Goal: Task Accomplishment & Management: Use online tool/utility

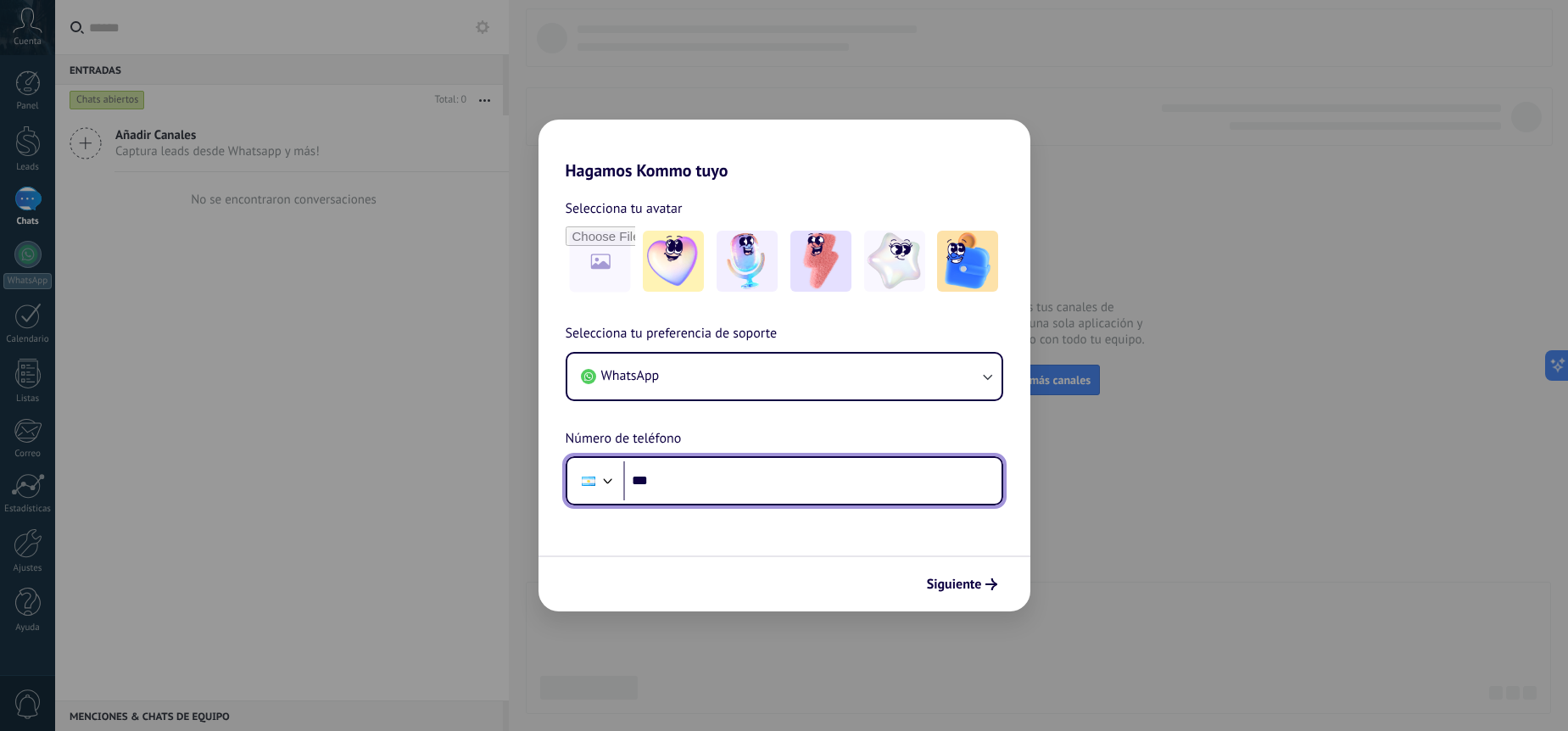
click at [791, 466] on input "***" at bounding box center [813, 480] width 378 height 39
click at [769, 474] on input "***" at bounding box center [813, 480] width 378 height 39
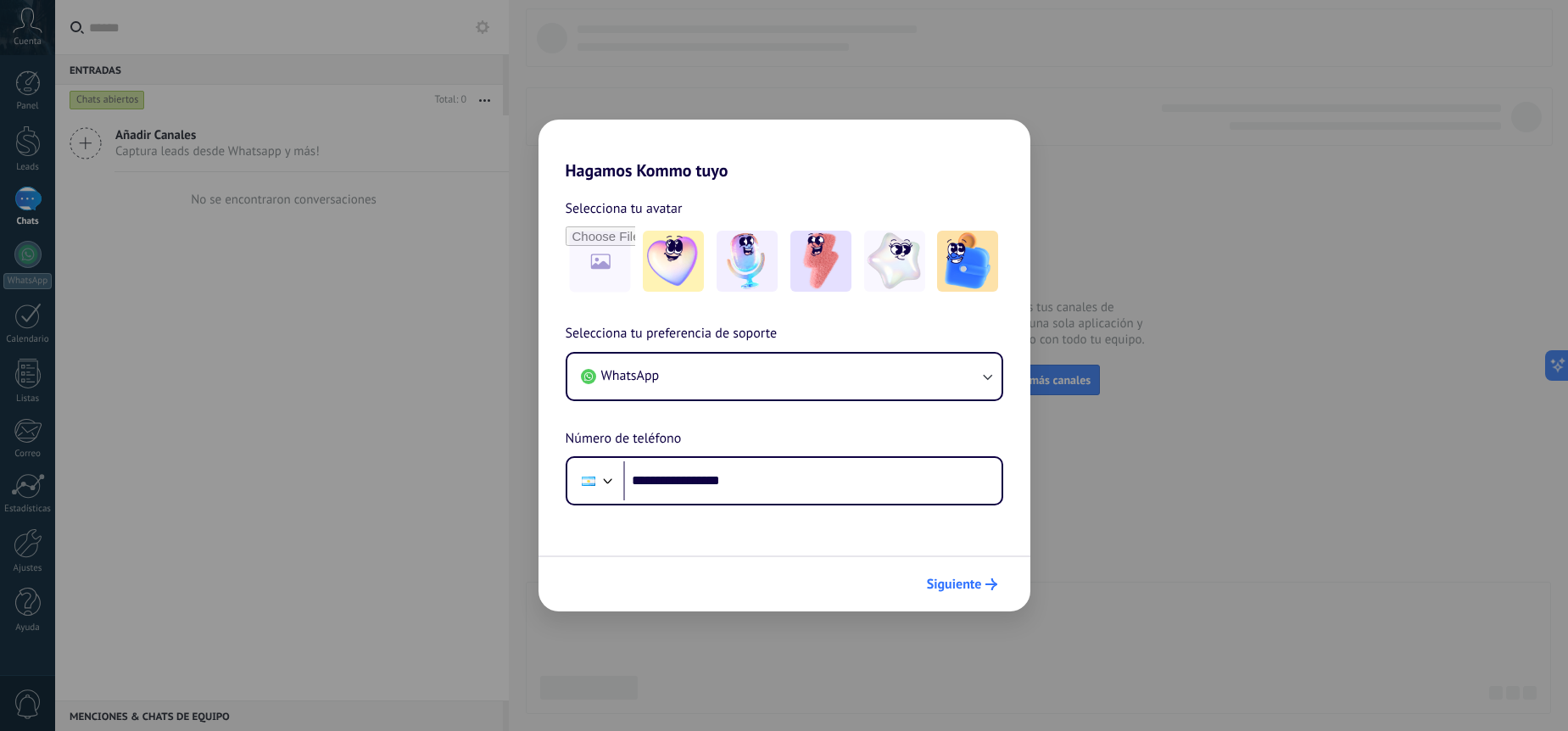
click at [953, 587] on span "Siguiente" at bounding box center [954, 584] width 55 height 12
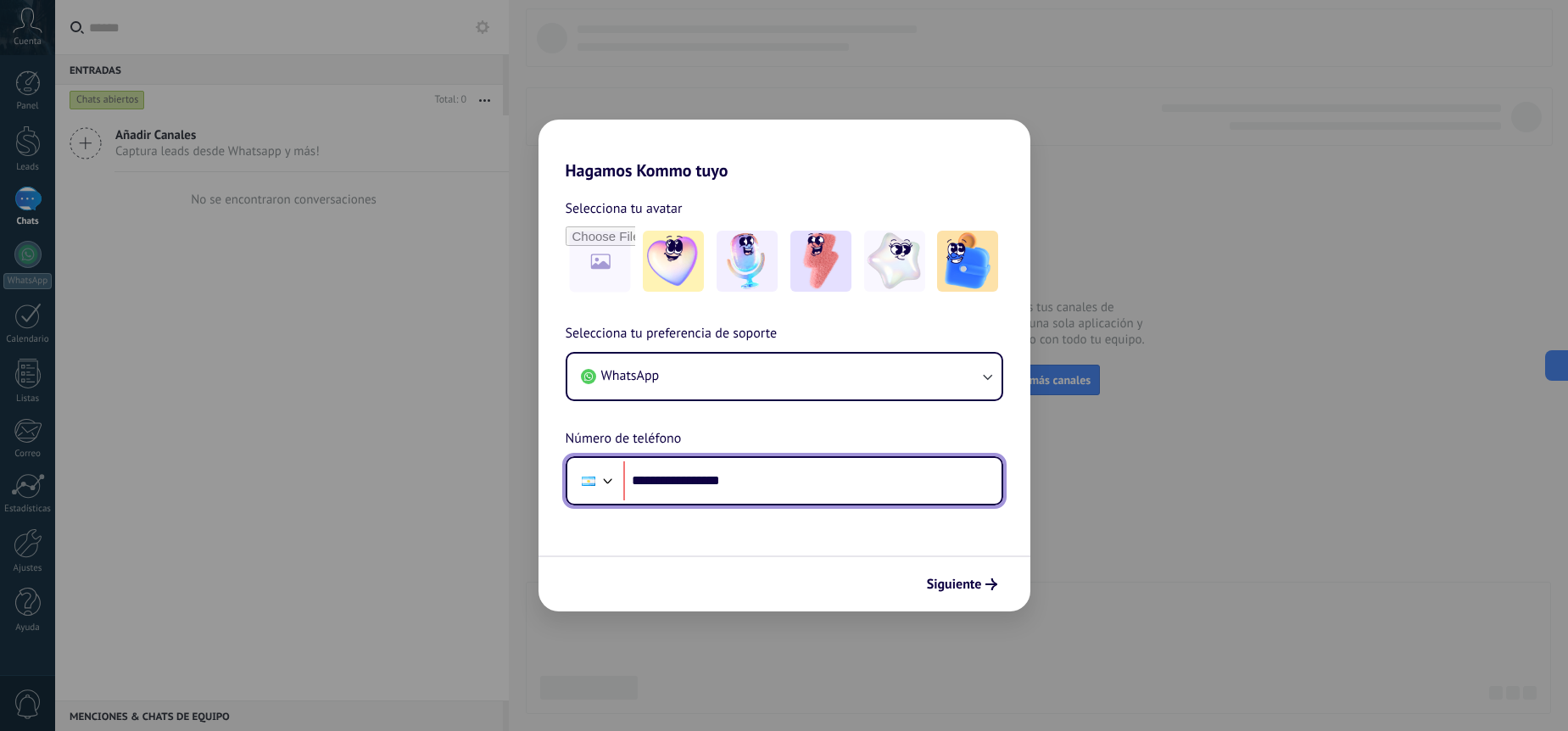
click at [616, 481] on div at bounding box center [608, 479] width 20 height 20
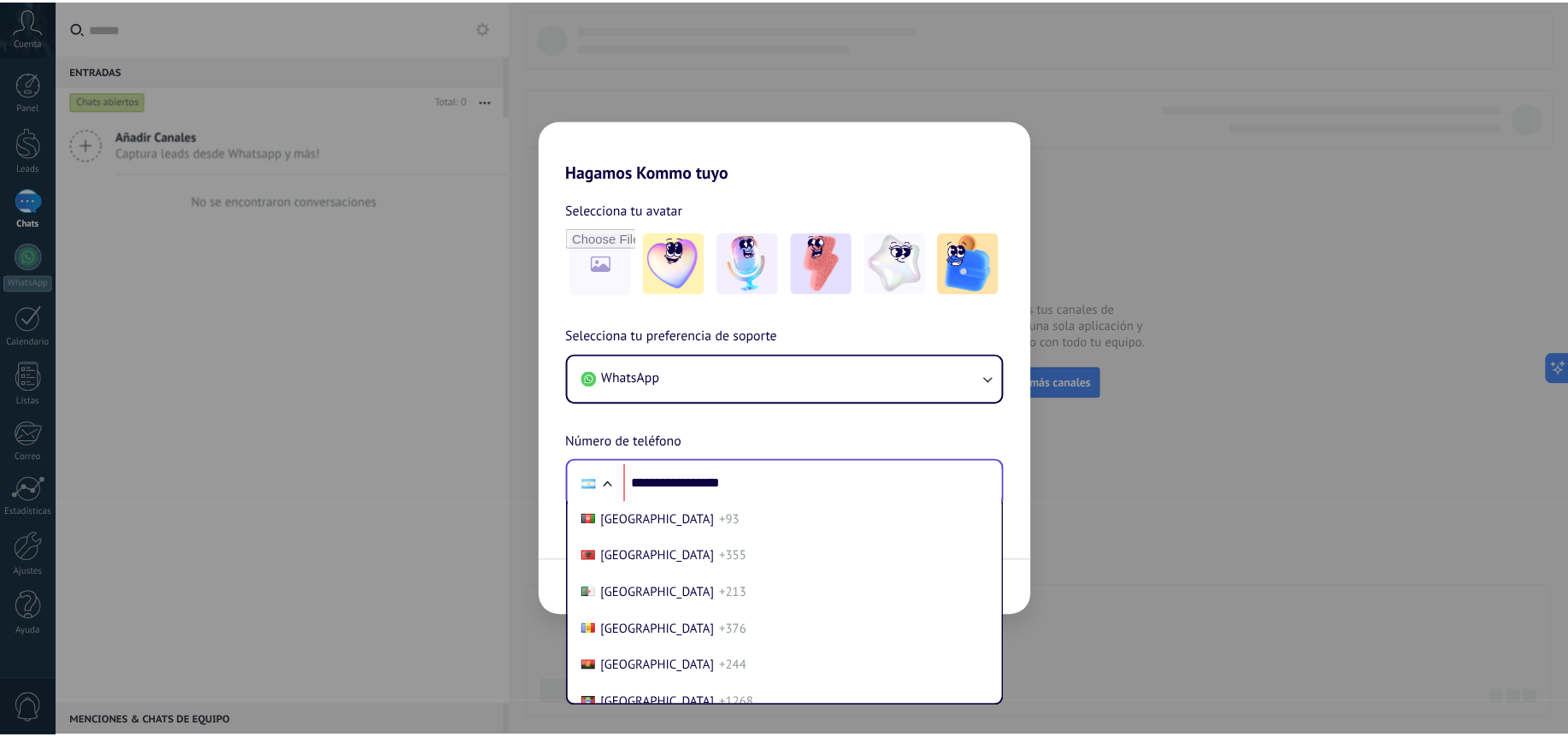
scroll to position [52, 0]
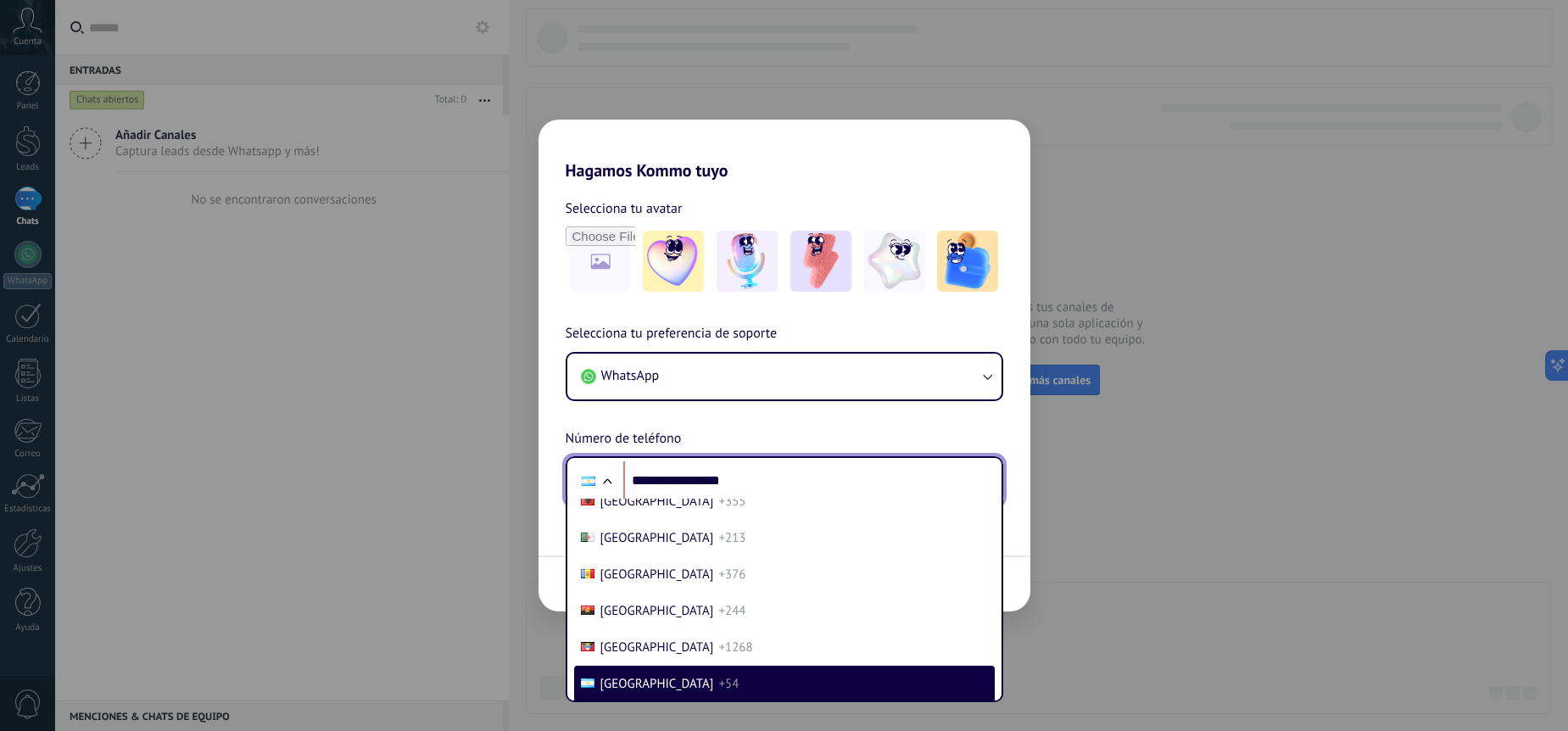
click at [609, 479] on div at bounding box center [607, 483] width 20 height 20
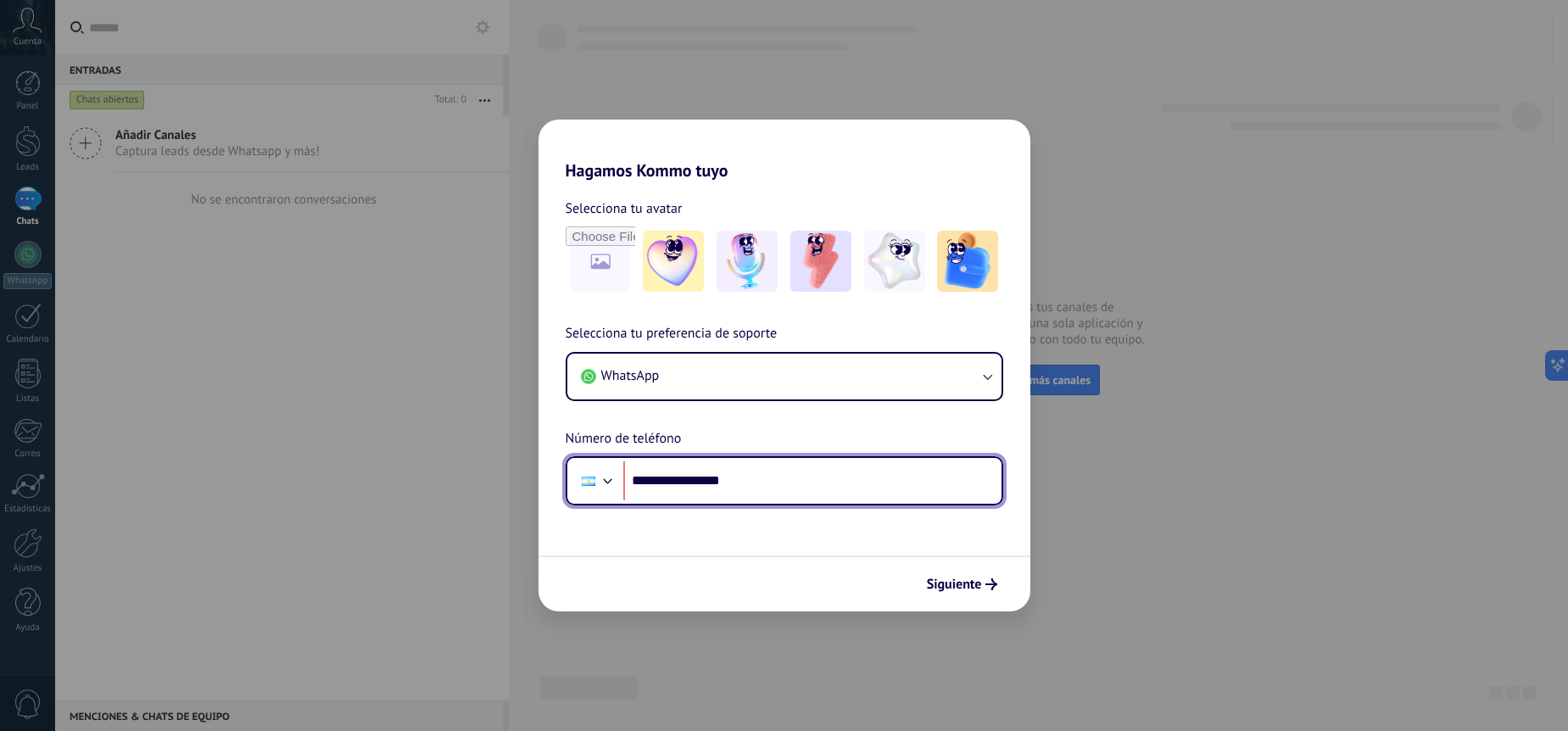
click at [775, 489] on input "**********" at bounding box center [813, 480] width 378 height 39
click at [904, 486] on input "**********" at bounding box center [813, 480] width 378 height 39
drag, startPoint x: 914, startPoint y: 481, endPoint x: 772, endPoint y: 474, distance: 142.2
click at [772, 474] on input "**********" at bounding box center [813, 480] width 378 height 39
type input "**********"
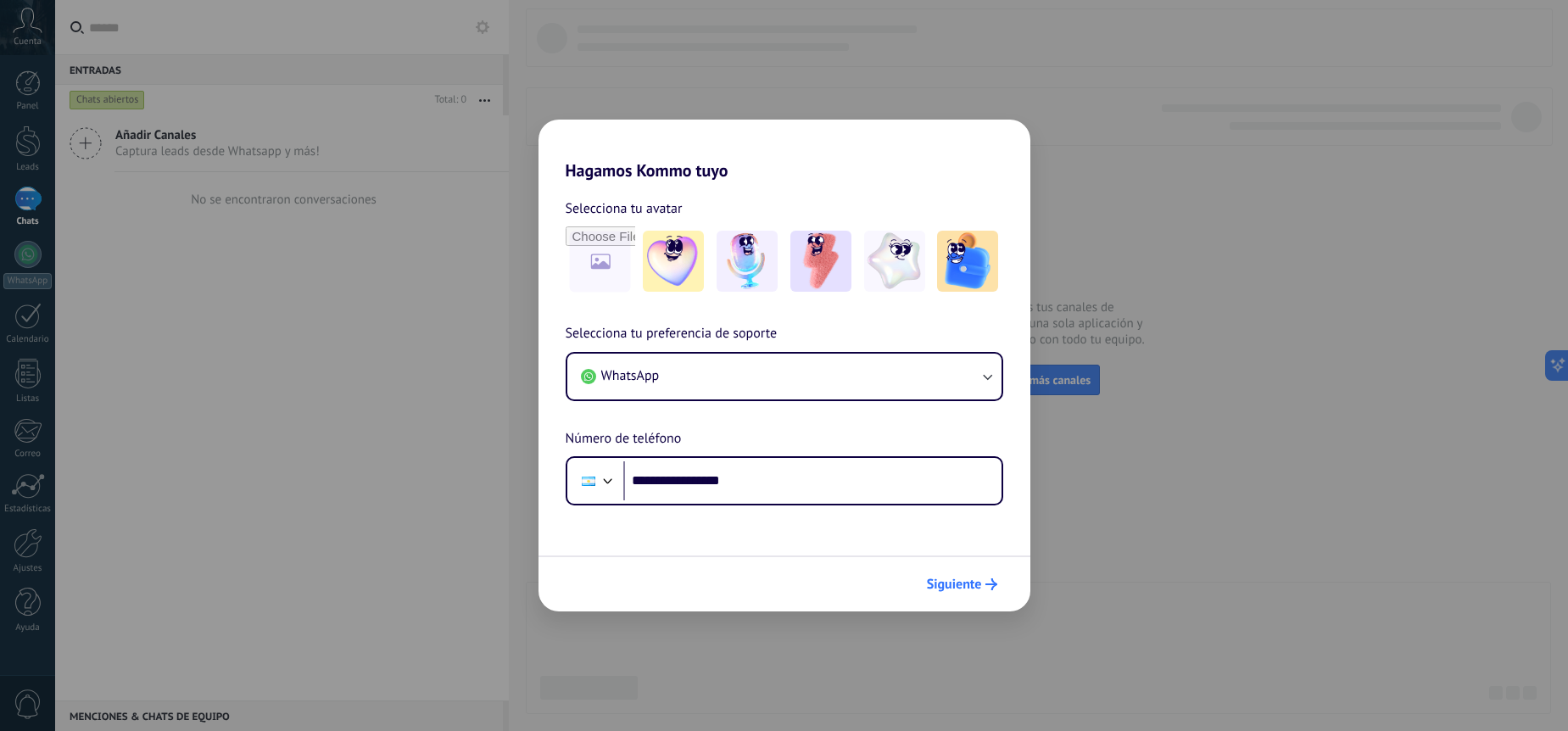
click at [958, 579] on span "Siguiente" at bounding box center [954, 584] width 55 height 12
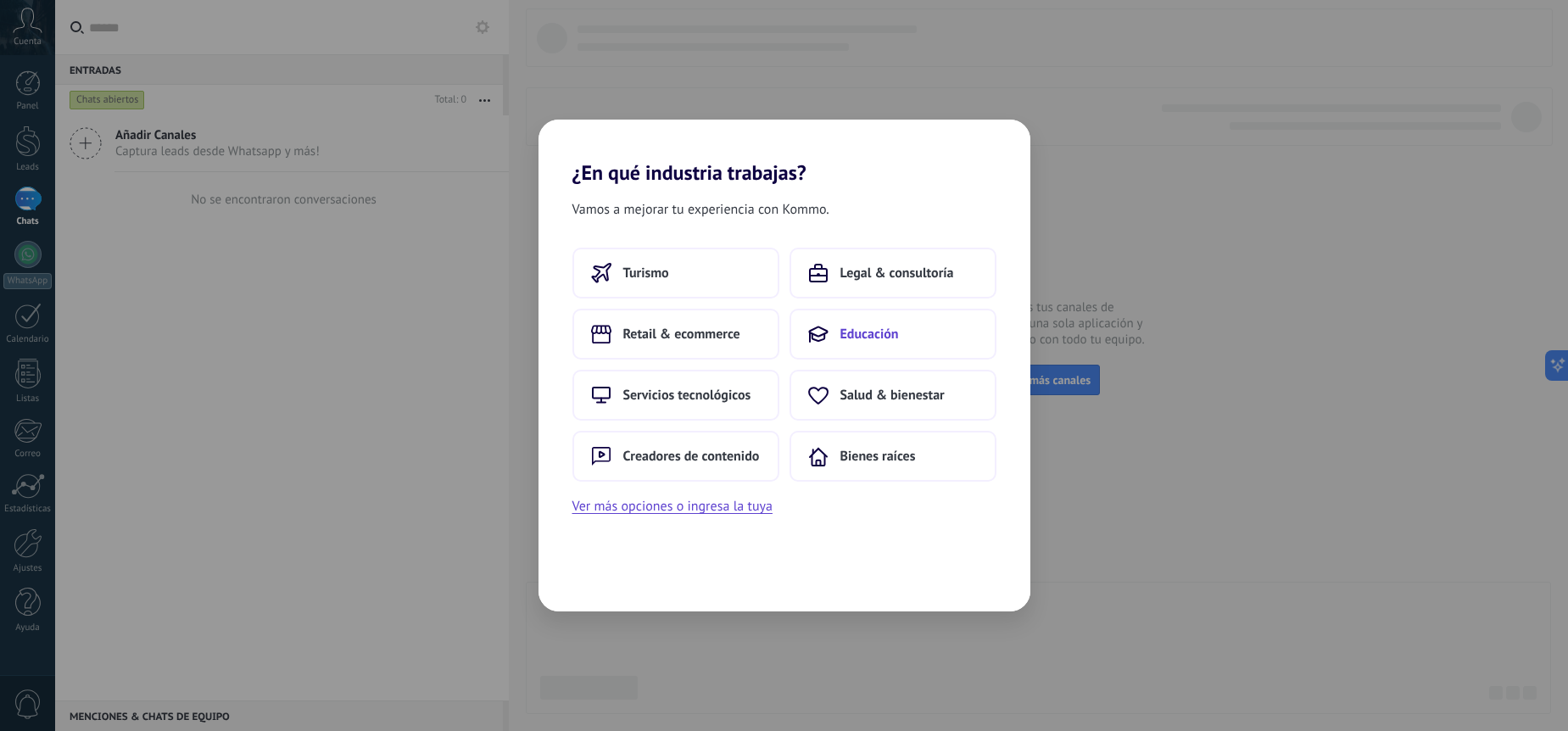
click at [914, 317] on button "Educación" at bounding box center [893, 333] width 207 height 51
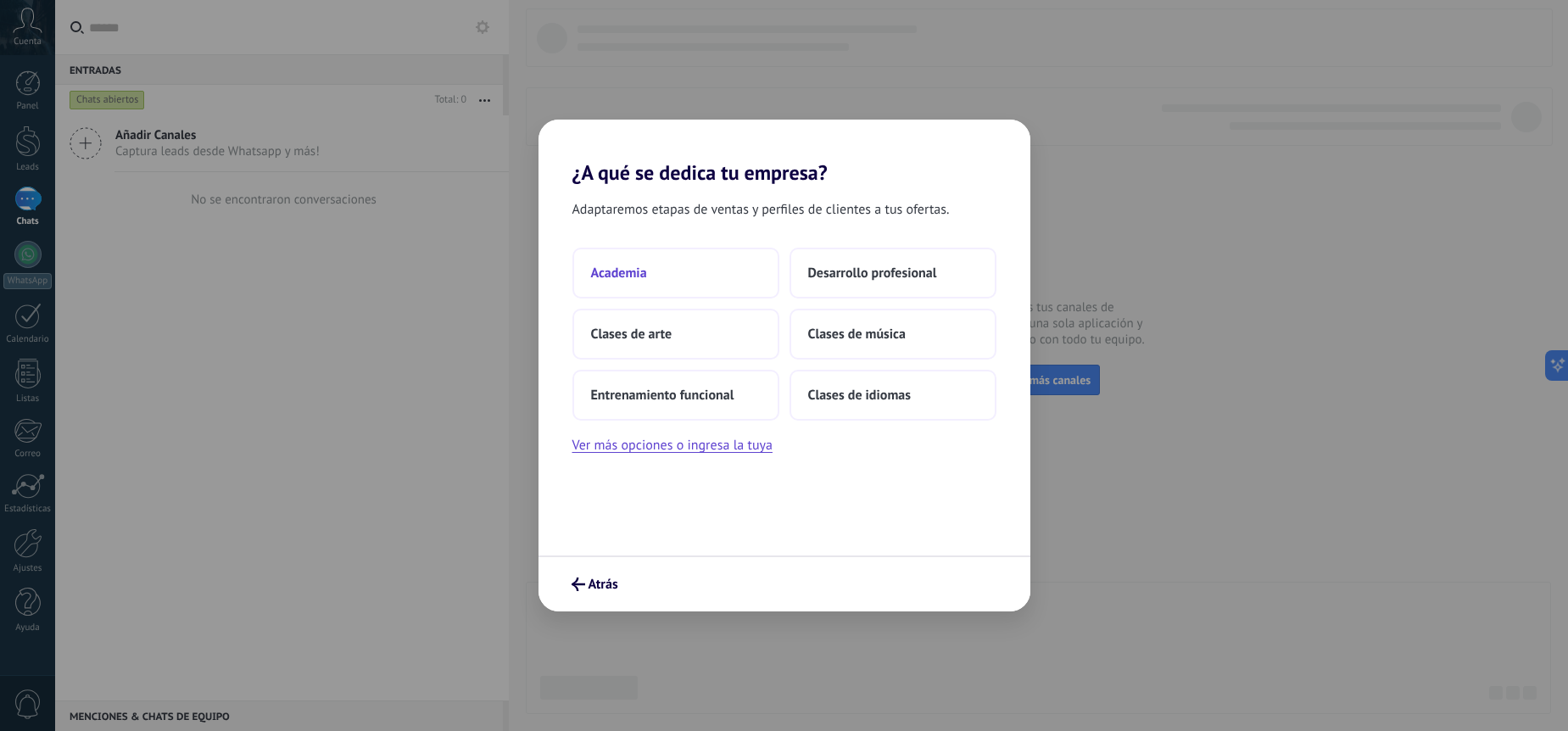
click at [730, 279] on button "Academia" at bounding box center [675, 273] width 207 height 51
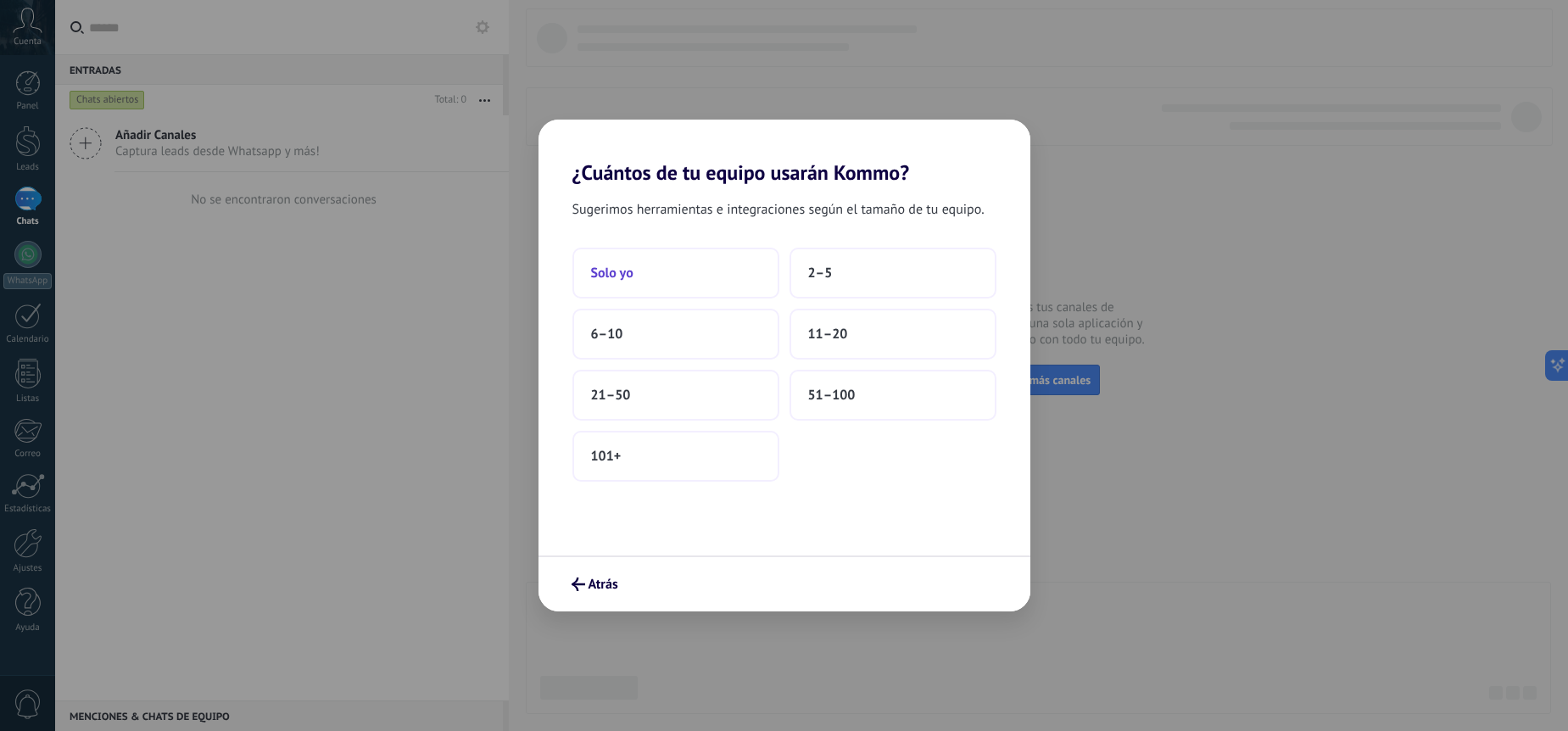
click at [733, 277] on button "Solo yo" at bounding box center [675, 273] width 207 height 51
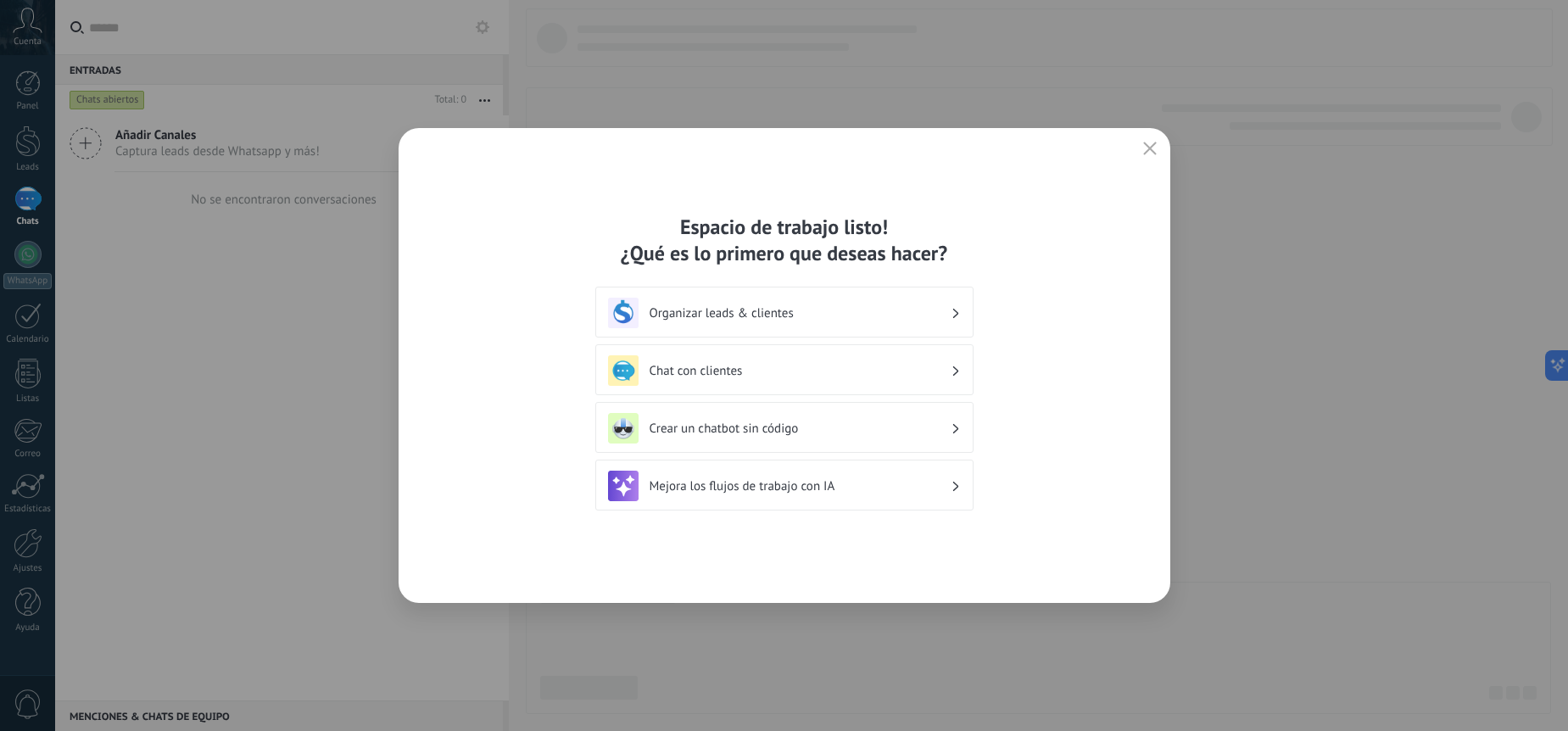
click at [847, 307] on h3 "Organizar leads & clientes" at bounding box center [800, 313] width 301 height 17
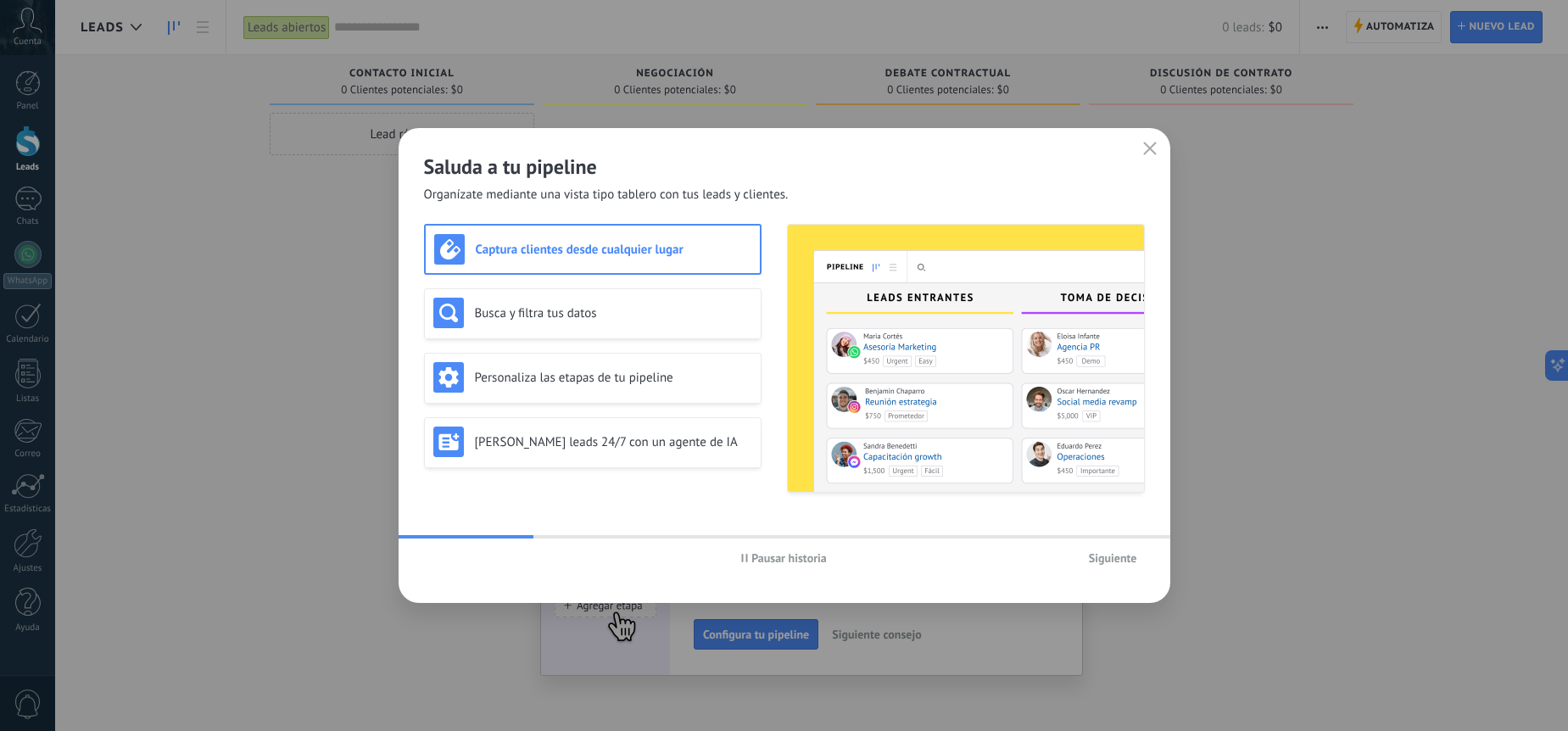
click at [1107, 554] on span "Siguiente" at bounding box center [1113, 557] width 49 height 12
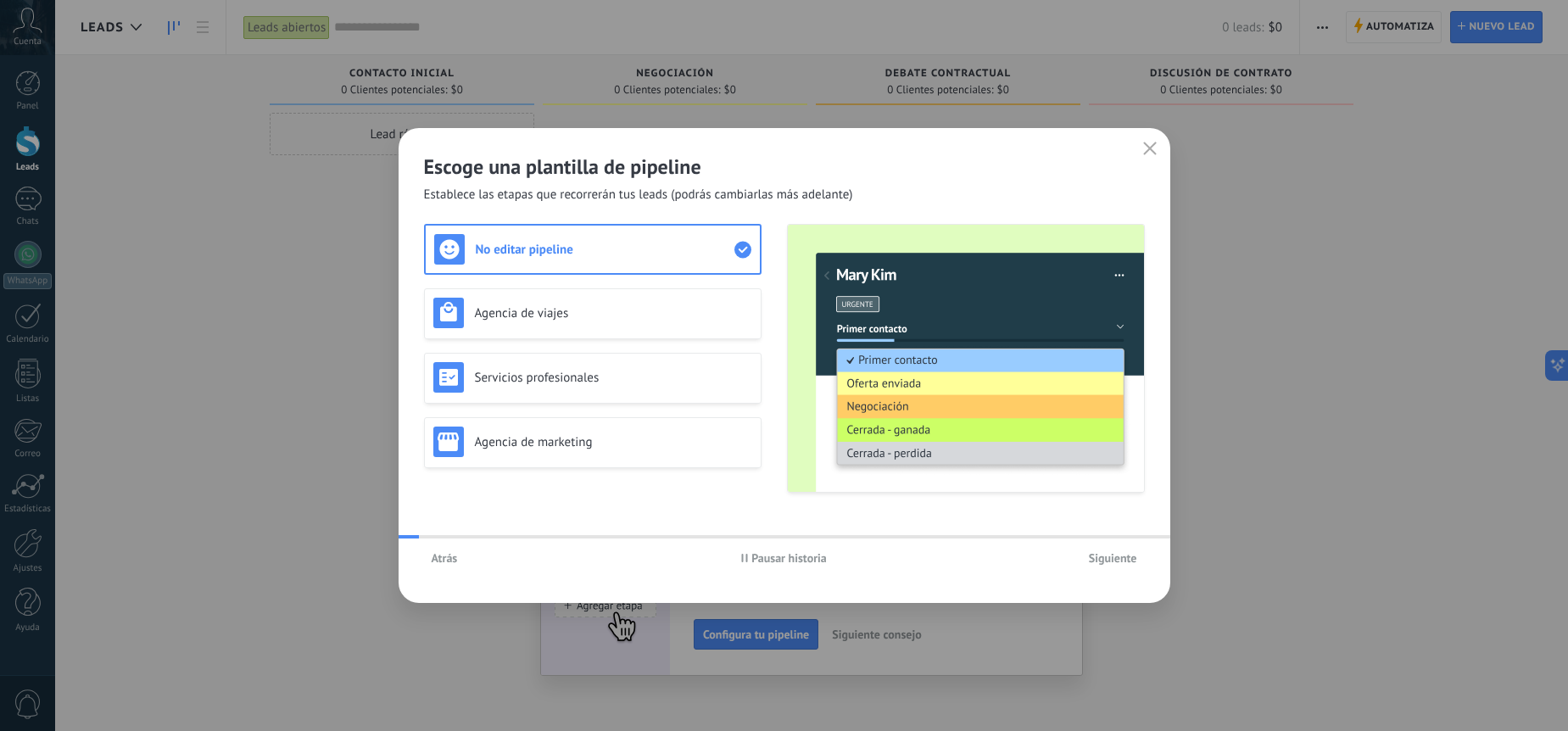
click at [1107, 554] on span "Siguiente" at bounding box center [1113, 557] width 49 height 12
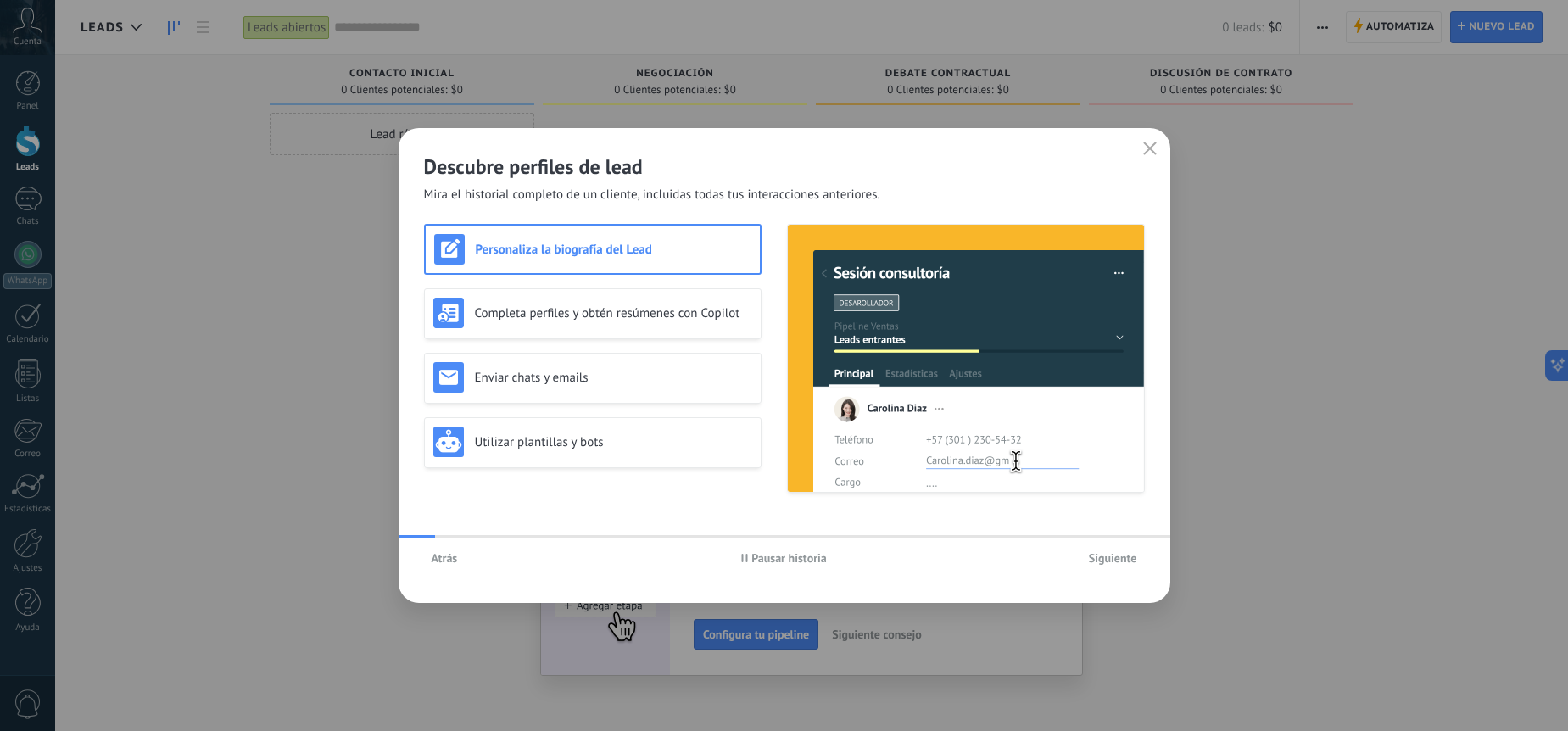
click at [1107, 553] on span "Siguiente" at bounding box center [1113, 557] width 49 height 12
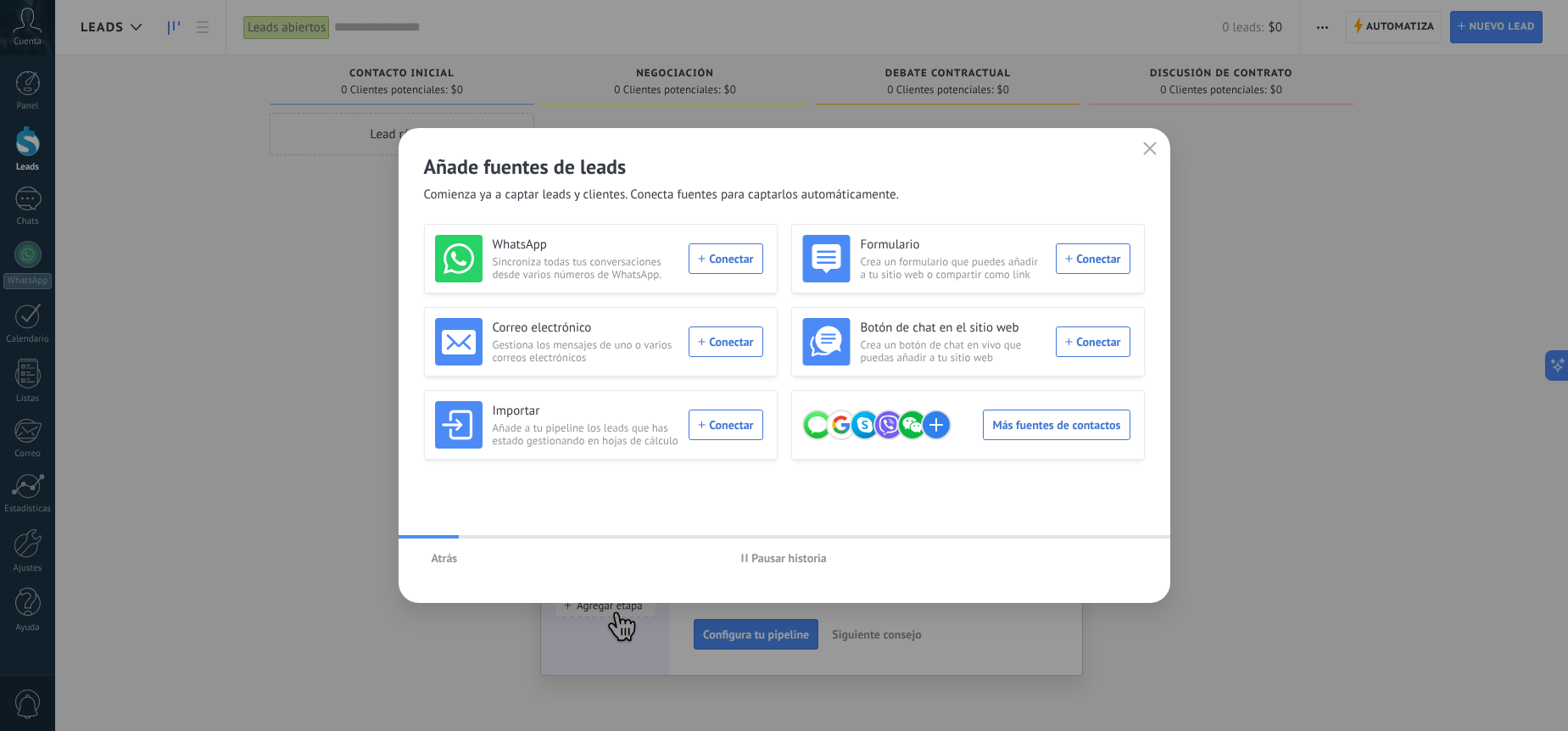
click at [1147, 152] on icon "button" at bounding box center [1150, 148] width 14 height 14
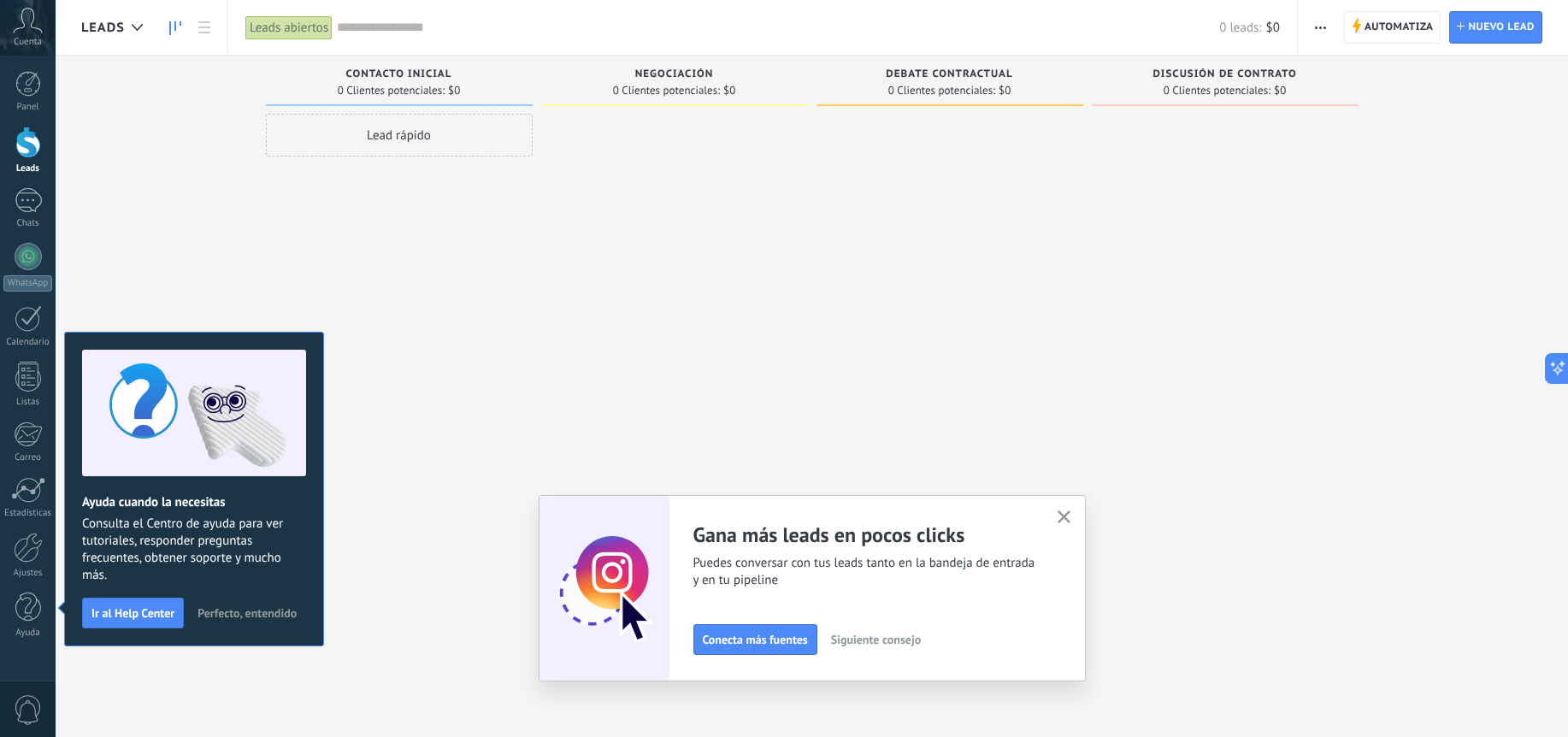
click at [1067, 510] on button "button" at bounding box center [1064, 518] width 21 height 23
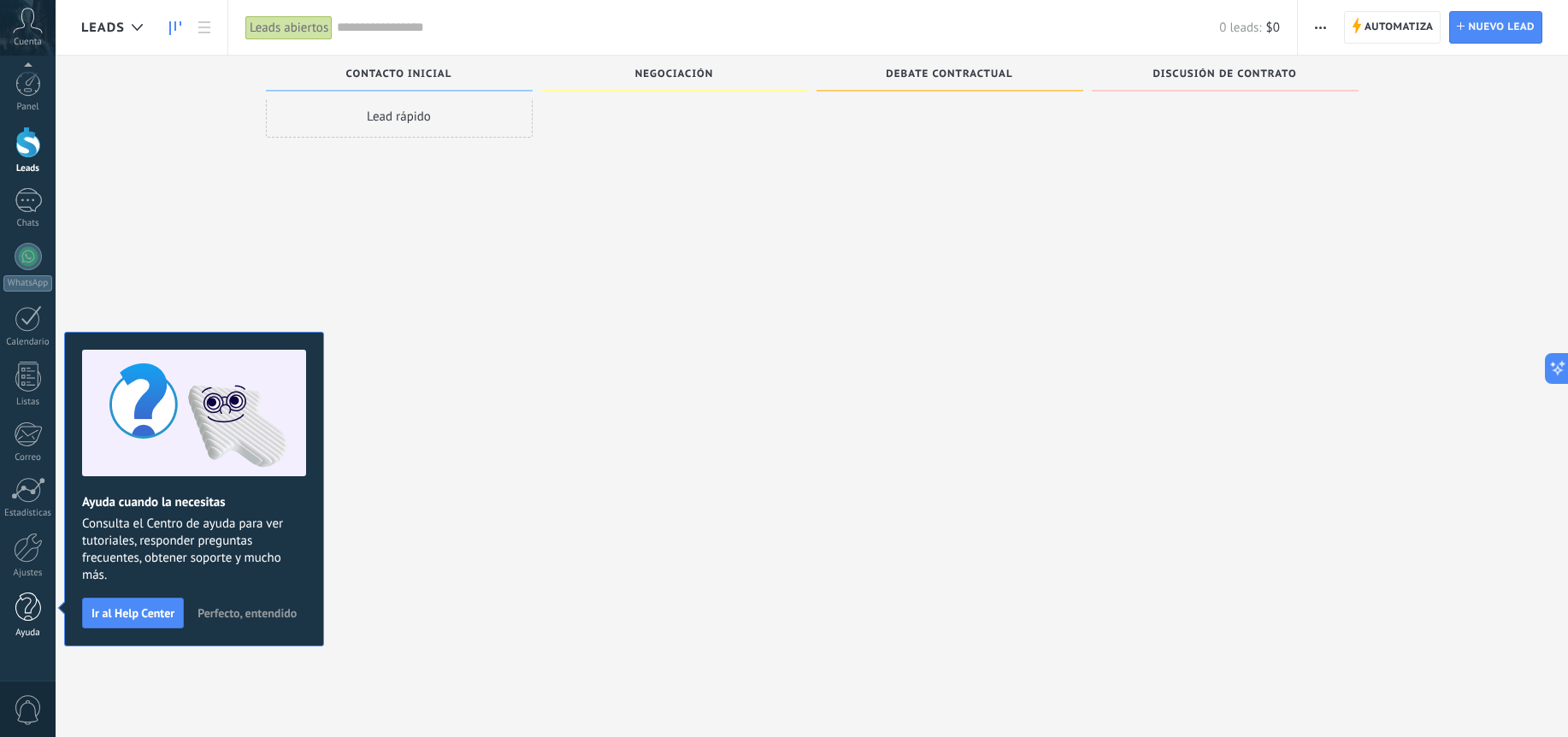
scroll to position [29, 0]
click at [19, 604] on div at bounding box center [29, 607] width 26 height 30
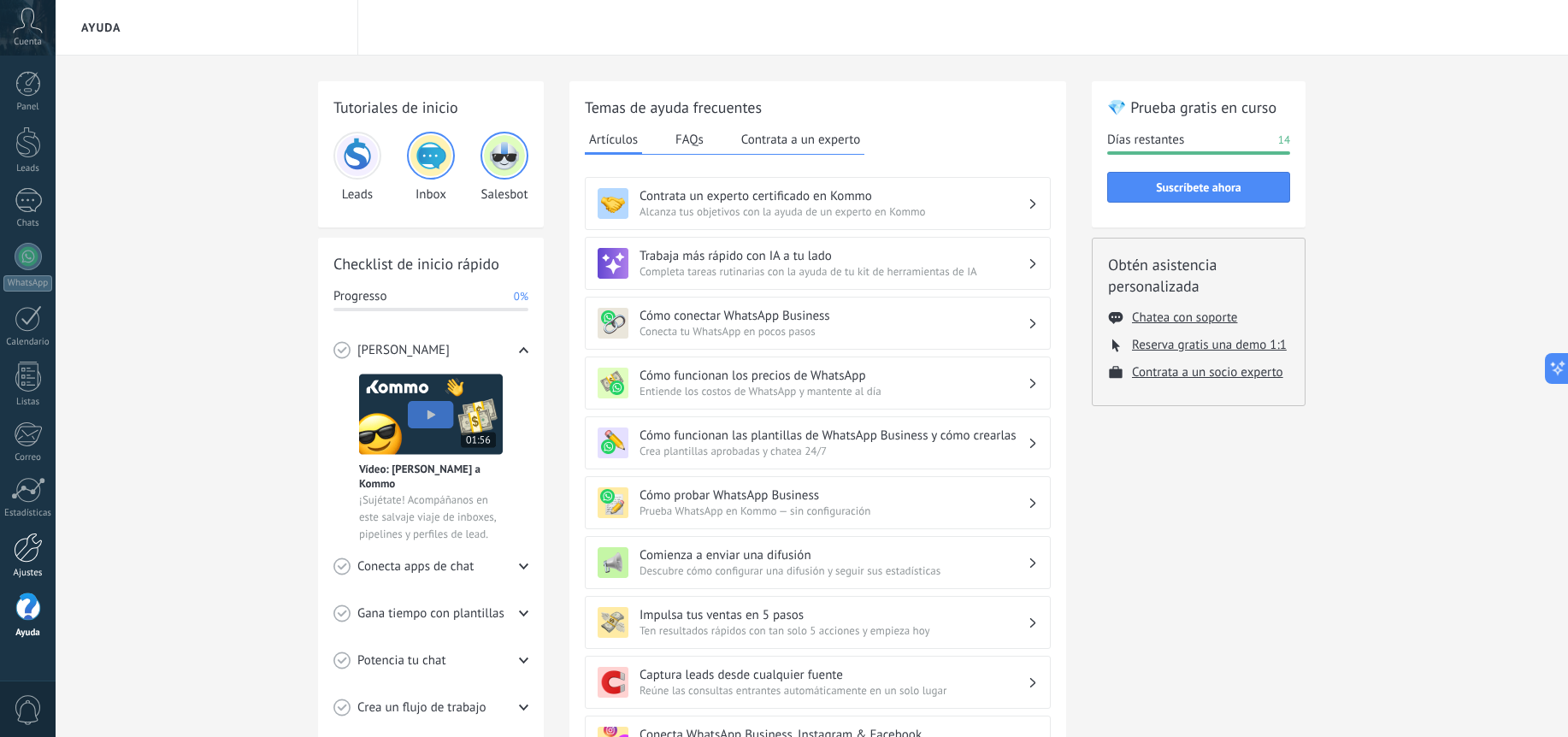
click at [35, 536] on div at bounding box center [28, 547] width 29 height 30
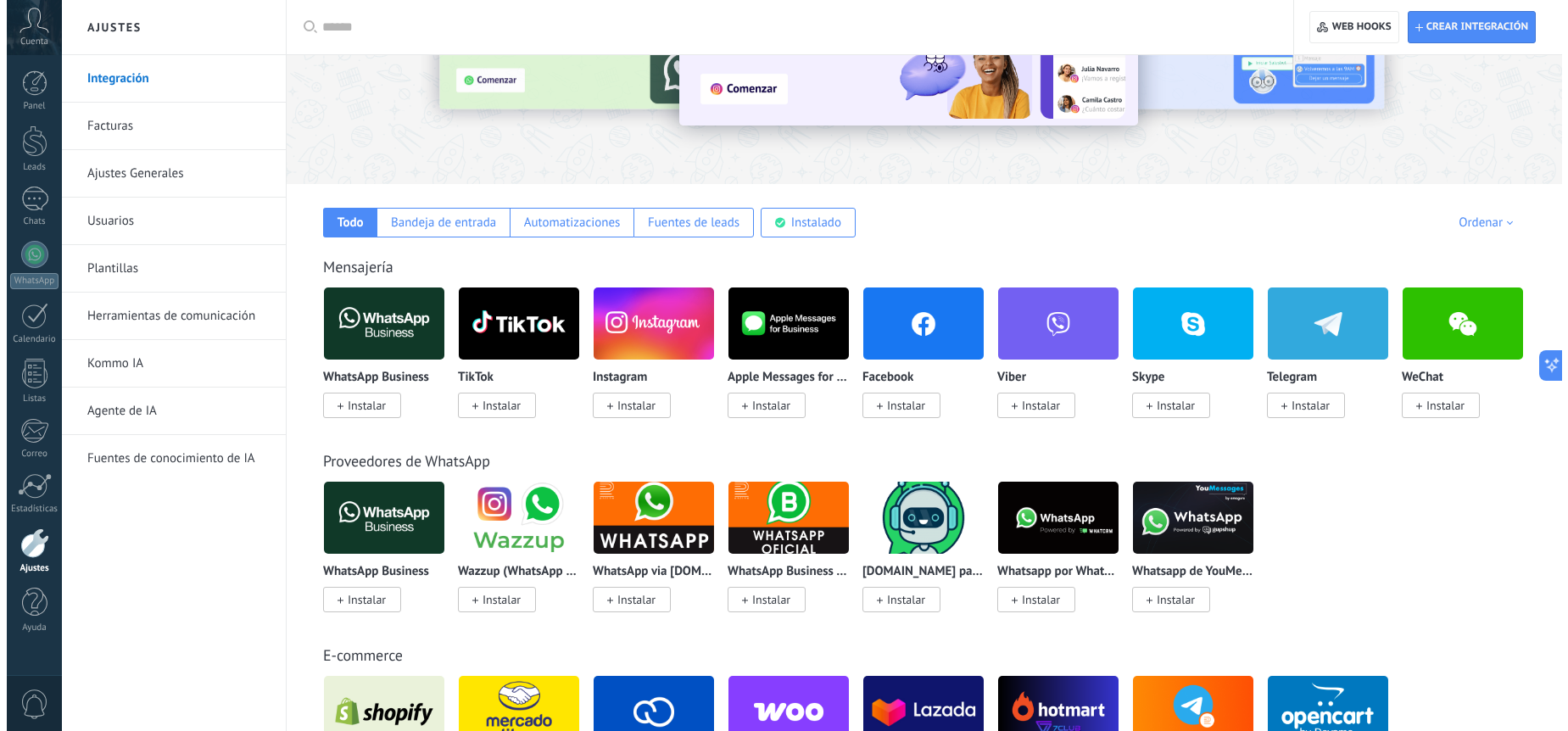
scroll to position [204, 0]
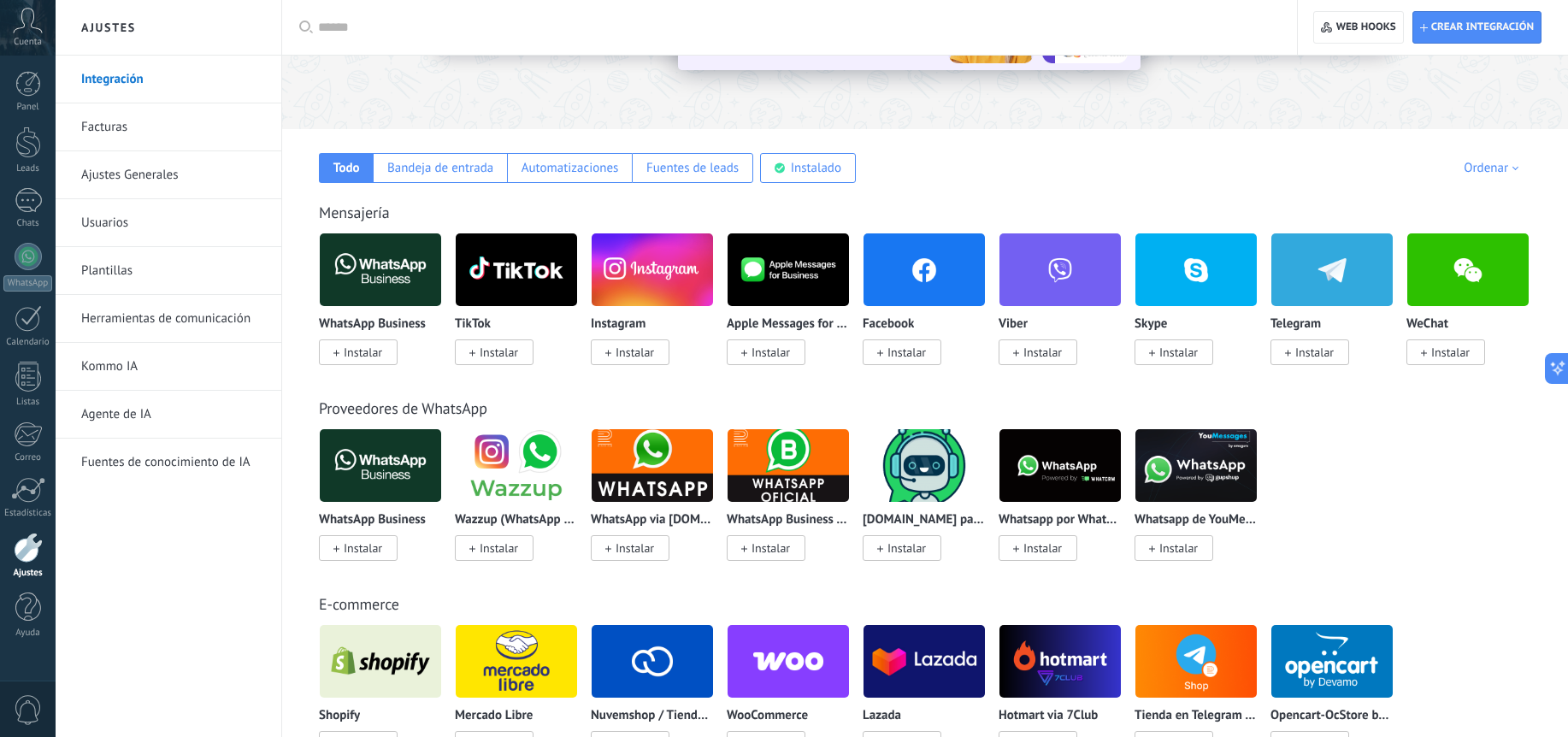
click at [358, 357] on span "Instalar" at bounding box center [363, 352] width 39 height 16
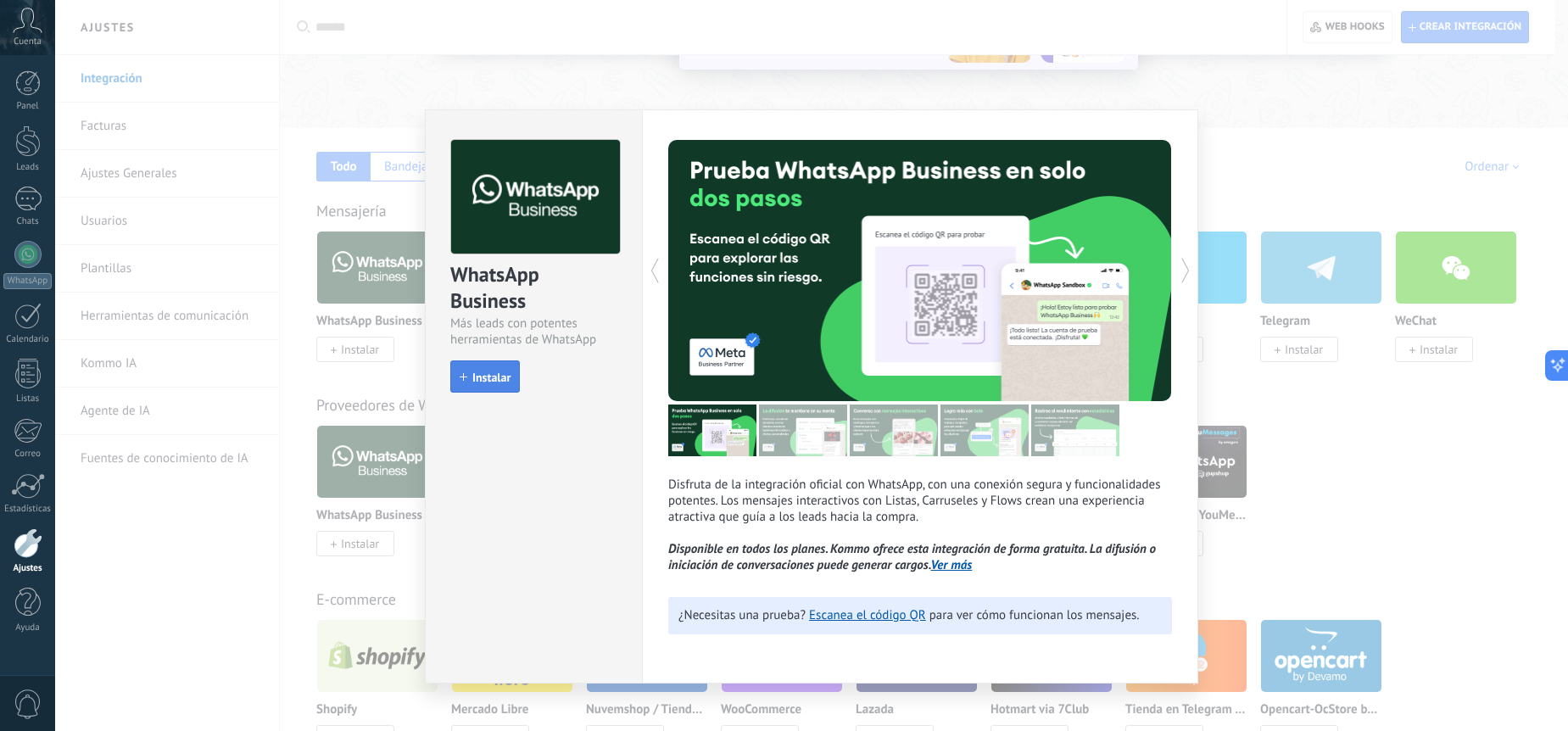
click at [506, 378] on span "Instalar" at bounding box center [491, 377] width 39 height 12
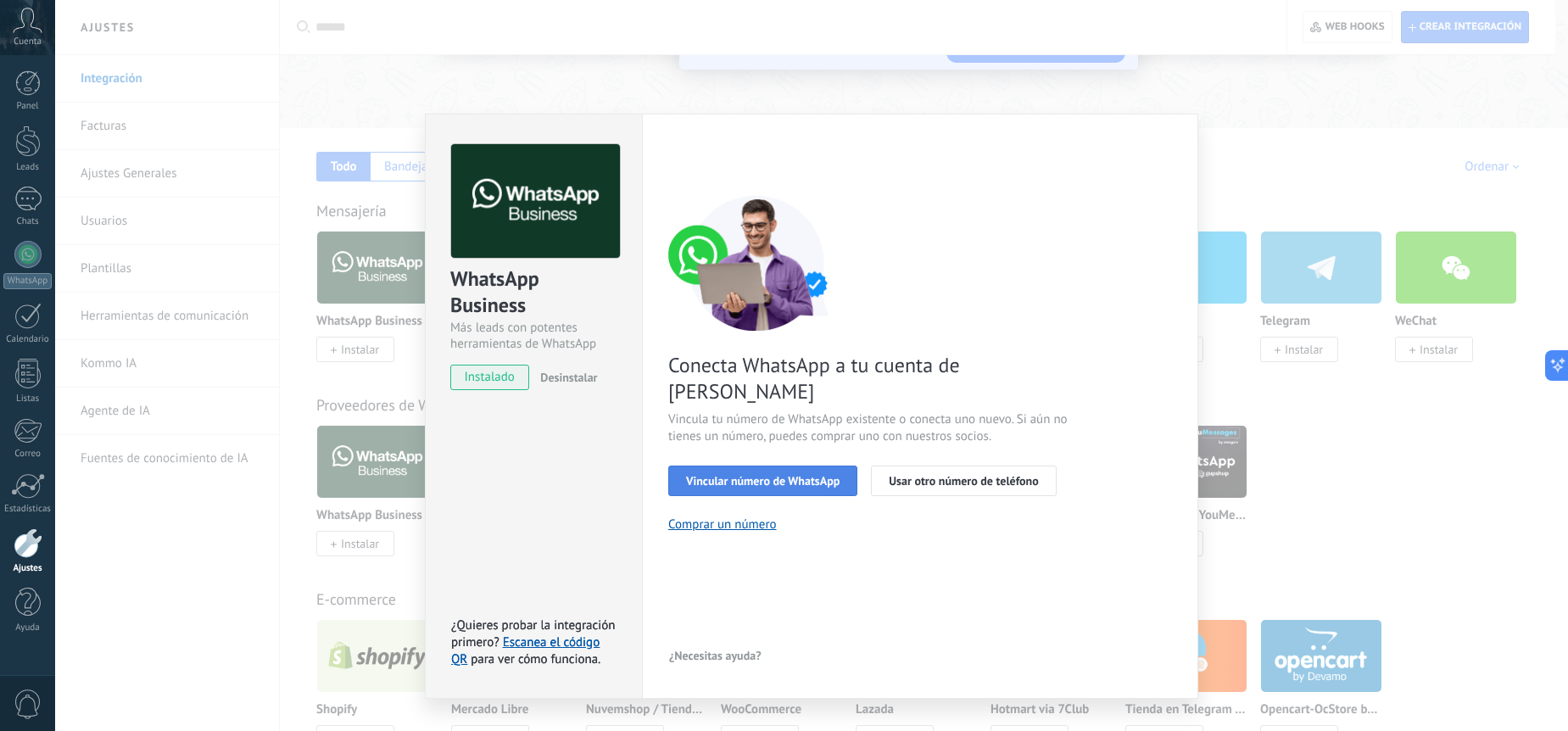
click at [813, 475] on span "Vincular número de WhatsApp" at bounding box center [762, 480] width 153 height 12
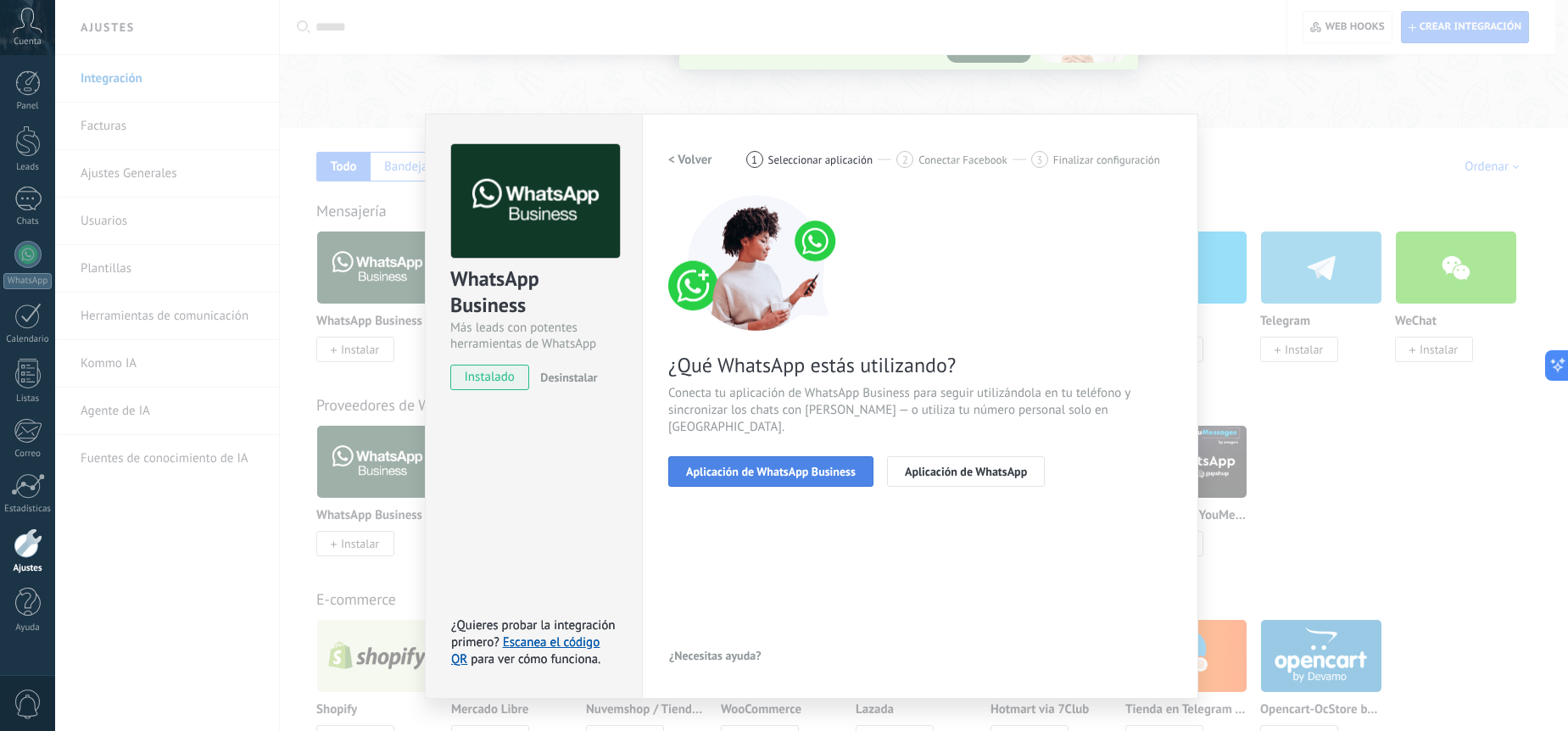
click at [805, 466] on span "Aplicación de WhatsApp Business" at bounding box center [771, 471] width 170 height 12
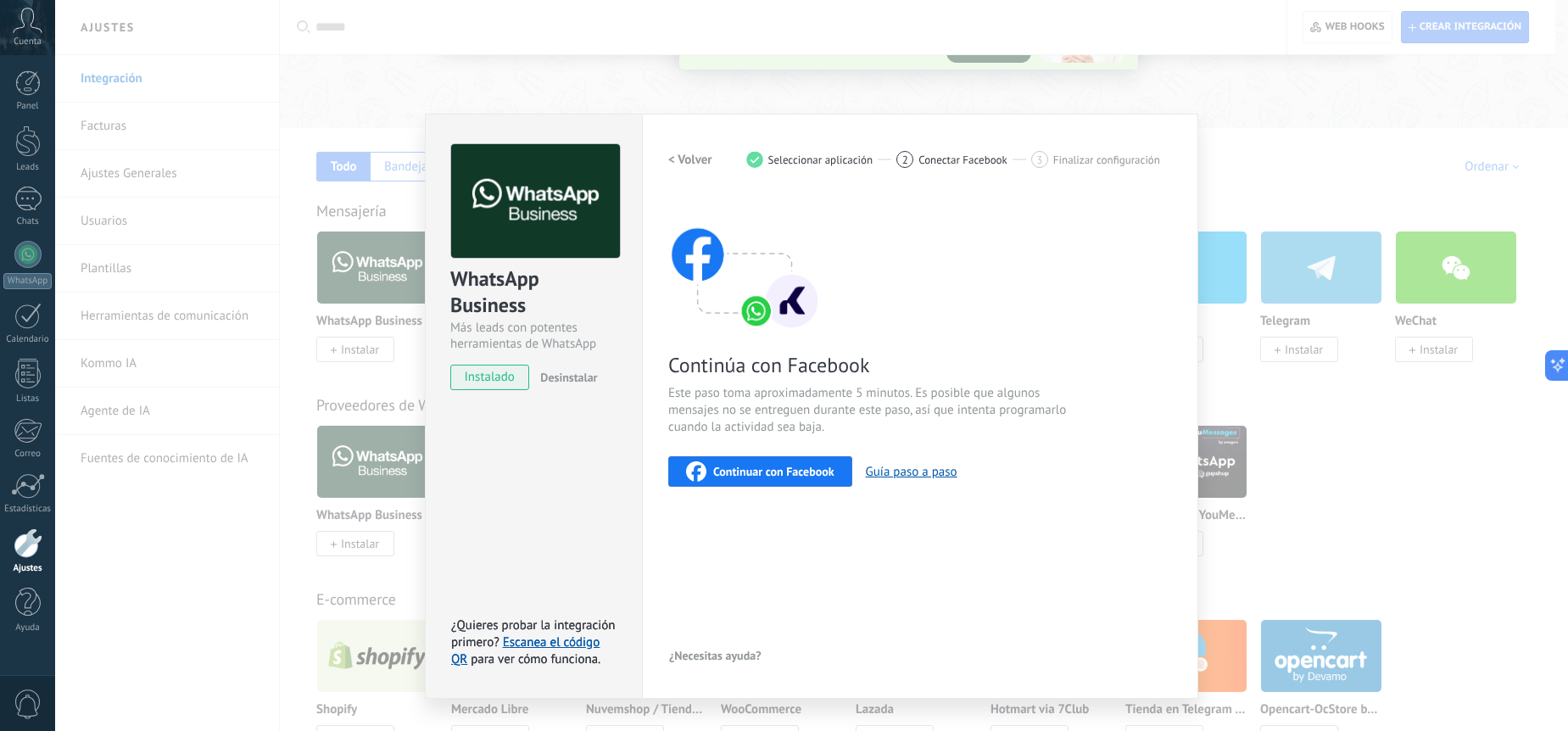
click at [794, 476] on span "Continuar con Facebook" at bounding box center [774, 471] width 121 height 12
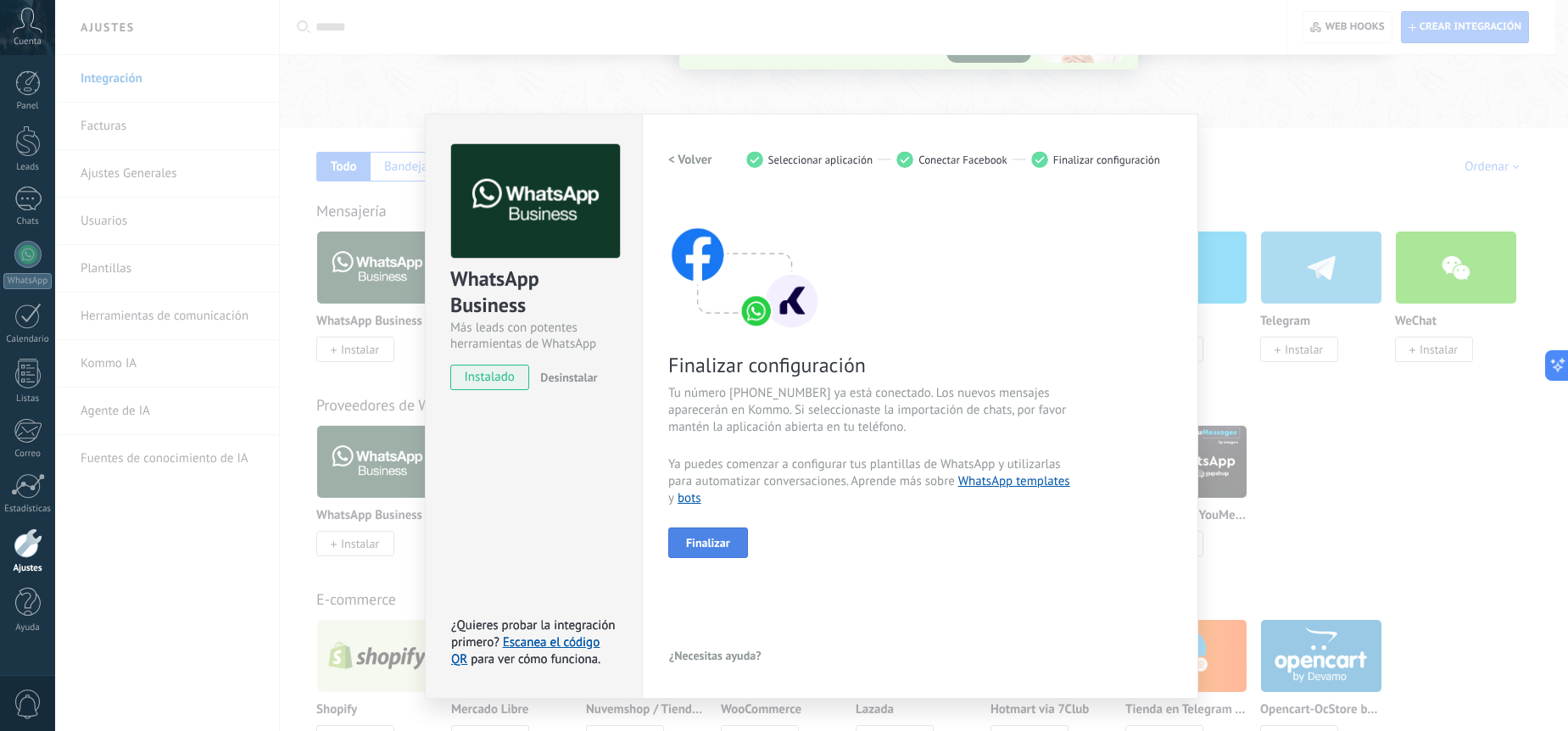
click at [733, 546] on button "Finalizar" at bounding box center [708, 542] width 80 height 30
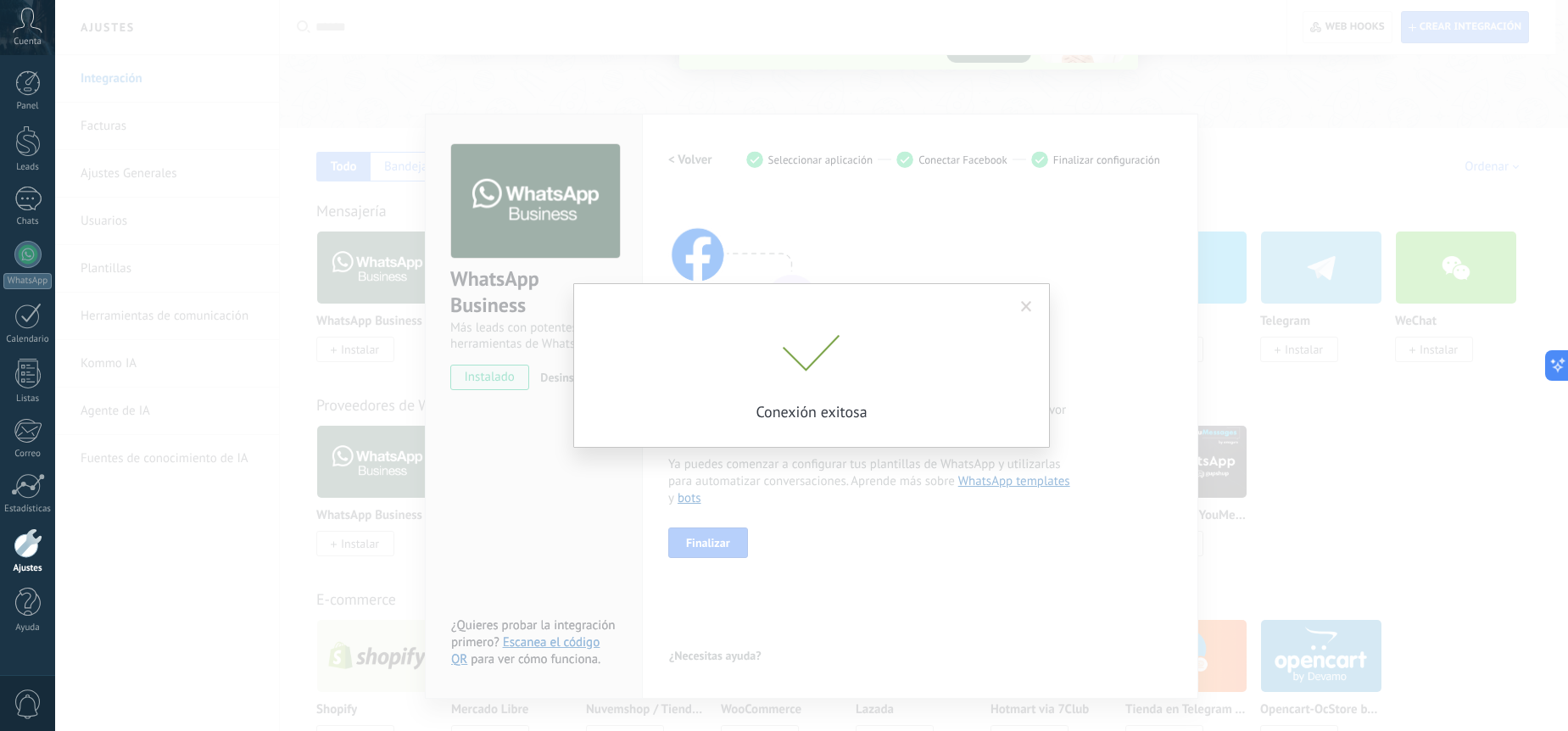
click at [933, 360] on div at bounding box center [812, 355] width 424 height 41
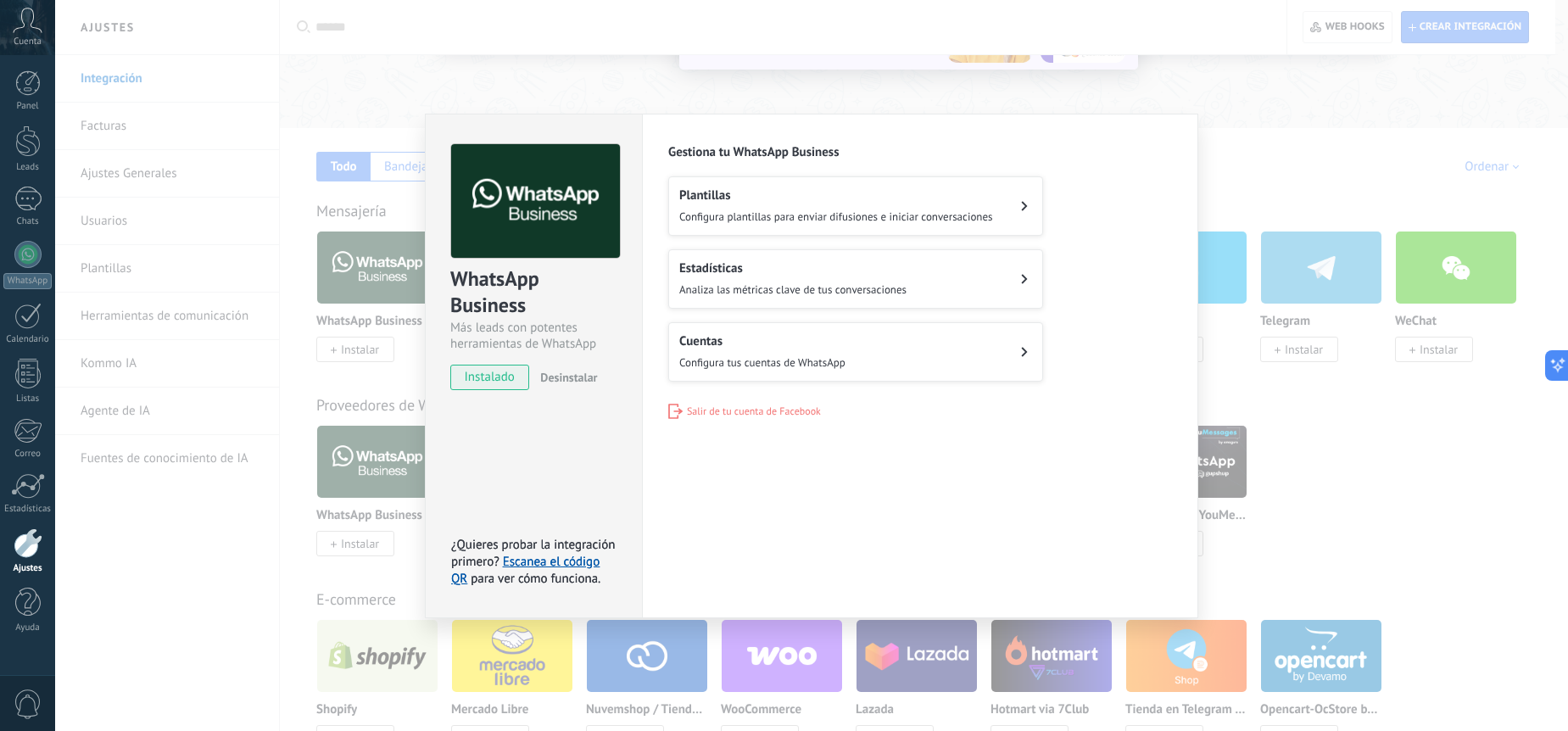
click at [919, 216] on span "Configura plantillas para enviar difusiones e iniciar conversaciones" at bounding box center [837, 217] width 314 height 15
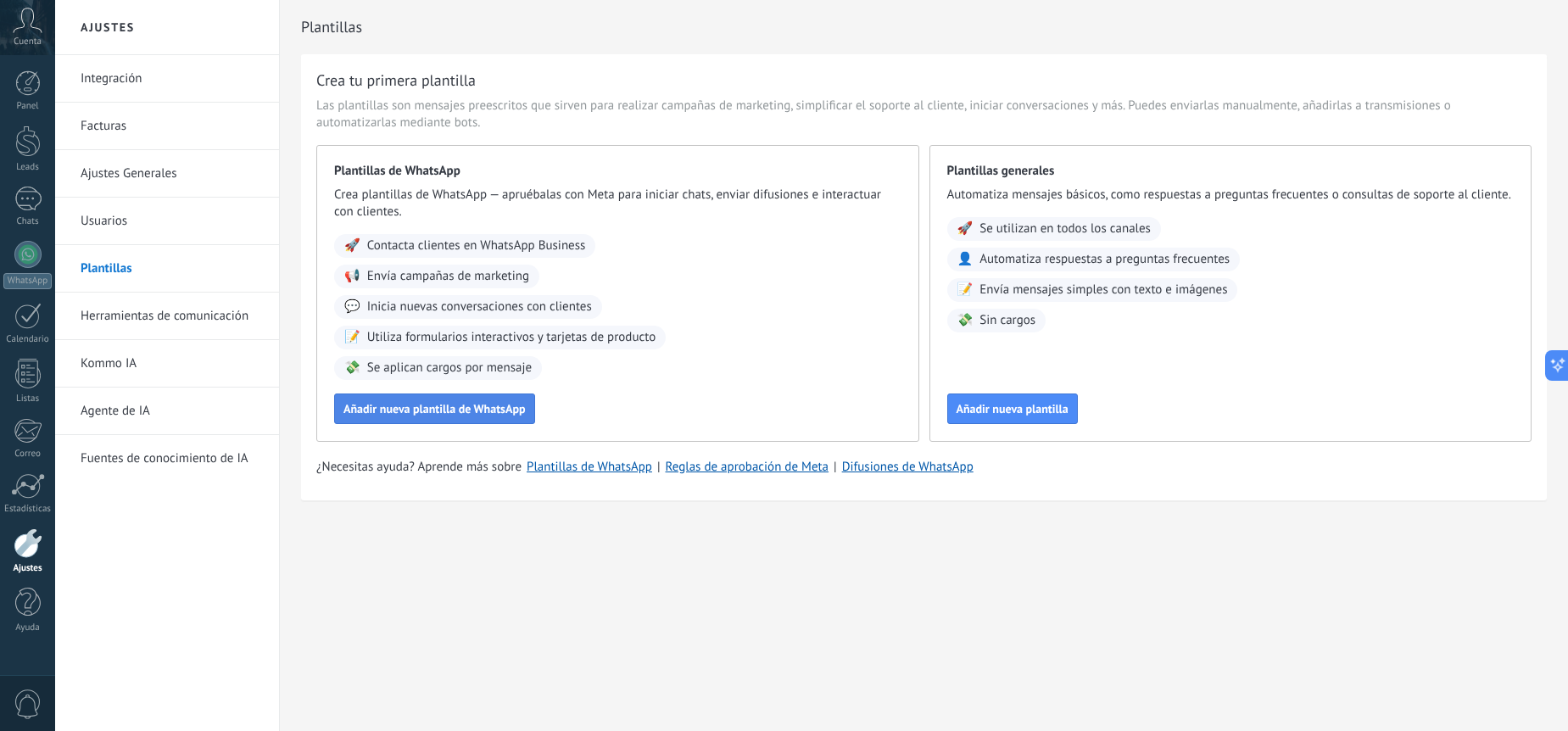
click at [503, 409] on span "Añadir nueva plantilla de WhatsApp" at bounding box center [434, 409] width 183 height 12
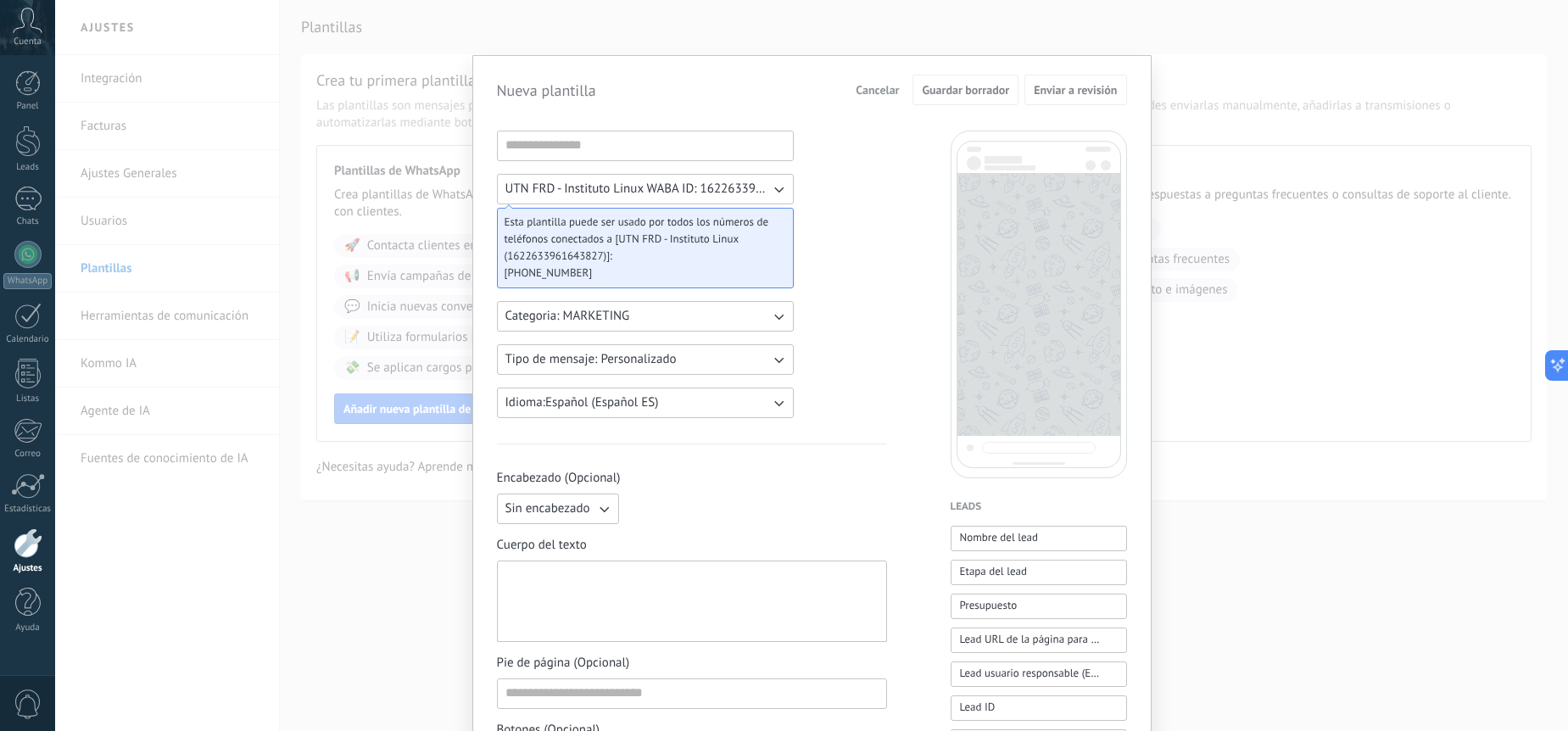
click at [880, 93] on span "Cancelar" at bounding box center [877, 89] width 43 height 12
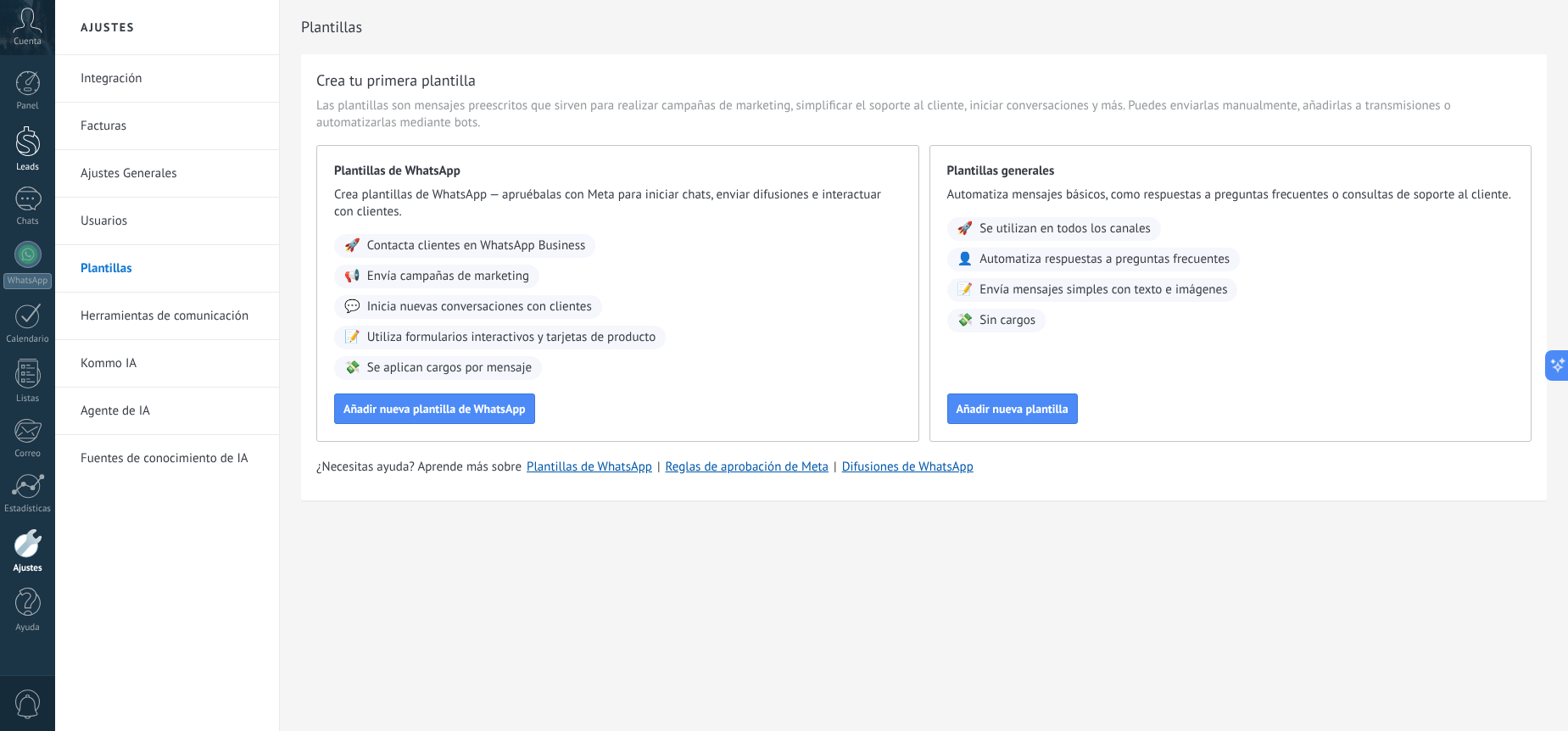
click at [27, 164] on div "Leads" at bounding box center [28, 167] width 50 height 11
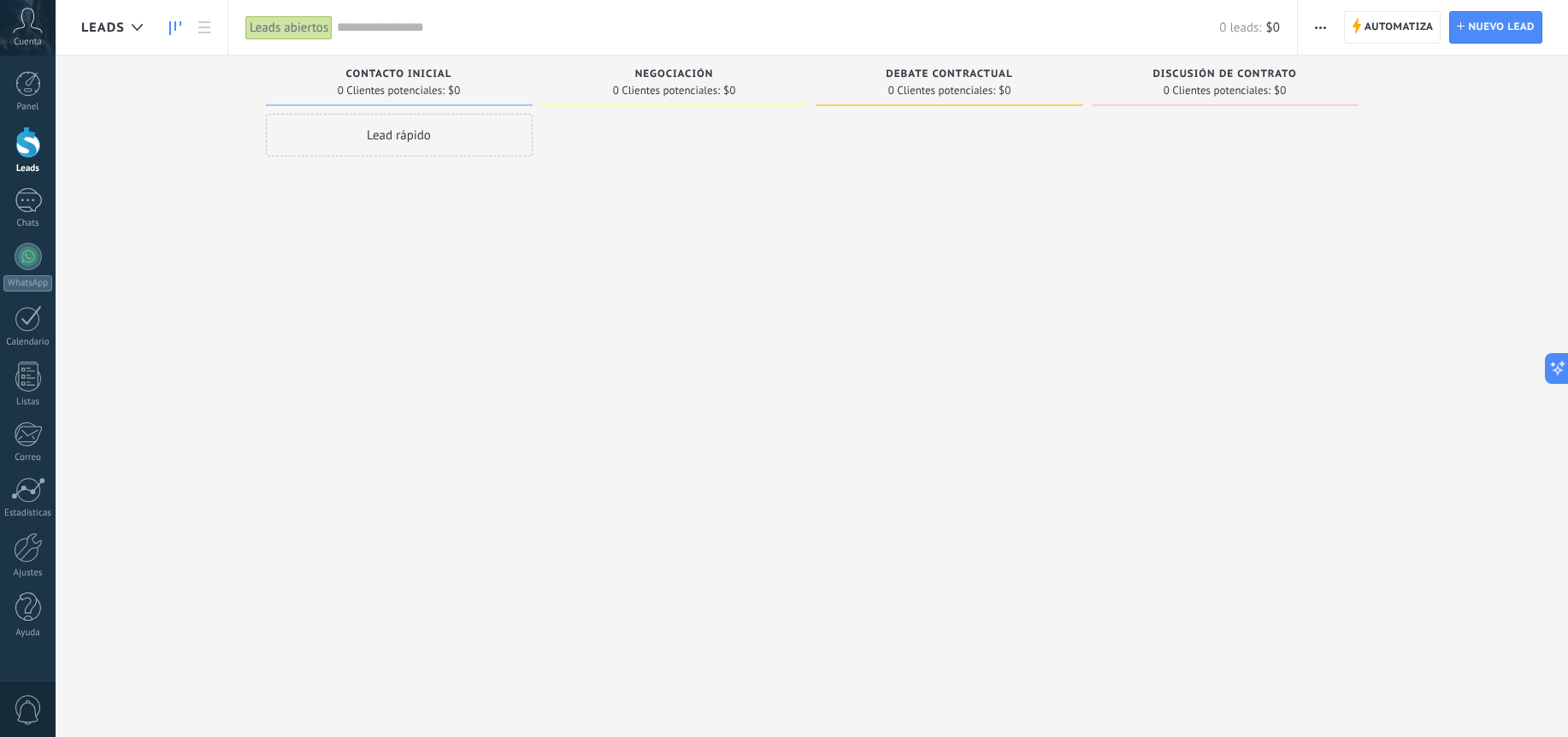
scroll to position [29, 0]
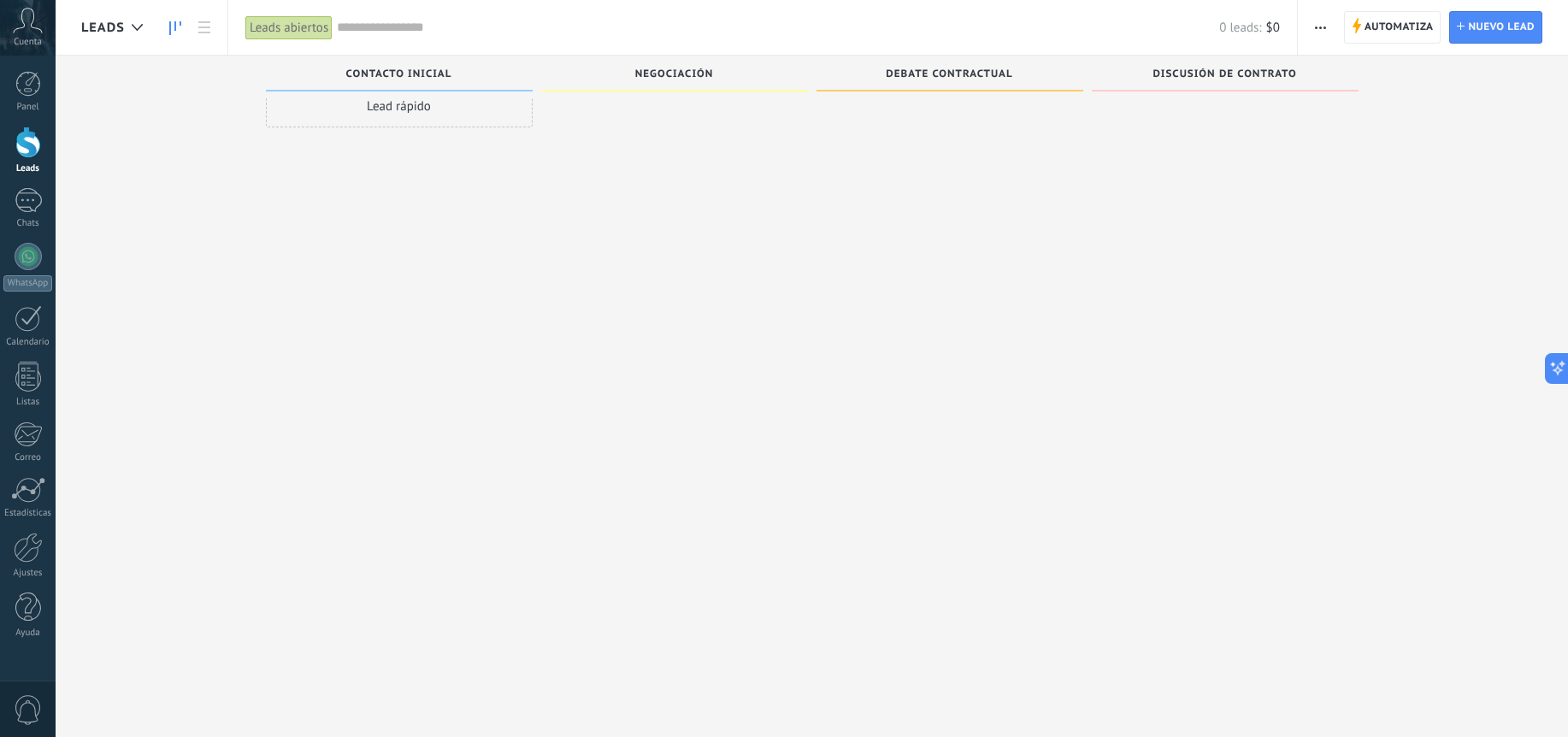
drag, startPoint x: 40, startPoint y: 566, endPoint x: 69, endPoint y: 538, distance: 40.3
click at [41, 566] on link "Ajustes" at bounding box center [28, 556] width 56 height 46
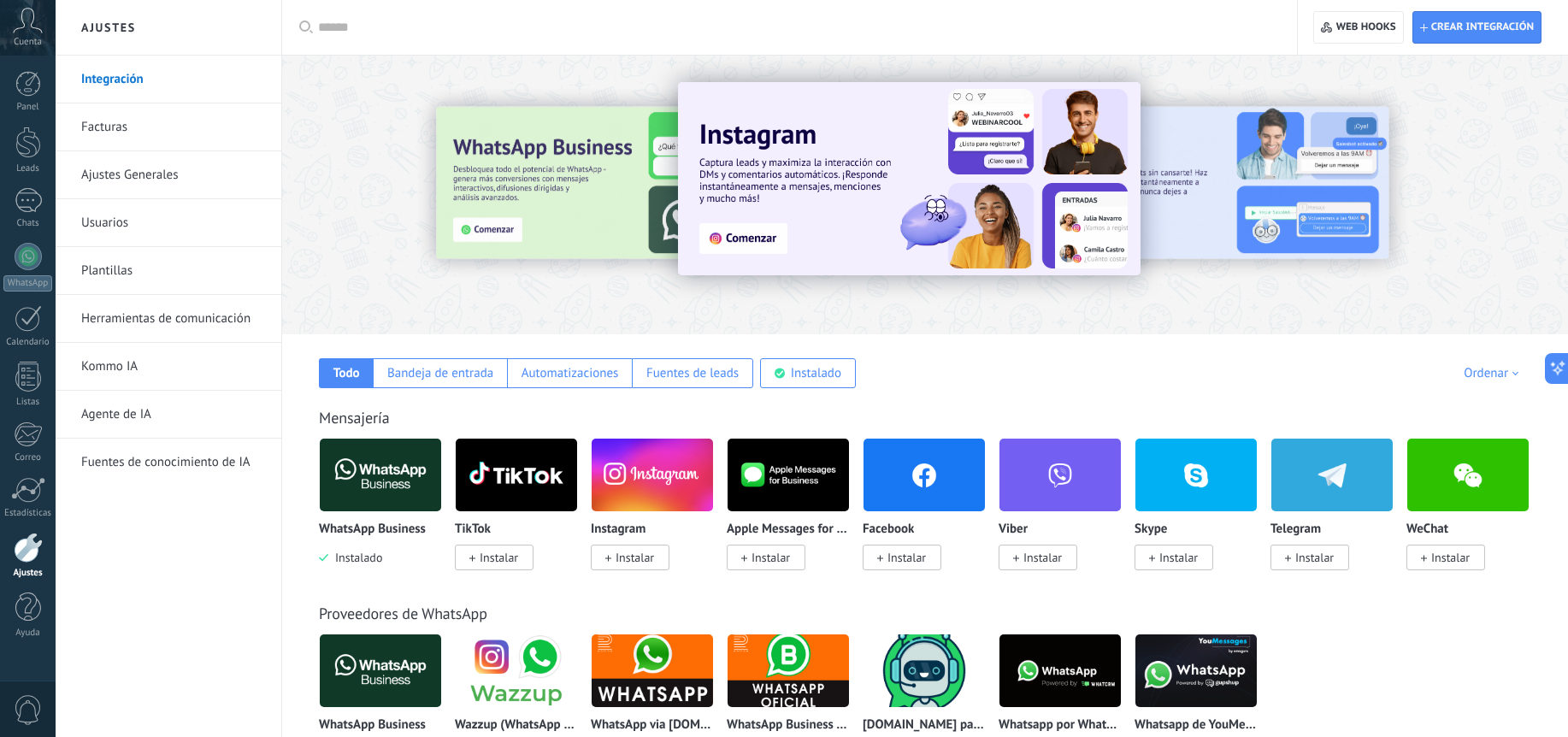
click at [372, 464] on img at bounding box center [380, 475] width 121 height 83
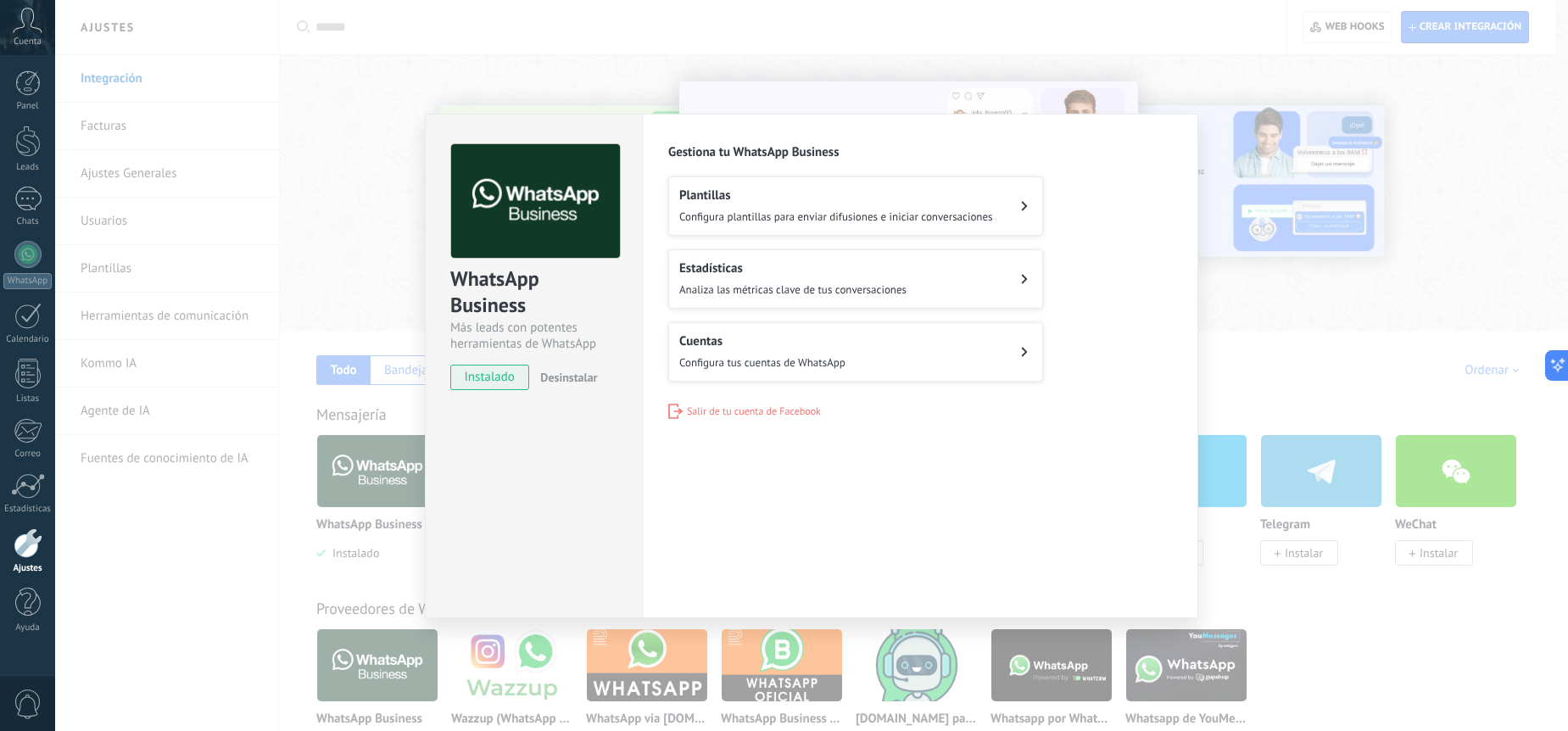
click at [732, 337] on h2 "Cuentas" at bounding box center [762, 342] width 166 height 17
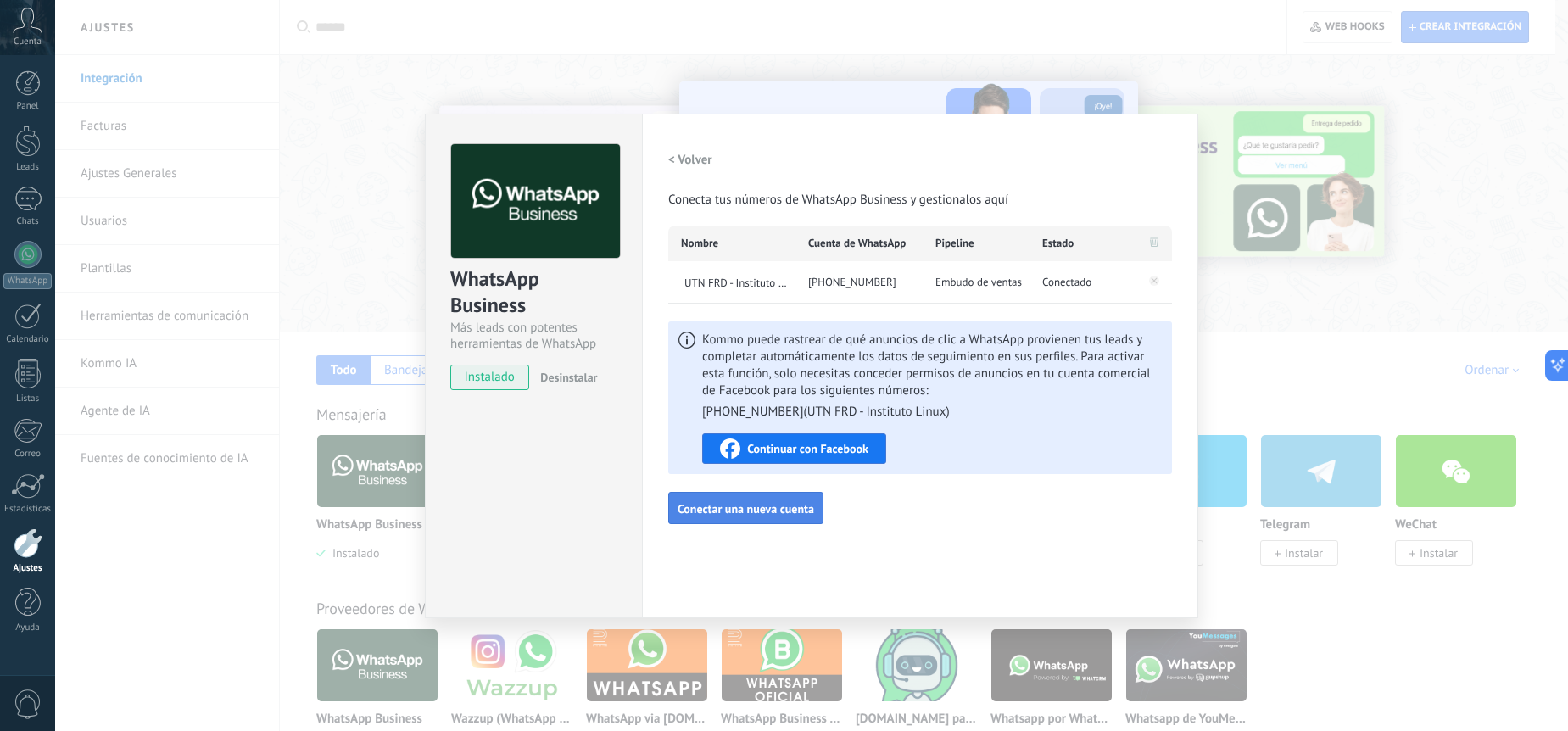
click at [799, 503] on span "Conectar una nueva cuenta" at bounding box center [746, 509] width 137 height 12
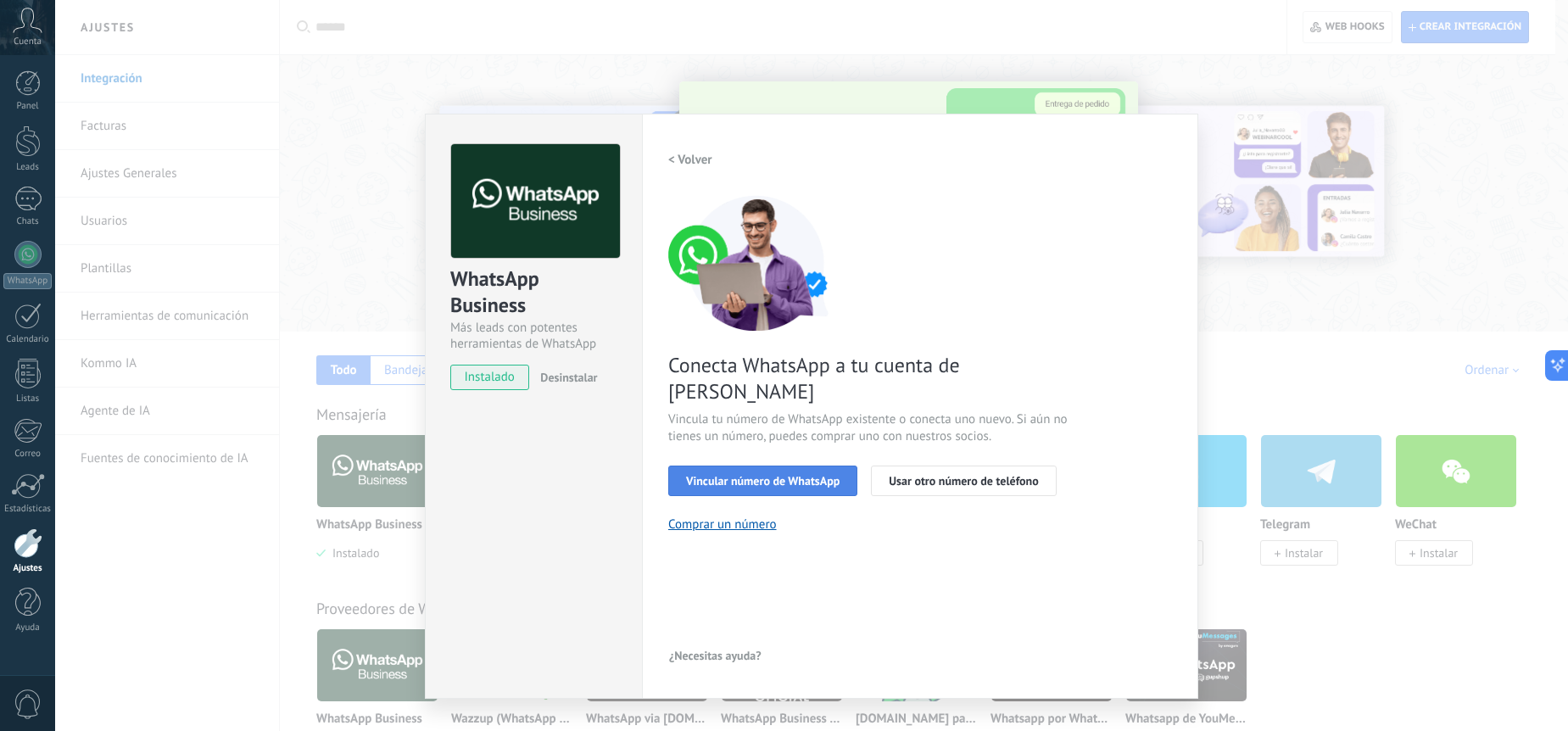
click at [780, 475] on span "Vincular número de WhatsApp" at bounding box center [762, 480] width 153 height 12
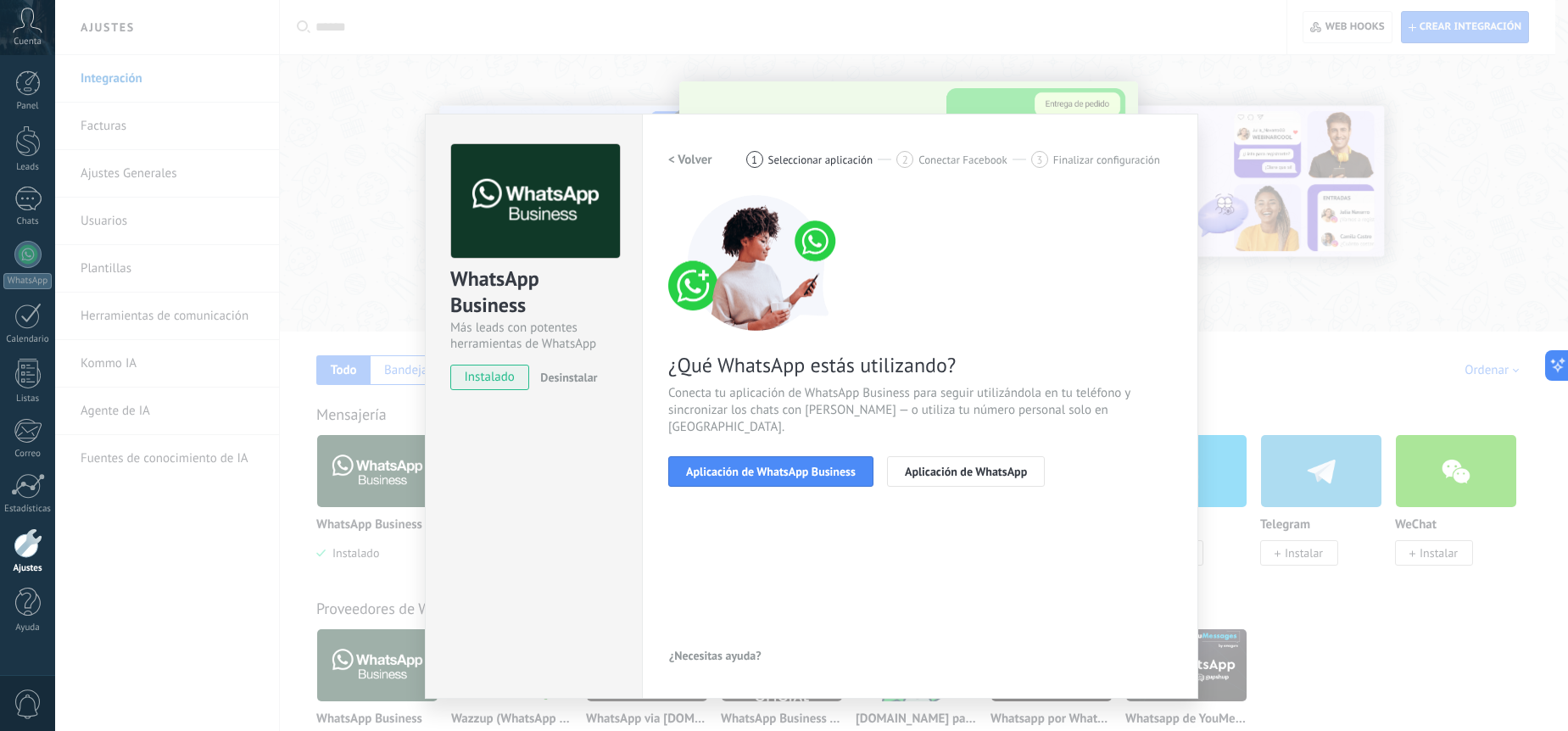
click at [780, 466] on span "Aplicación de WhatsApp Business" at bounding box center [771, 471] width 170 height 12
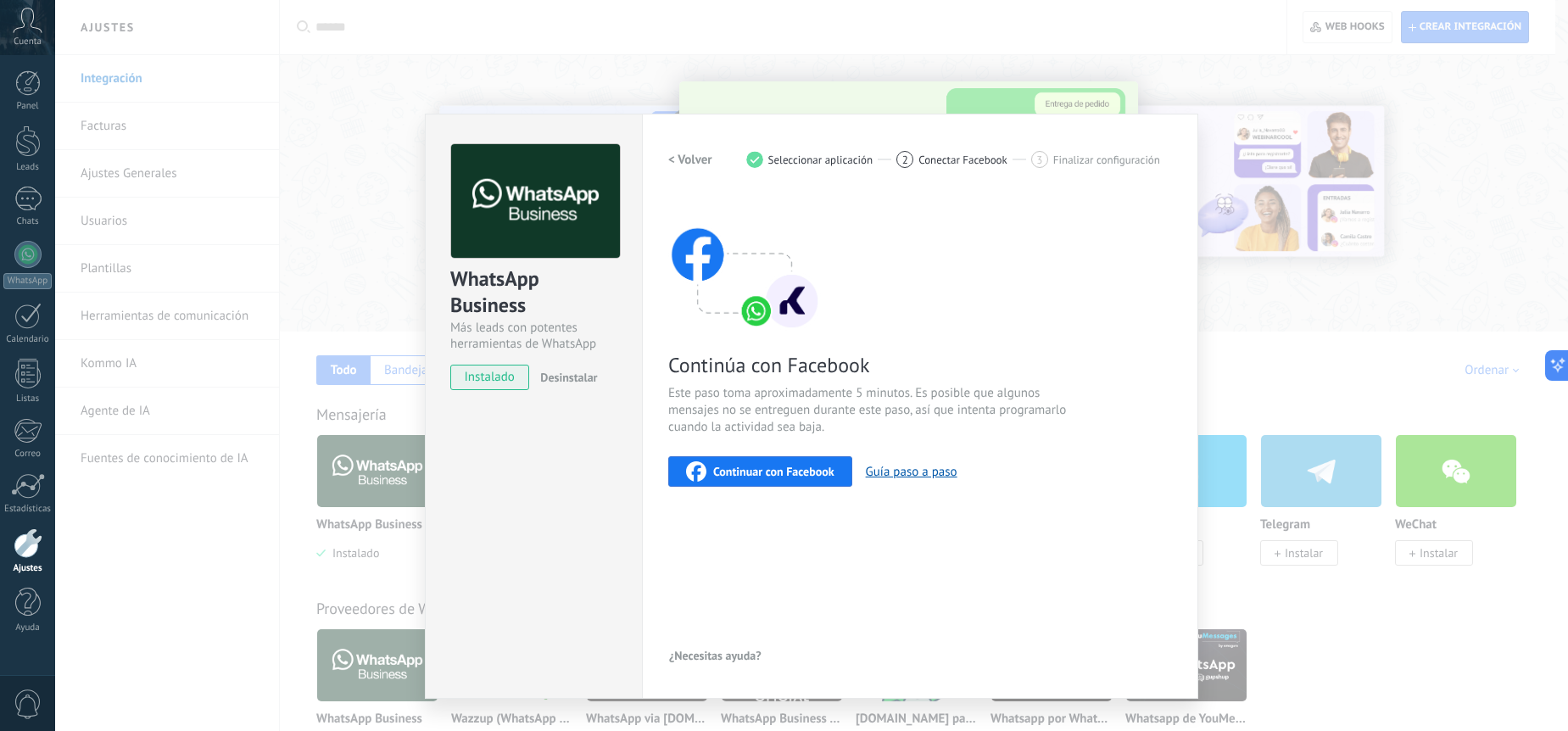
click at [687, 172] on button "< Volver" at bounding box center [691, 159] width 44 height 30
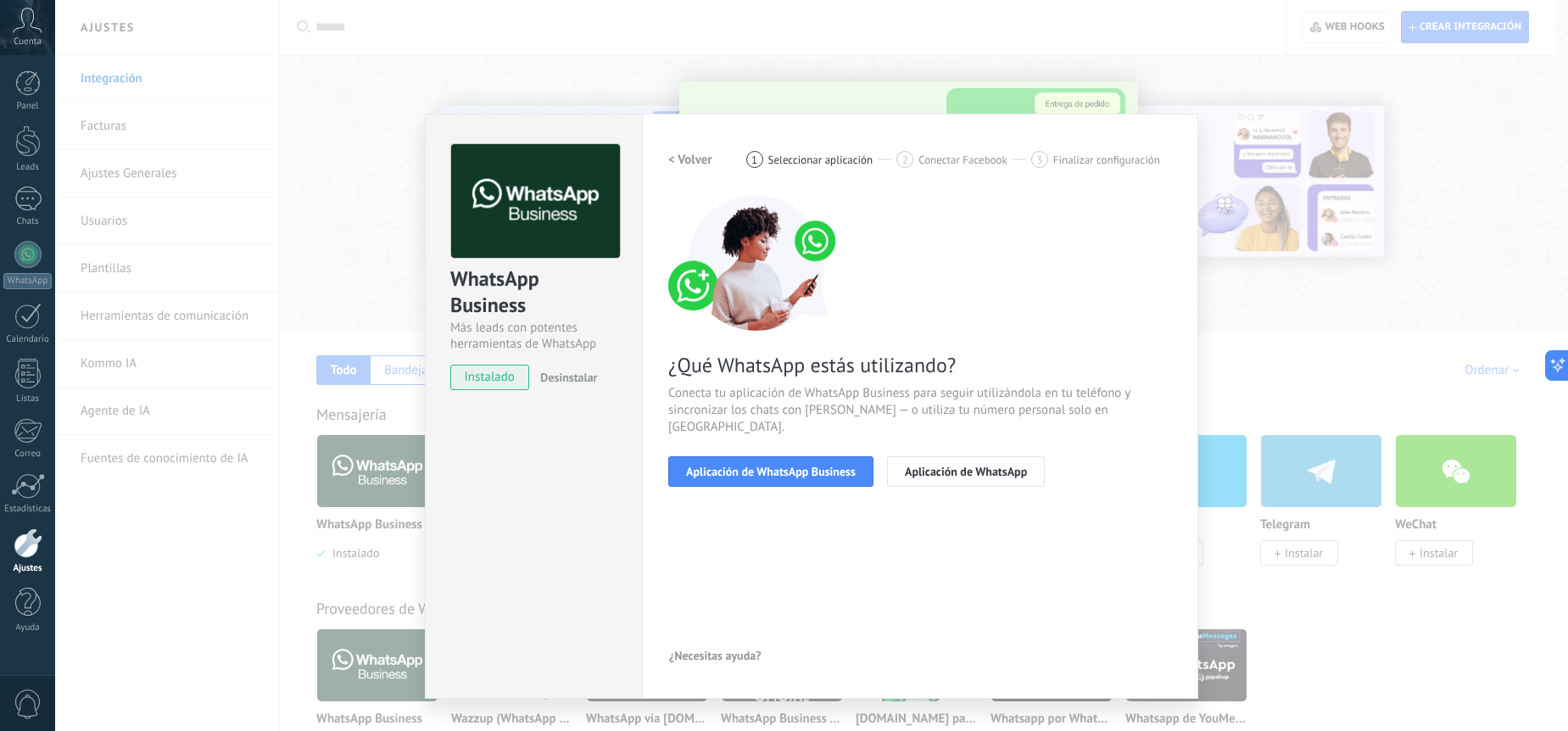
click at [688, 163] on h2 "< Volver" at bounding box center [691, 160] width 44 height 17
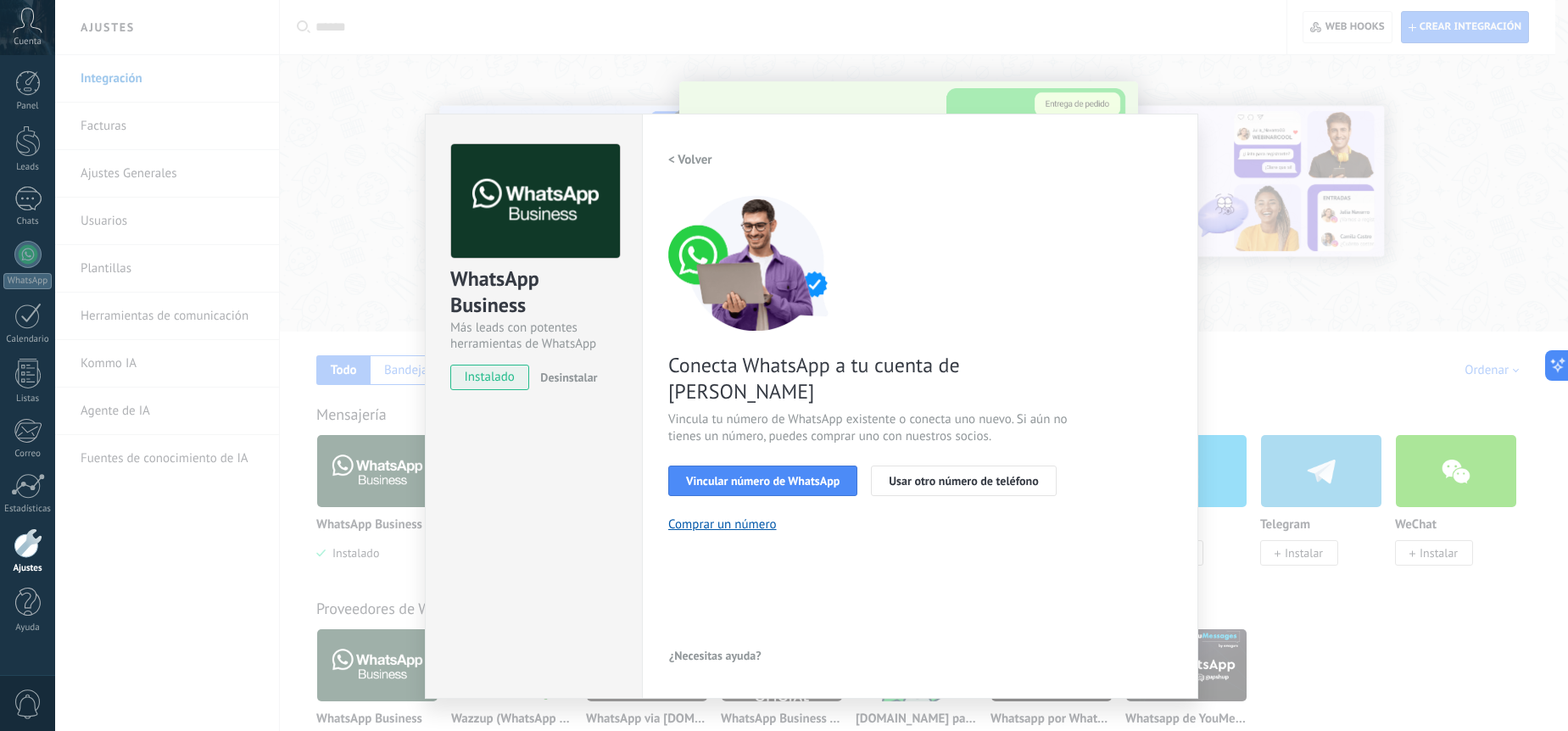
click at [682, 160] on h2 "< Volver" at bounding box center [691, 160] width 44 height 17
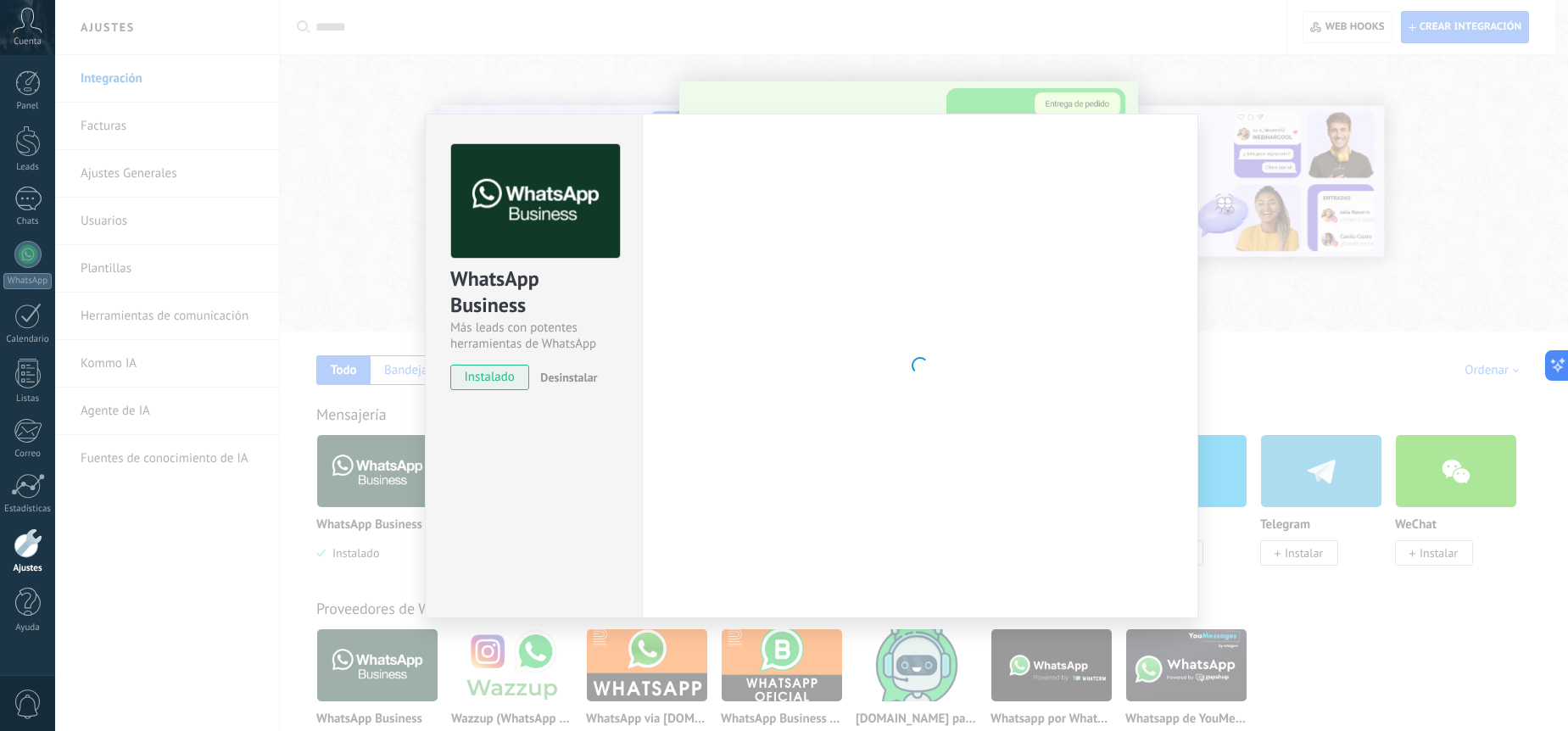
click at [216, 323] on div "WhatsApp Business Más leads con potentes herramientas de WhatsApp instalado Des…" at bounding box center [811, 366] width 1513 height 731
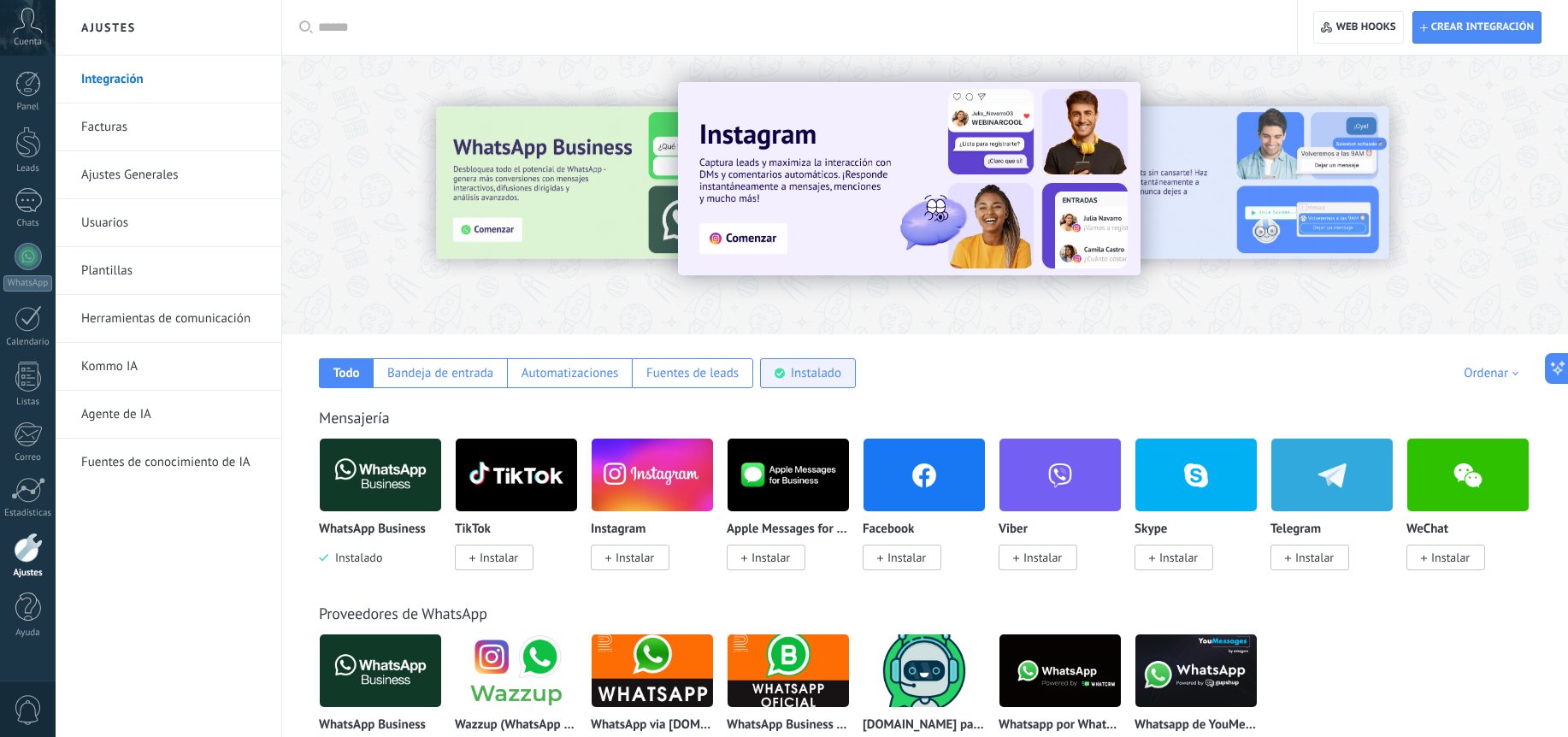
click at [811, 378] on div "Instalado" at bounding box center [816, 373] width 50 height 17
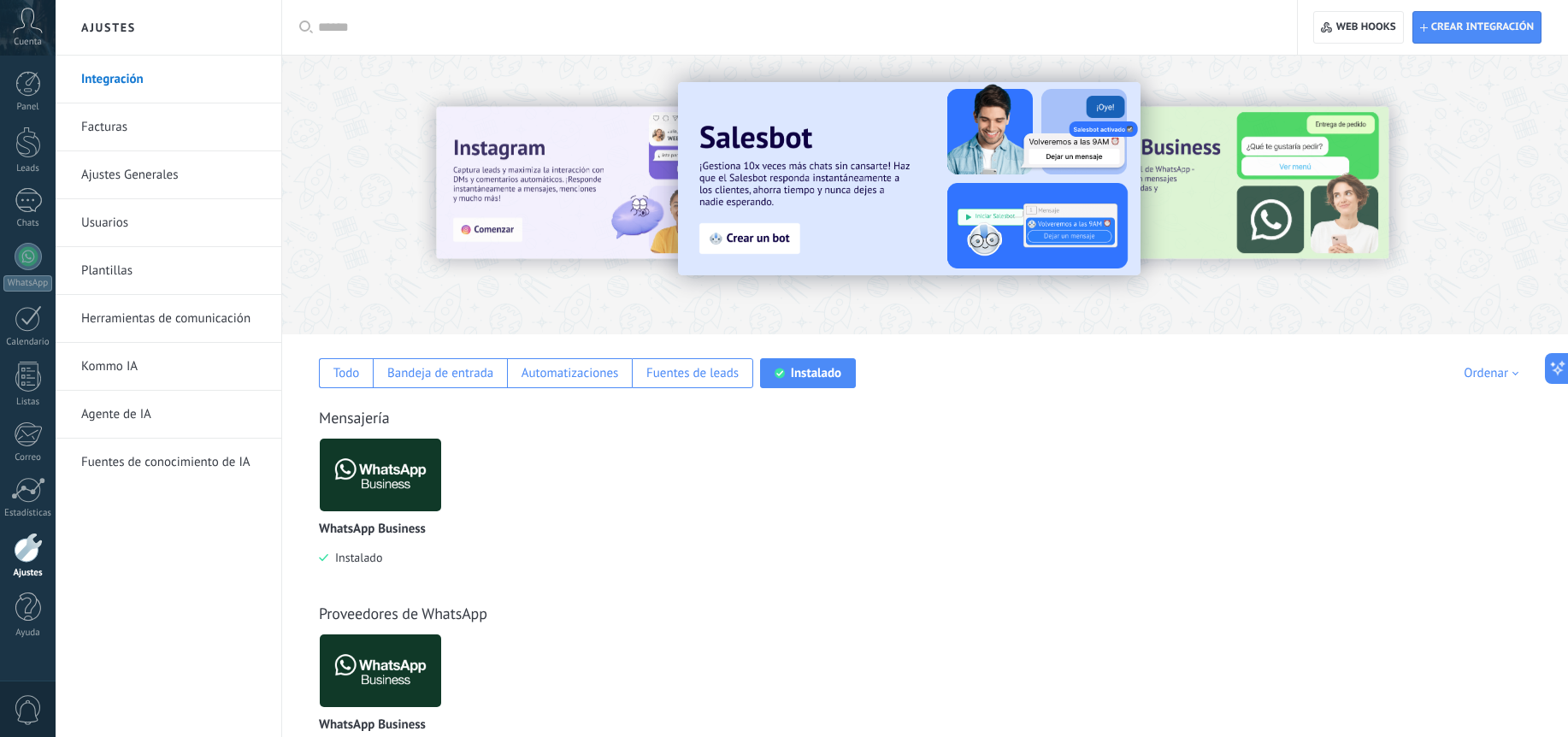
click at [151, 231] on link "Usuarios" at bounding box center [173, 223] width 183 height 48
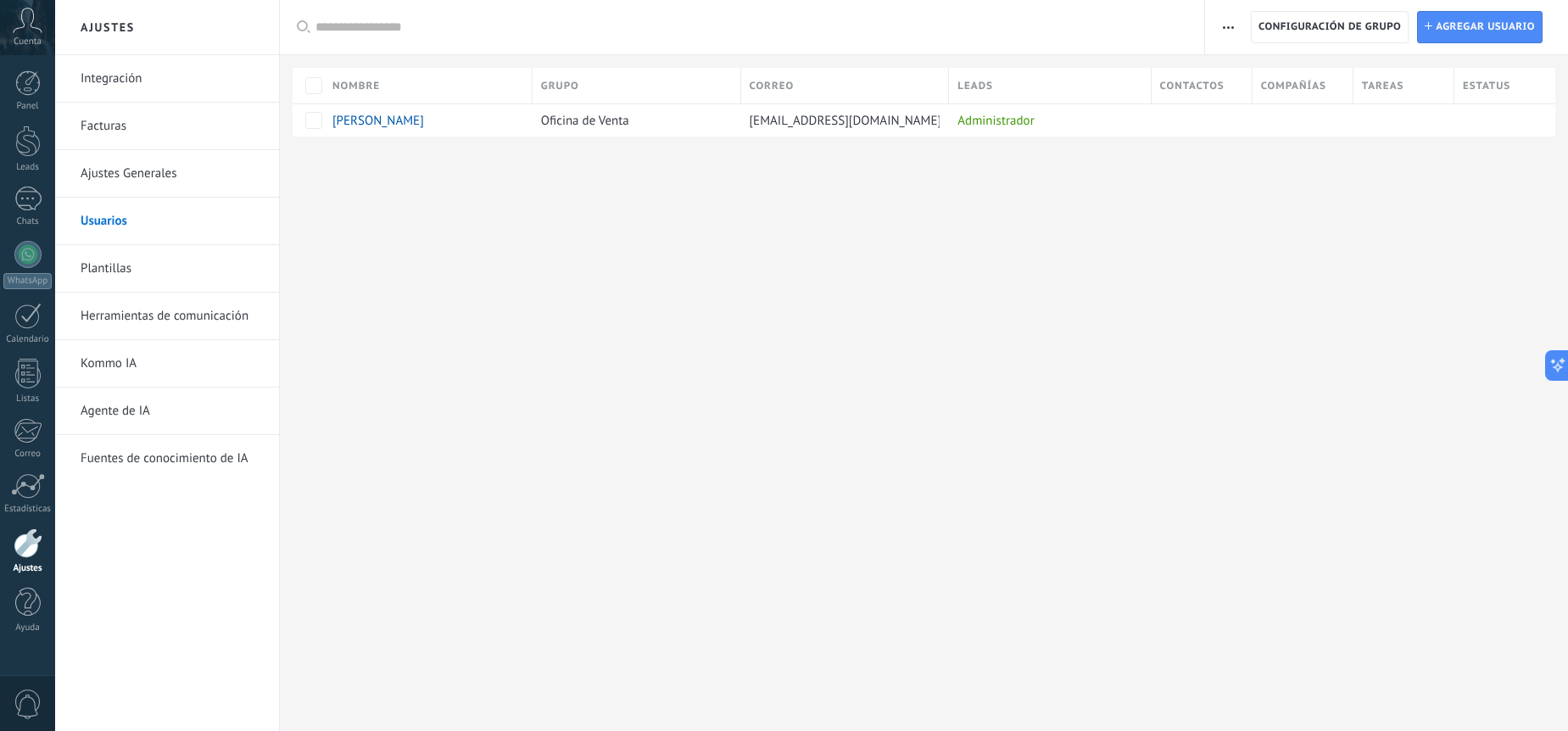
click at [175, 170] on link "Ajustes Generales" at bounding box center [172, 174] width 182 height 48
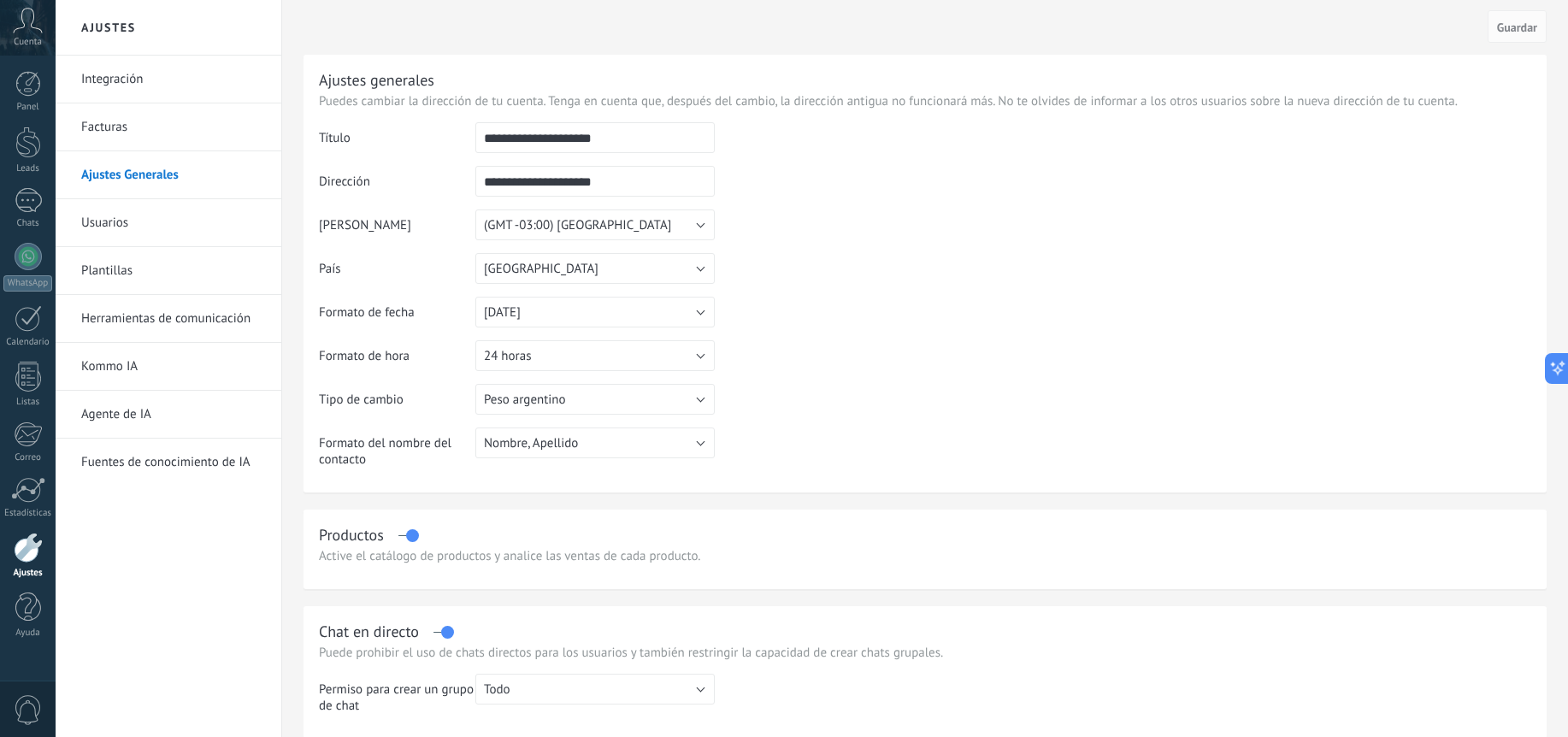
click at [143, 218] on link "Usuarios" at bounding box center [173, 223] width 183 height 48
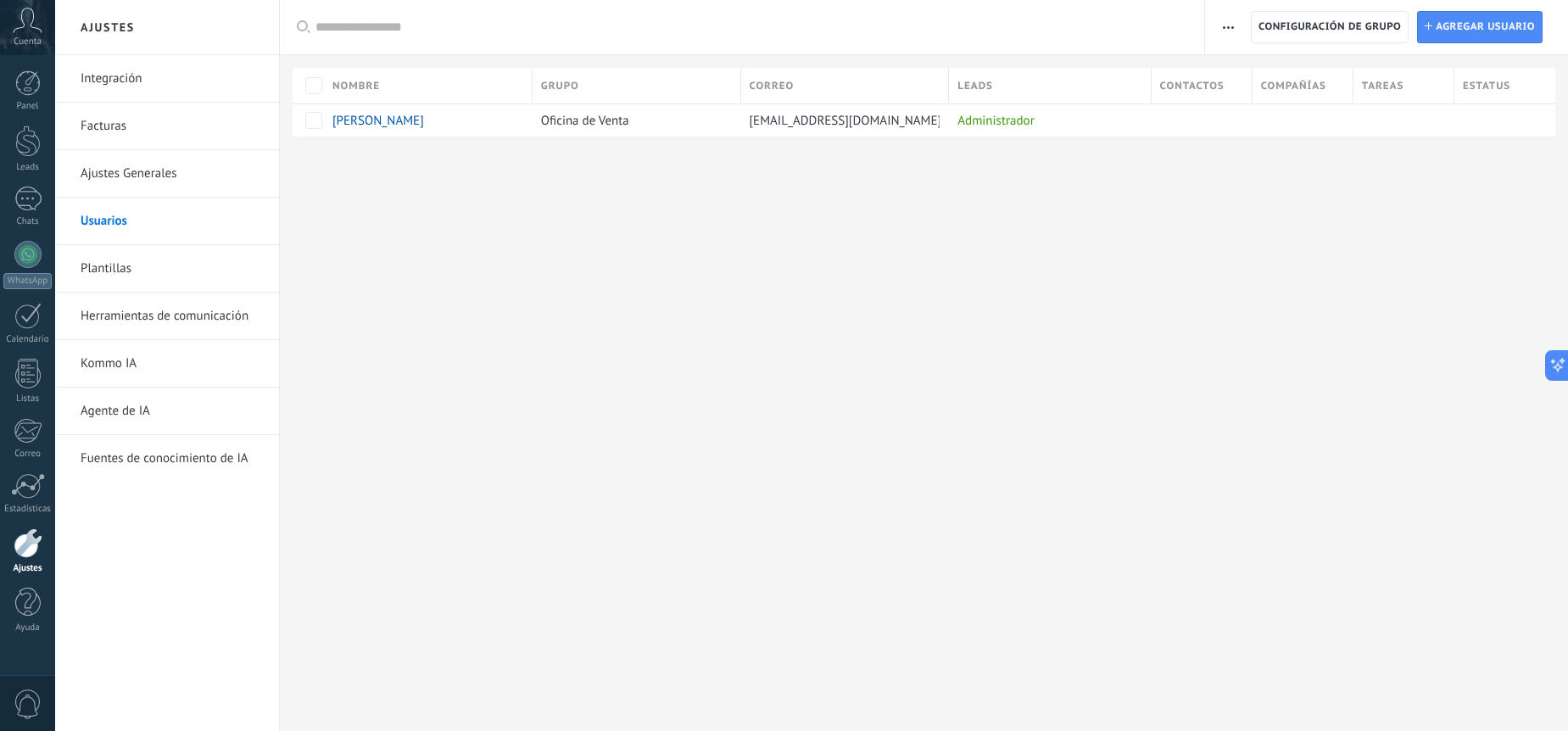
click at [31, 547] on div at bounding box center [28, 543] width 28 height 29
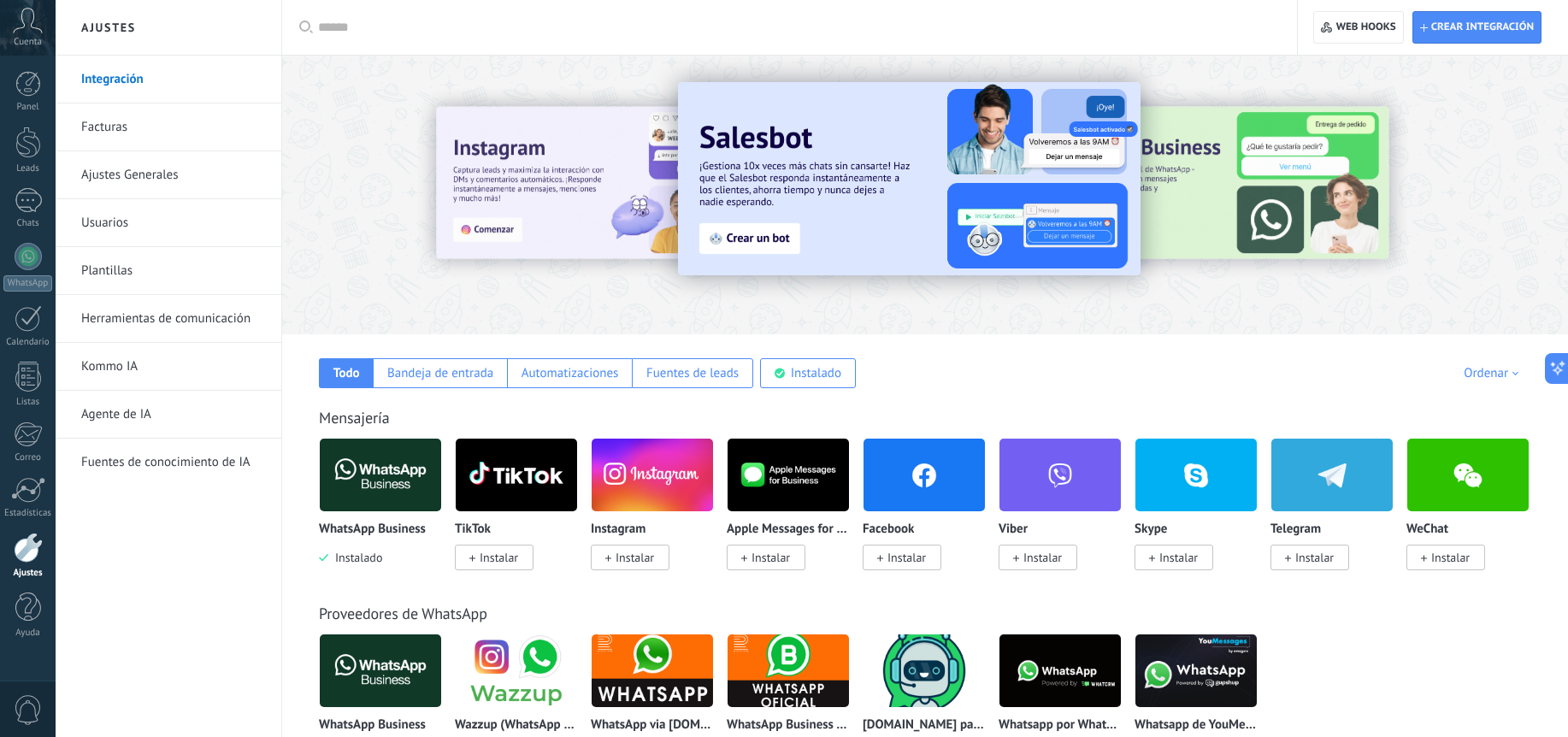
click at [388, 473] on img at bounding box center [380, 475] width 121 height 83
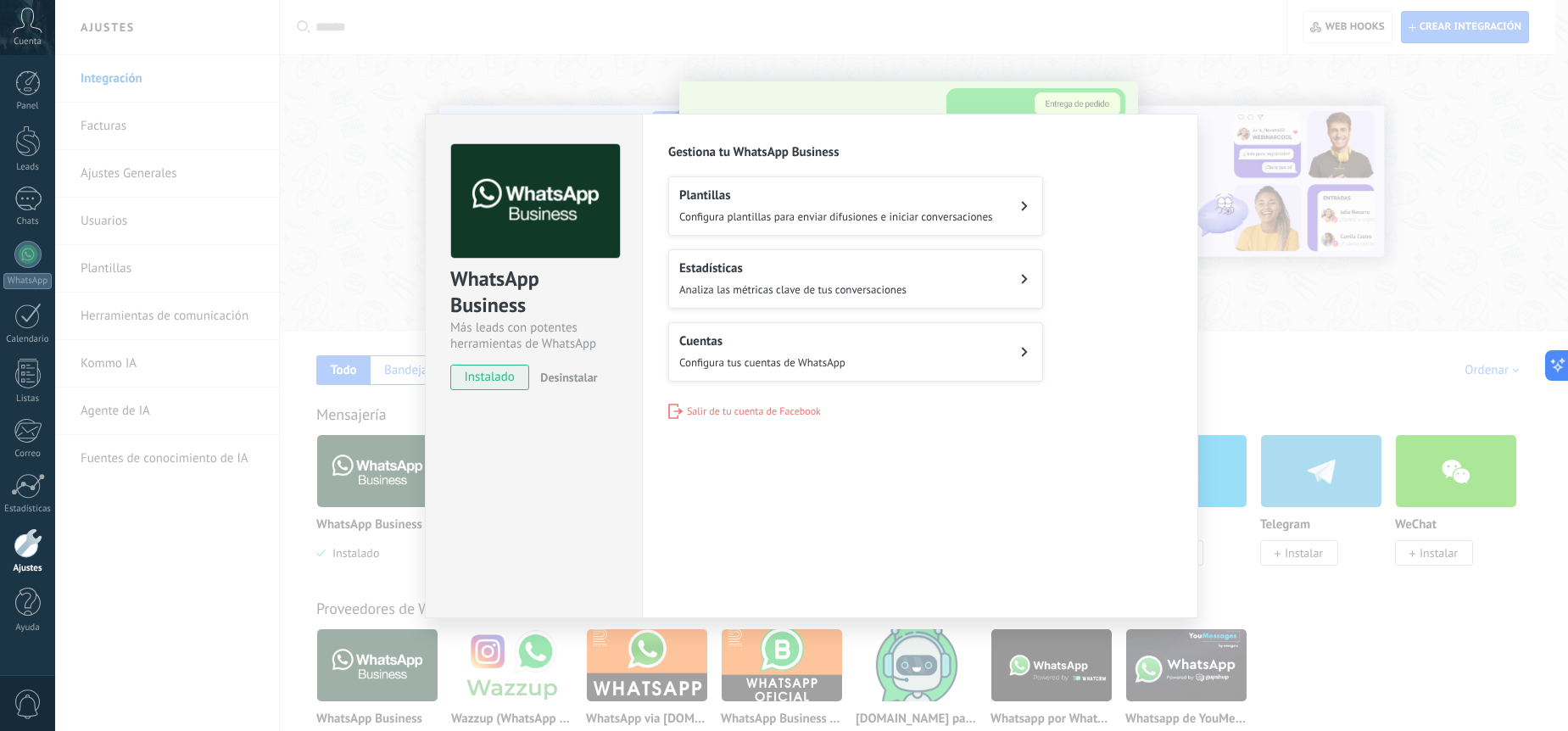
click at [792, 349] on div "Cuentas Configura tus cuentas de WhatsApp" at bounding box center [762, 352] width 166 height 38
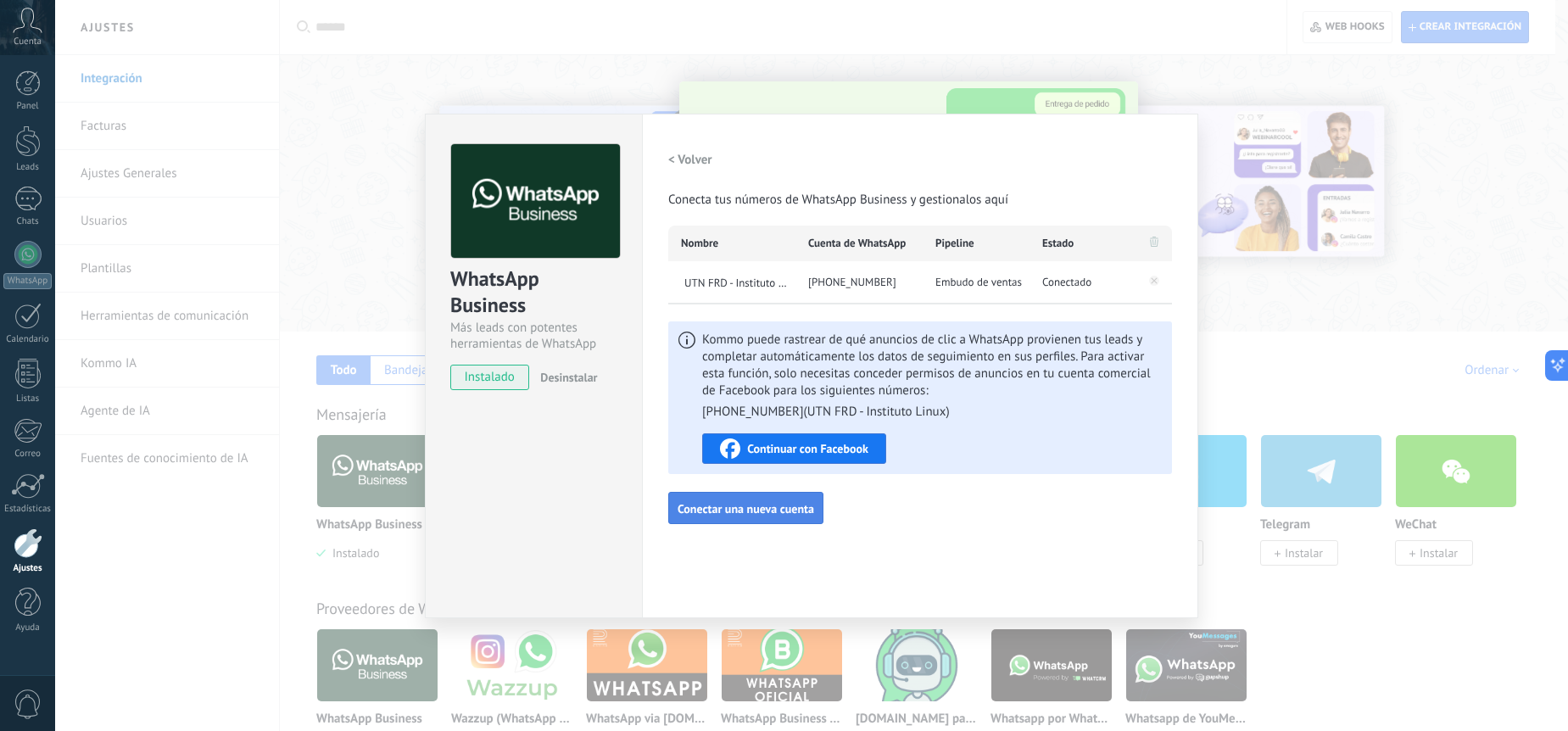
click at [793, 507] on span "Conectar una nueva cuenta" at bounding box center [746, 509] width 137 height 12
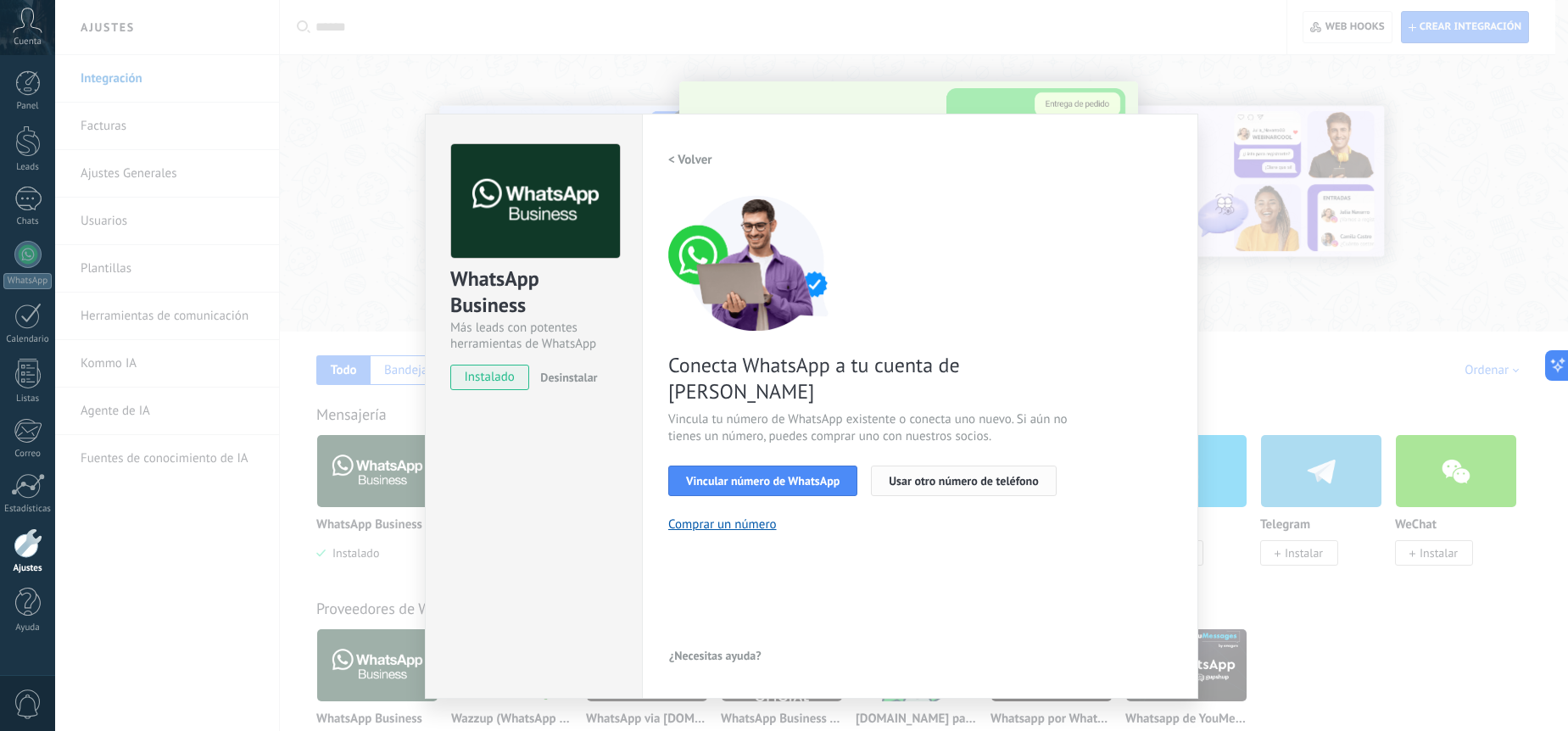
click at [921, 475] on span "Usar otro número de teléfono" at bounding box center [964, 480] width 150 height 12
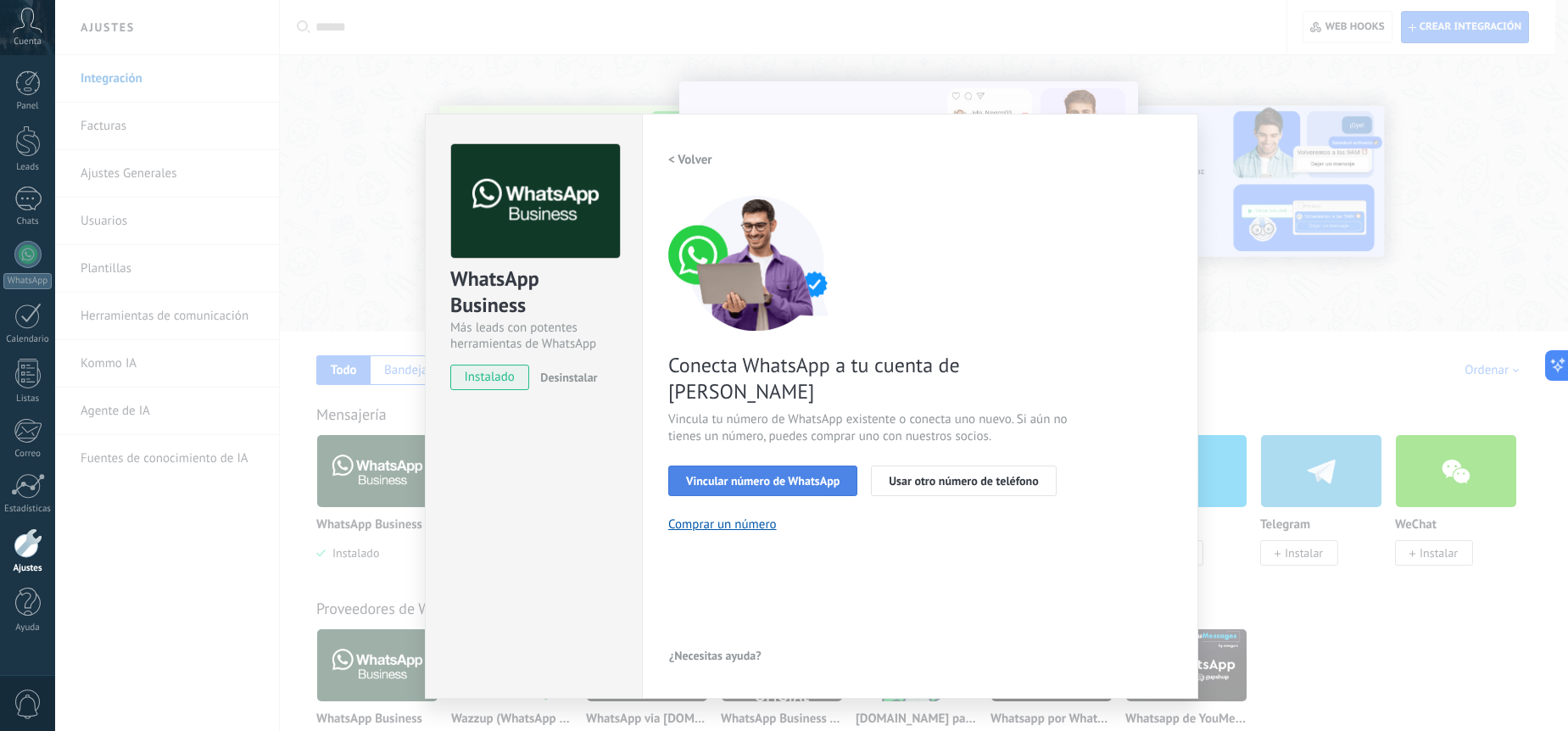
click at [766, 475] on span "Vincular número de WhatsApp" at bounding box center [762, 480] width 153 height 12
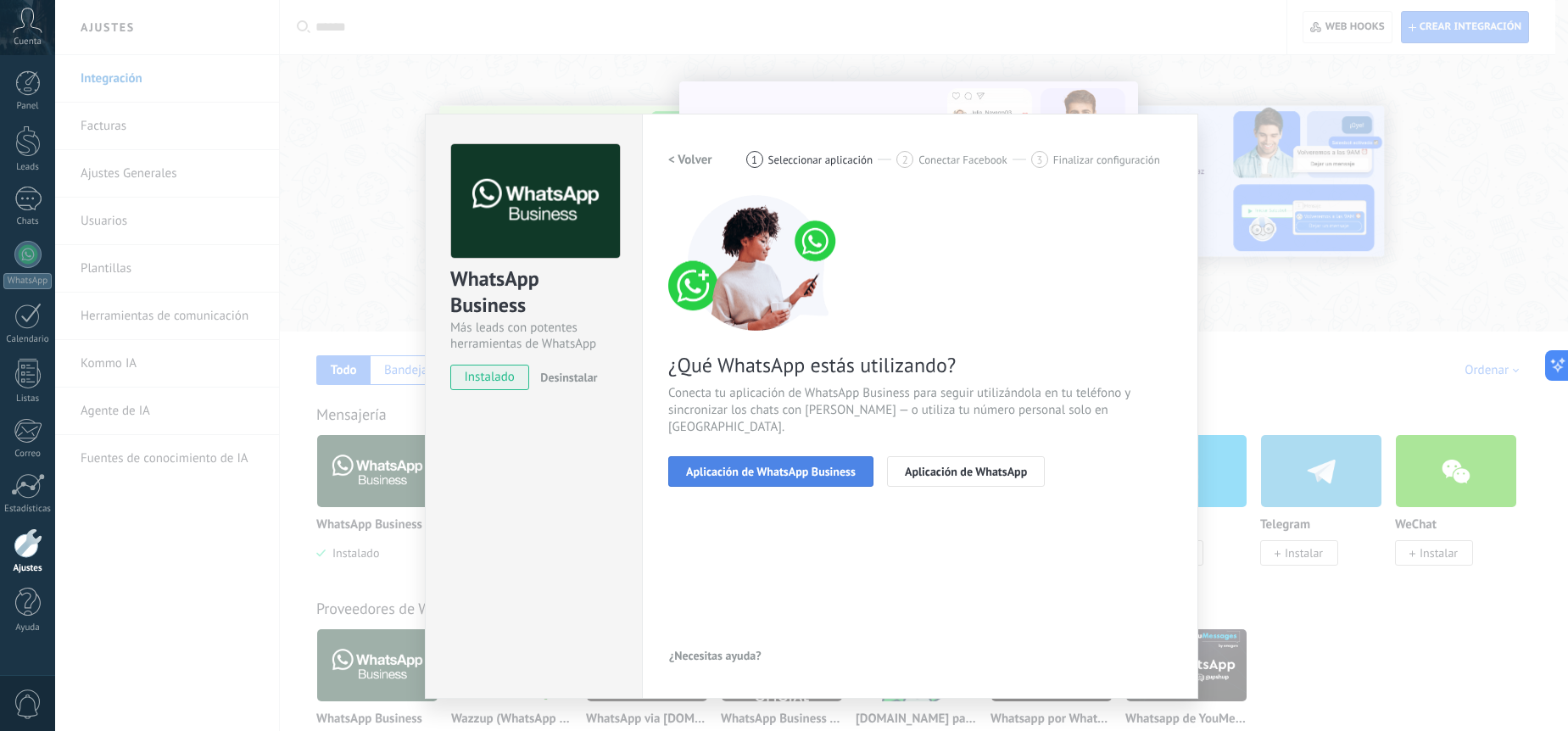
click at [779, 466] on span "Aplicación de WhatsApp Business" at bounding box center [771, 471] width 170 height 12
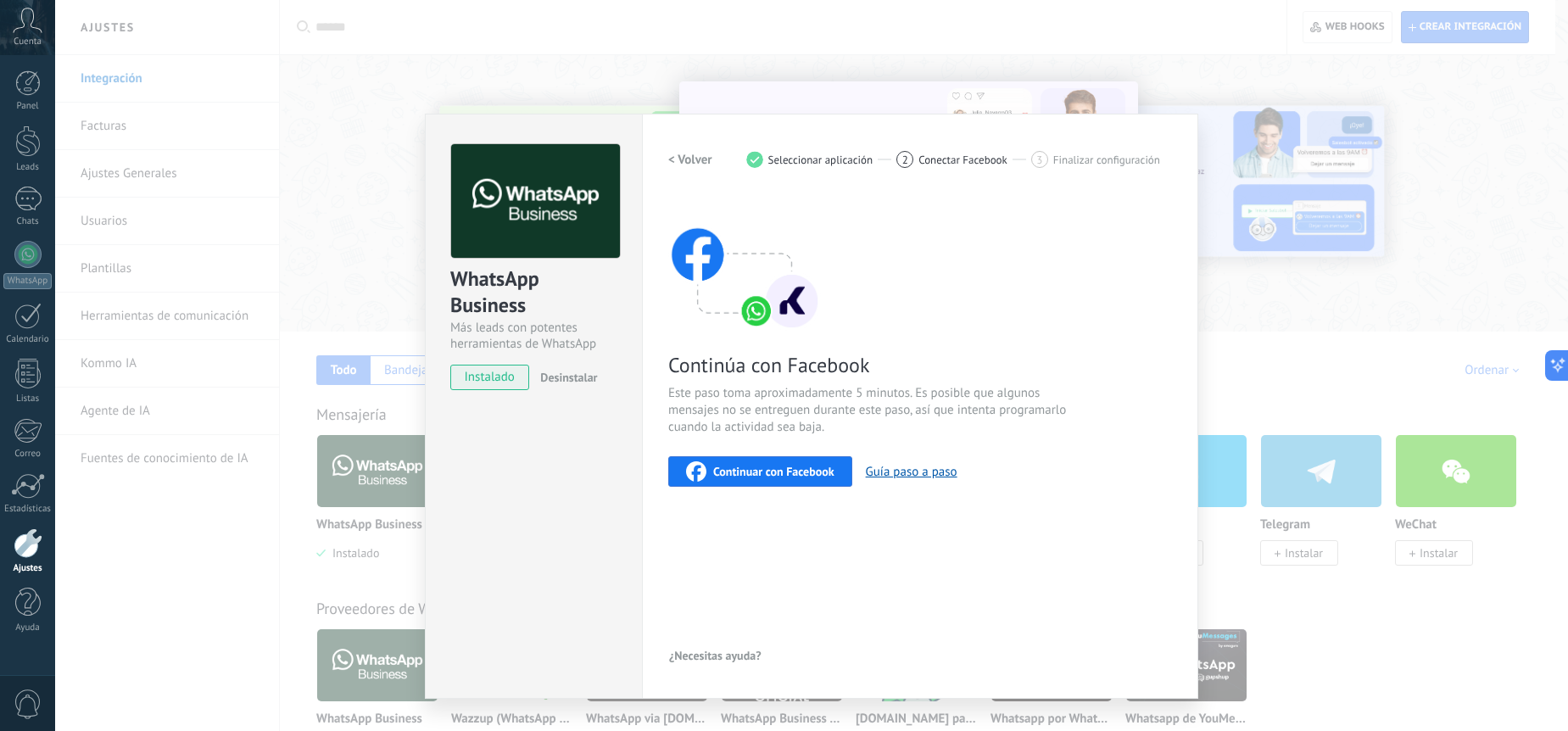
click at [784, 474] on span "Continuar con Facebook" at bounding box center [774, 471] width 121 height 12
click at [1122, 50] on div "WhatsApp Business Más leads con potentes herramientas de WhatsApp instalado Des…" at bounding box center [811, 366] width 1513 height 731
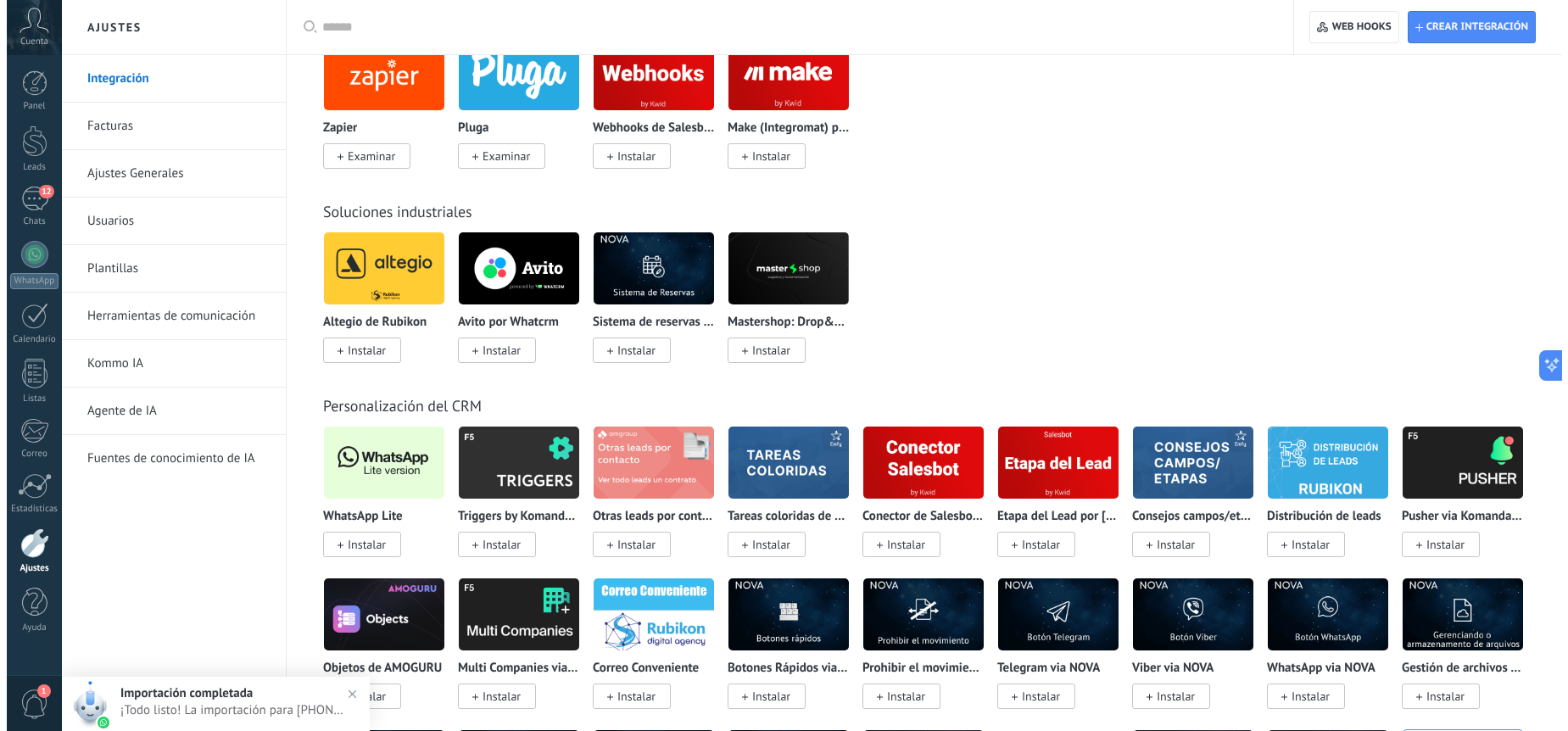
scroll to position [2748, 0]
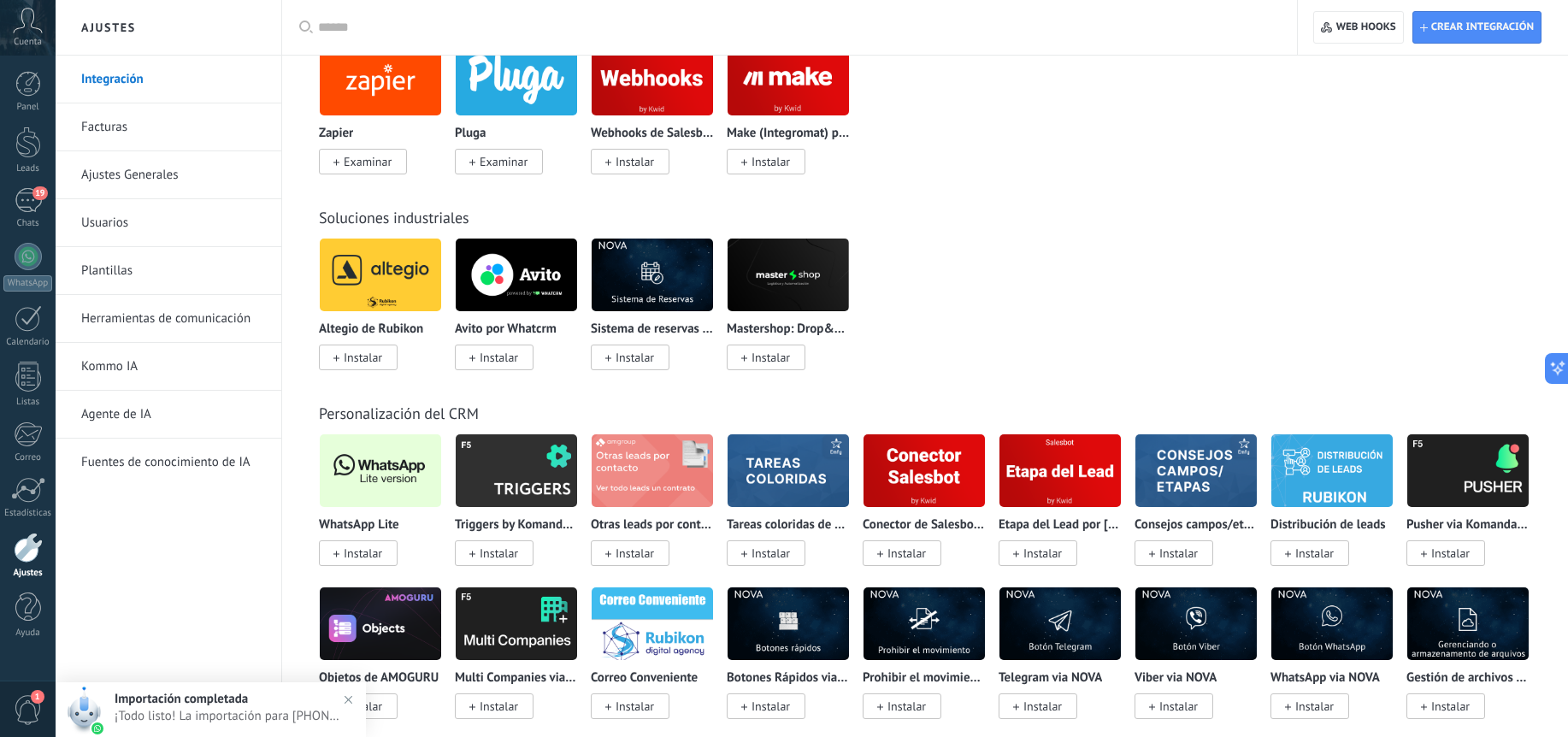
click at [392, 487] on img at bounding box center [380, 471] width 121 height 83
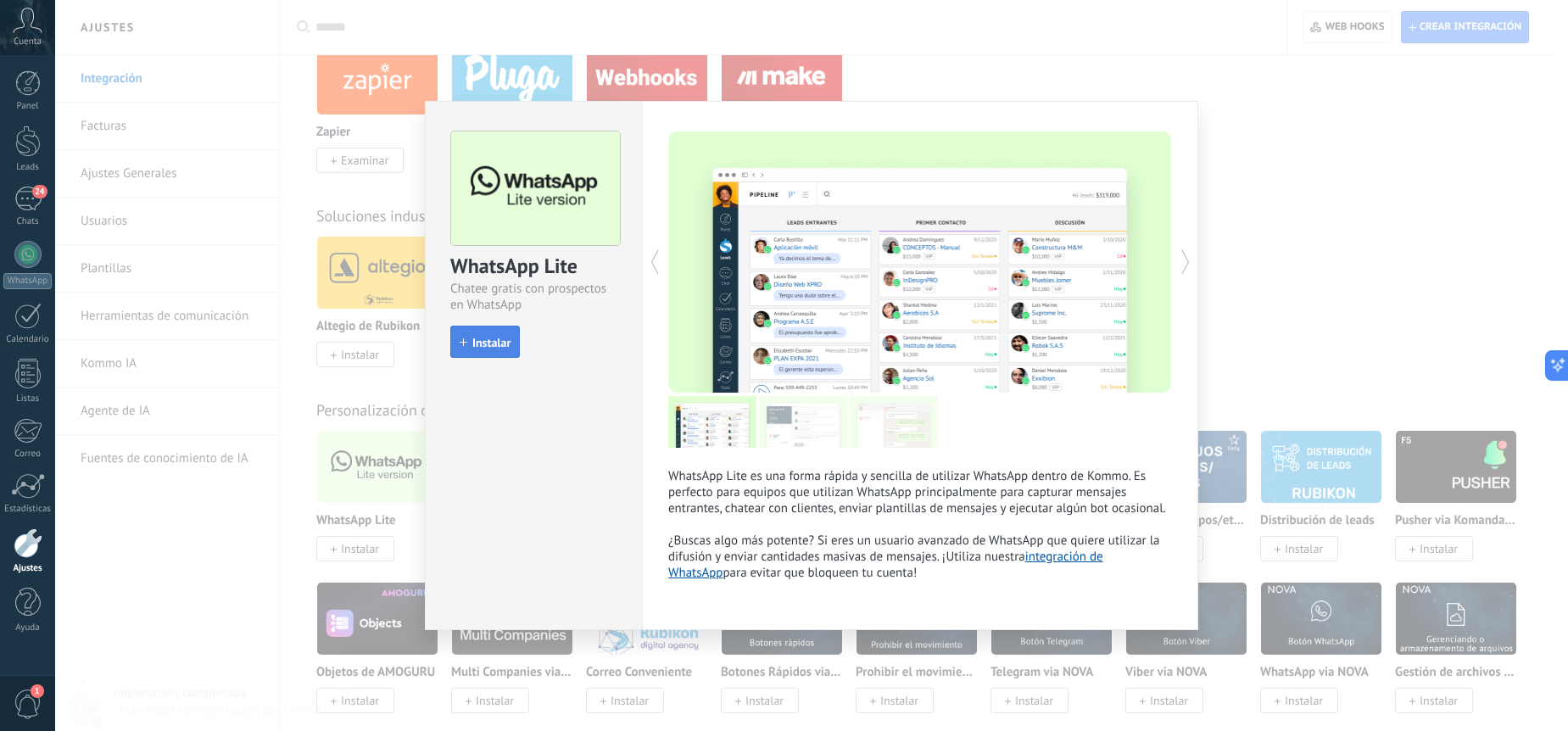
click at [475, 345] on span "Instalar" at bounding box center [491, 343] width 39 height 12
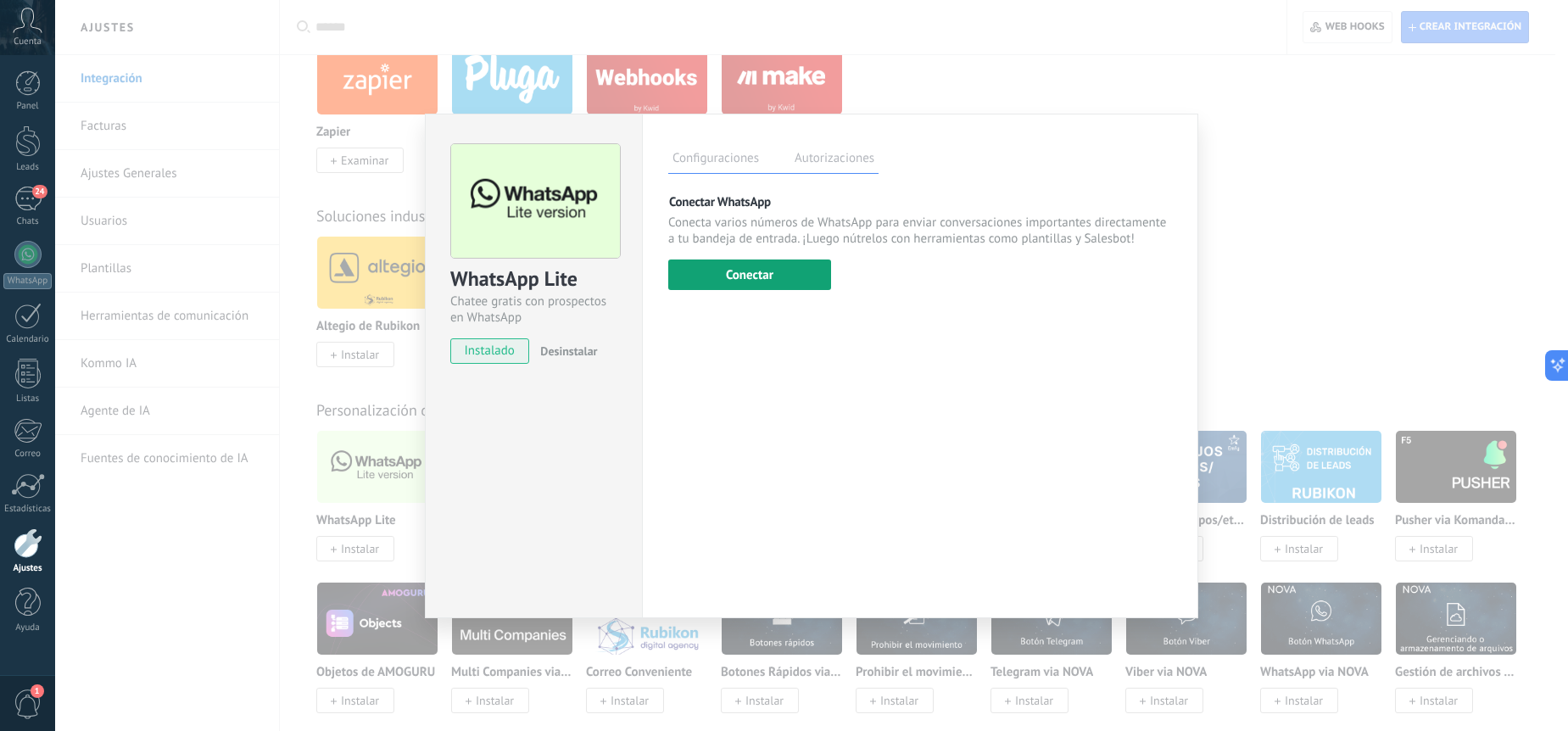
click at [727, 278] on button "Conectar" at bounding box center [750, 275] width 163 height 30
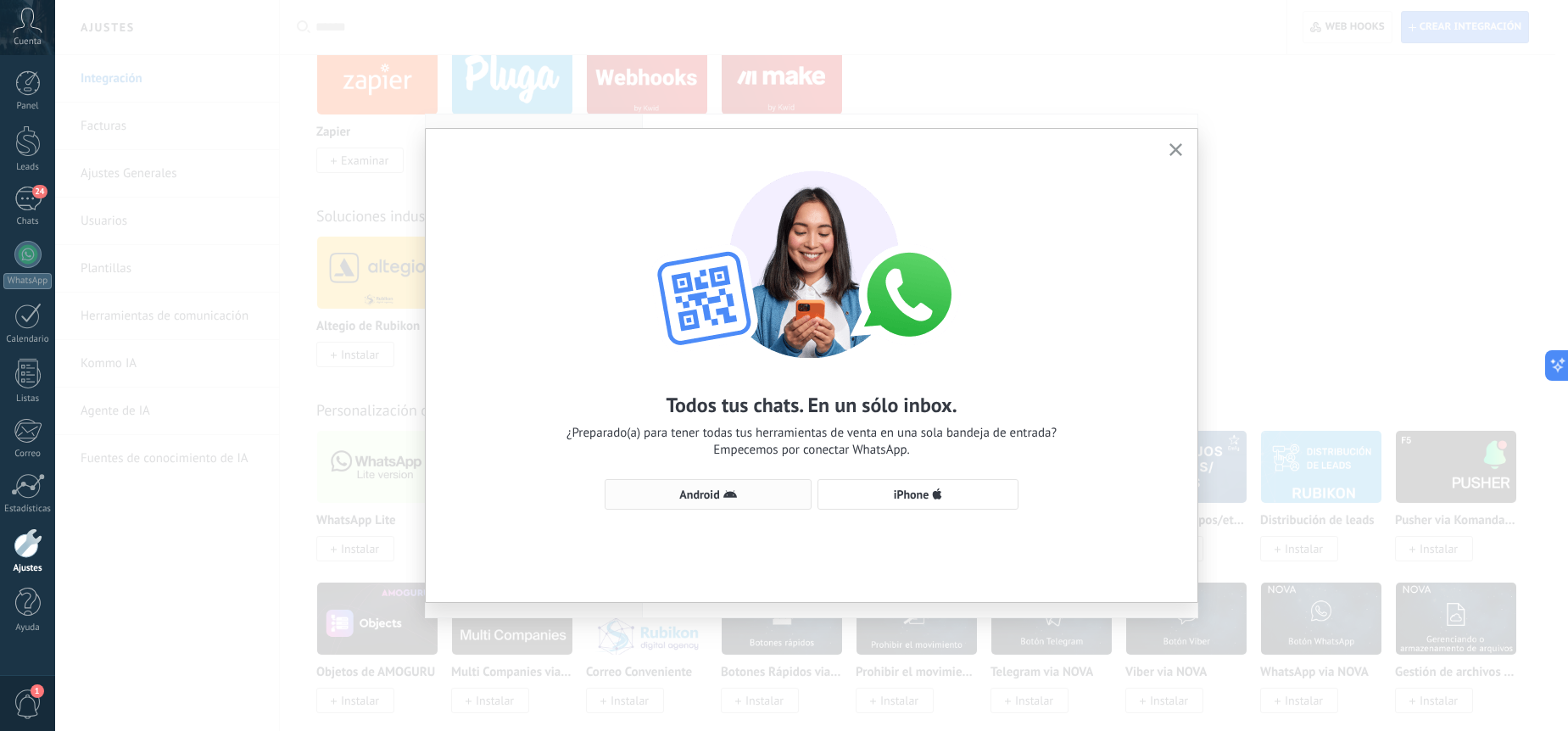
click at [750, 488] on button "Android" at bounding box center [707, 494] width 207 height 30
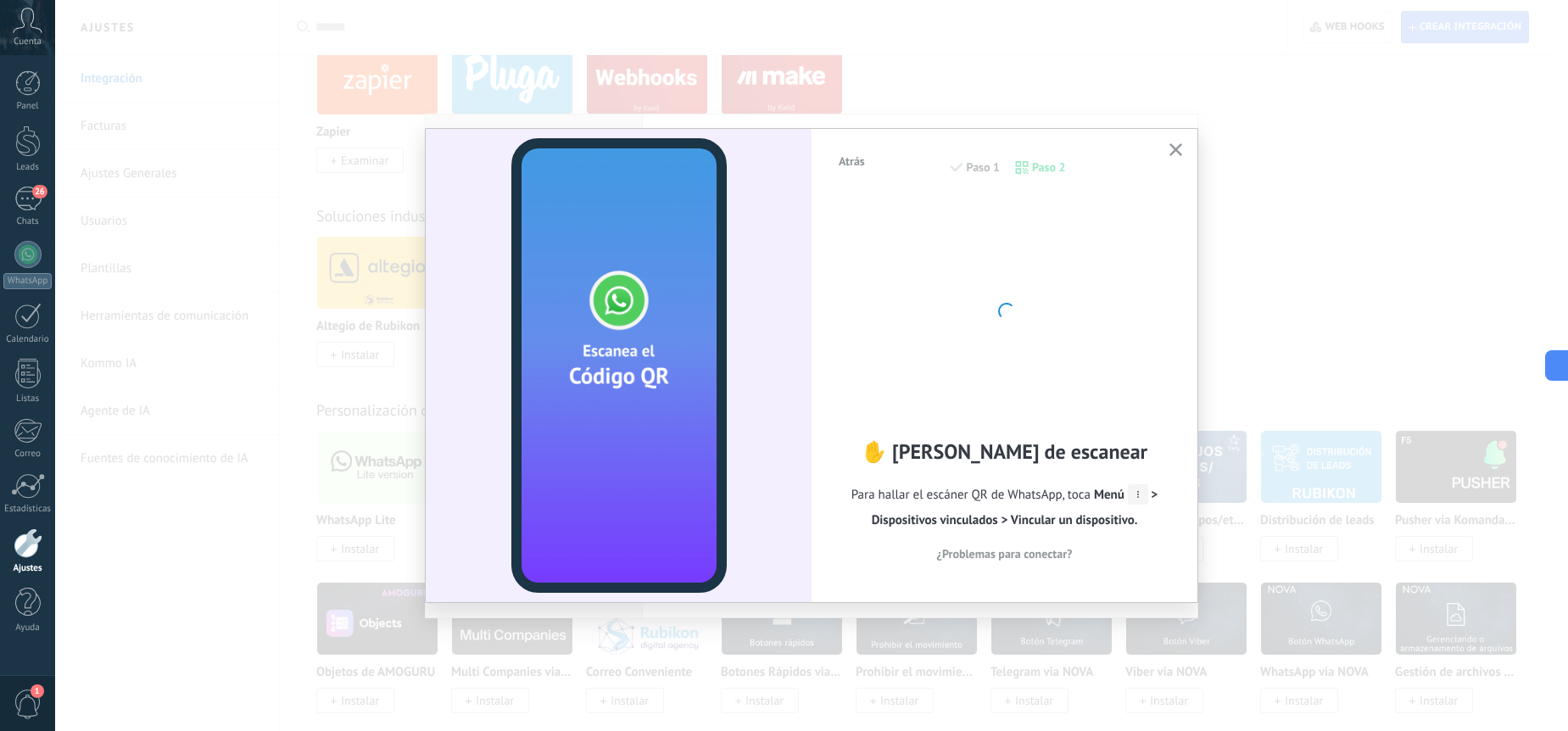
click at [1174, 146] on icon "button" at bounding box center [1176, 150] width 13 height 13
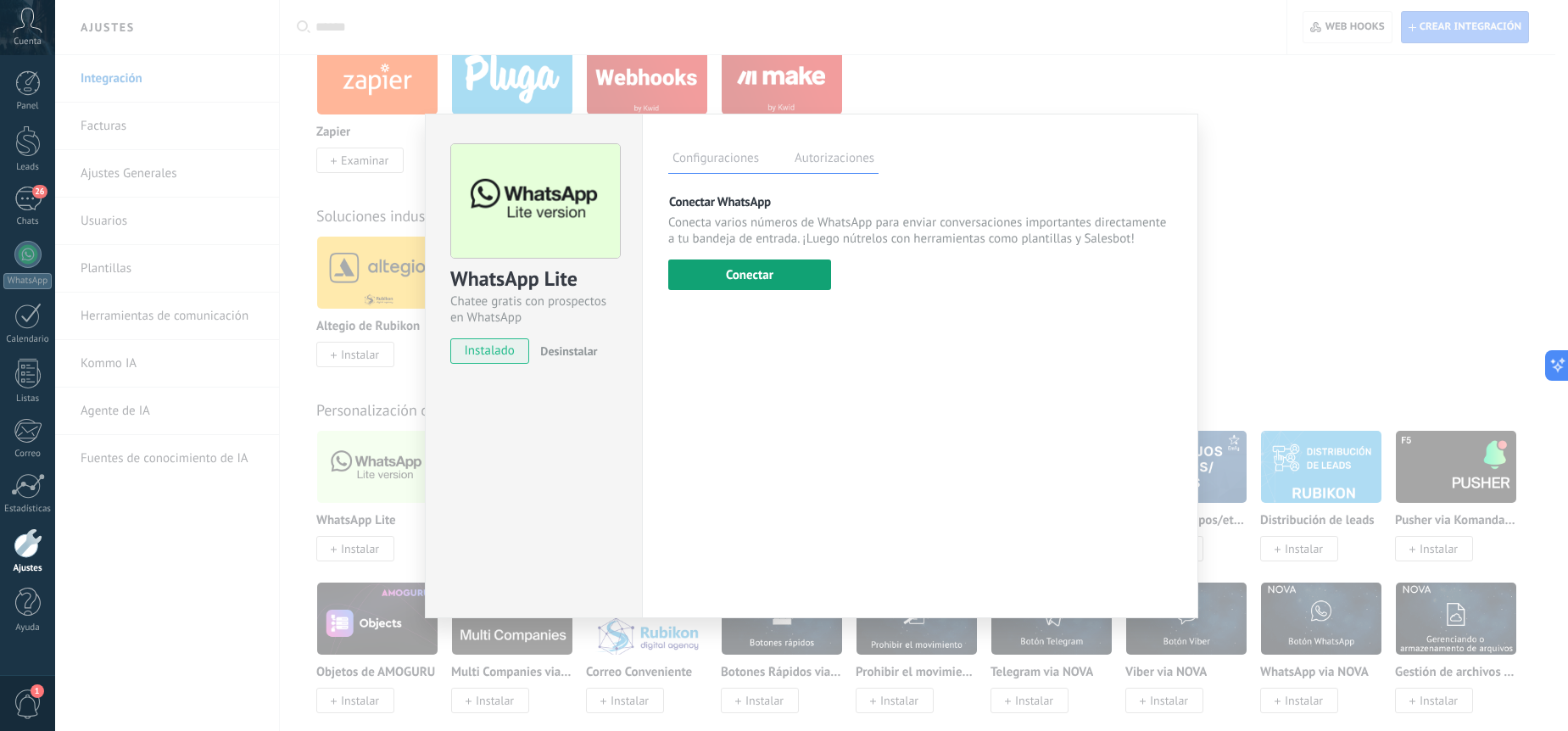
click at [695, 266] on button "Conectar" at bounding box center [750, 275] width 163 height 30
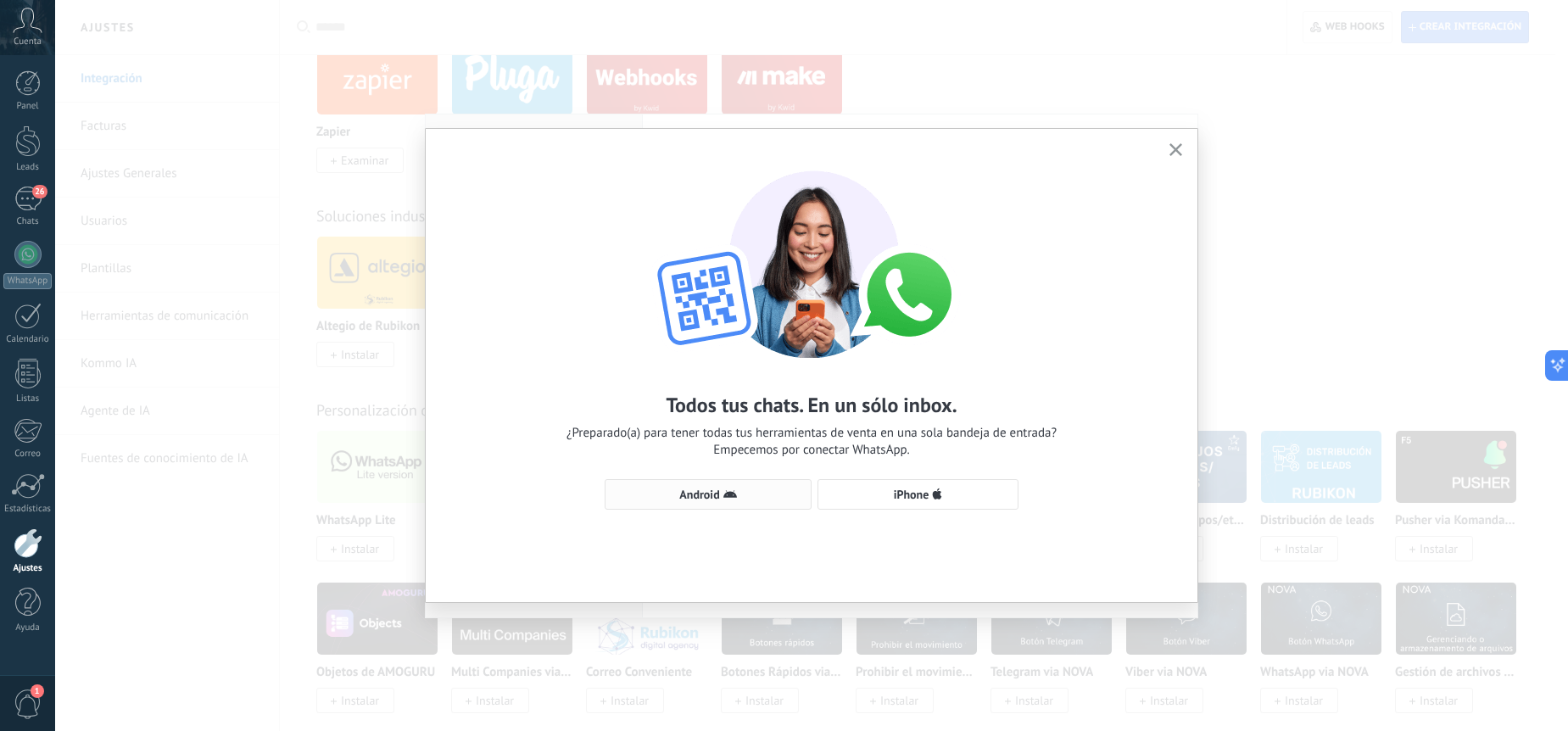
click at [708, 484] on button "Android" at bounding box center [707, 494] width 207 height 30
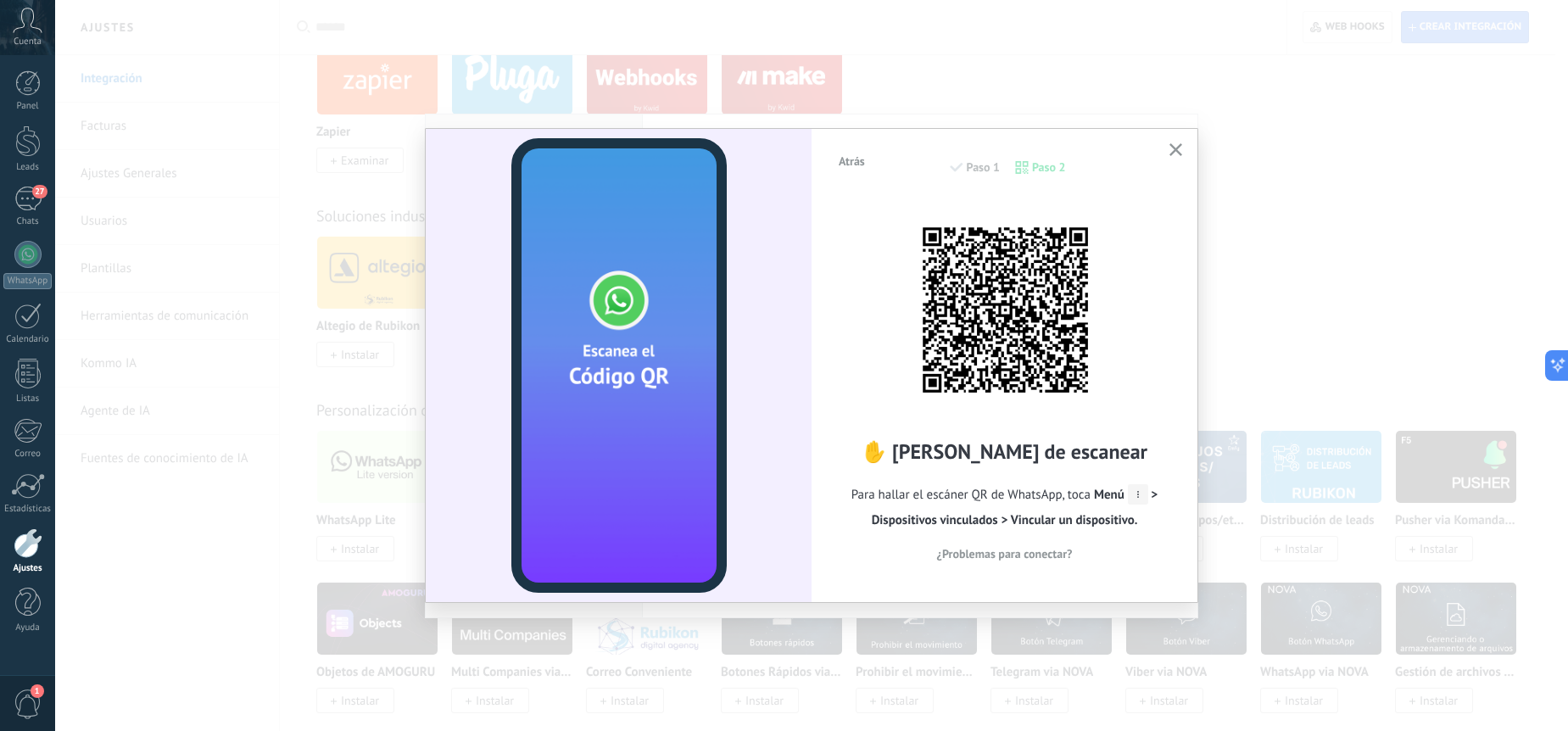
click at [1350, 321] on div "Atrás Paso 1 Paso 2 ✋ [PERSON_NAME] de escanear Para hallar el escáner QR de Wh…" at bounding box center [811, 366] width 1513 height 731
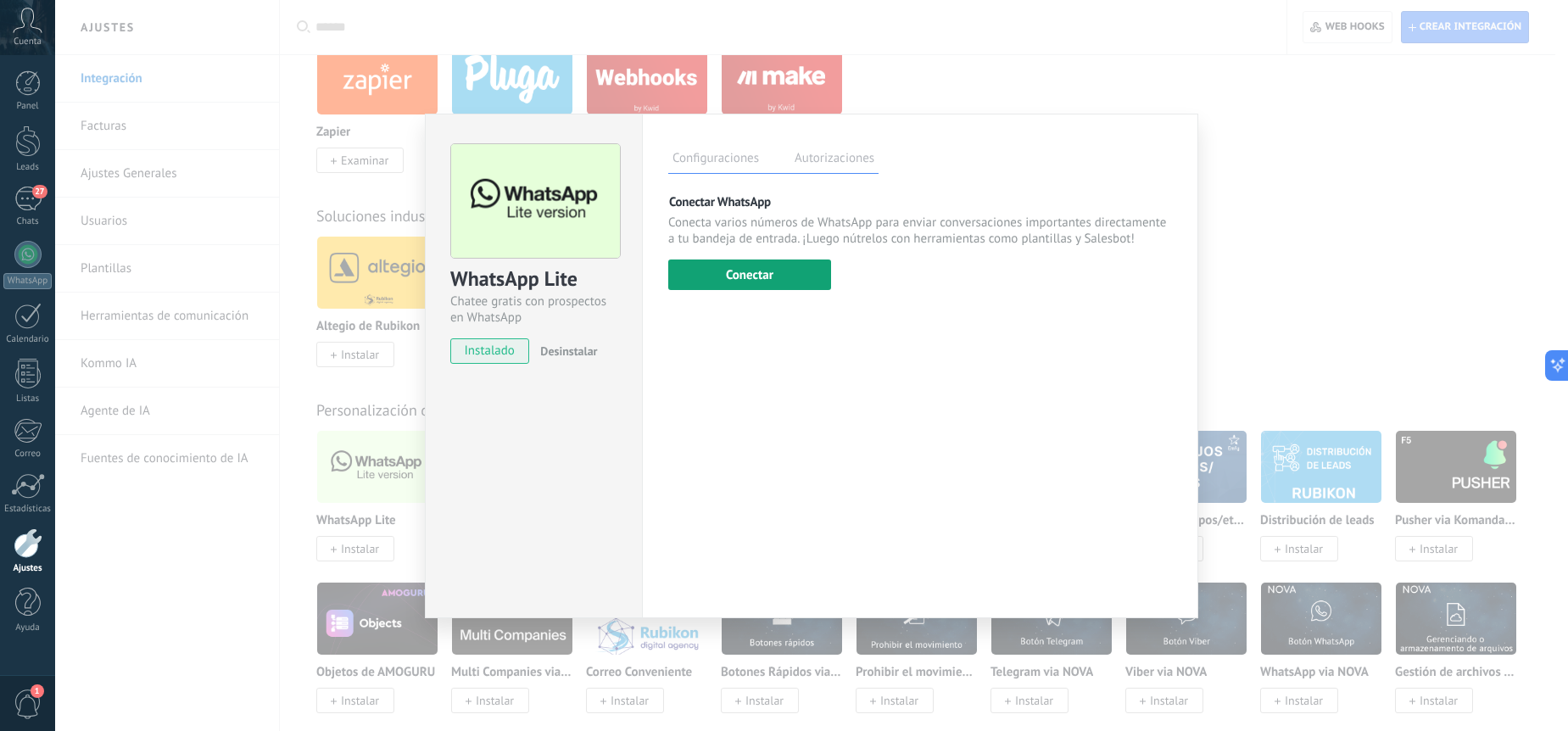
click at [740, 272] on button "Conectar" at bounding box center [750, 275] width 163 height 30
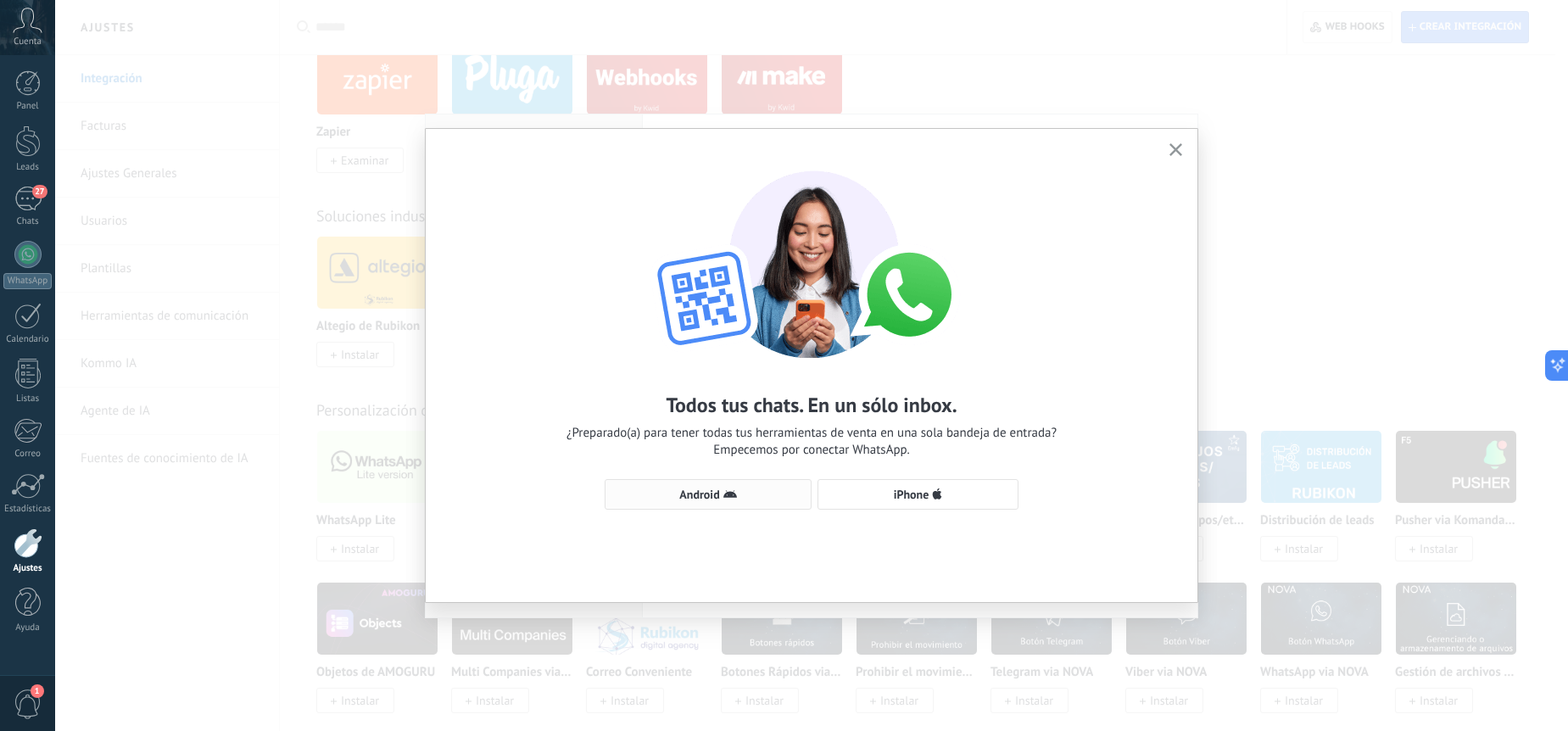
click at [769, 501] on button "Android" at bounding box center [707, 494] width 207 height 30
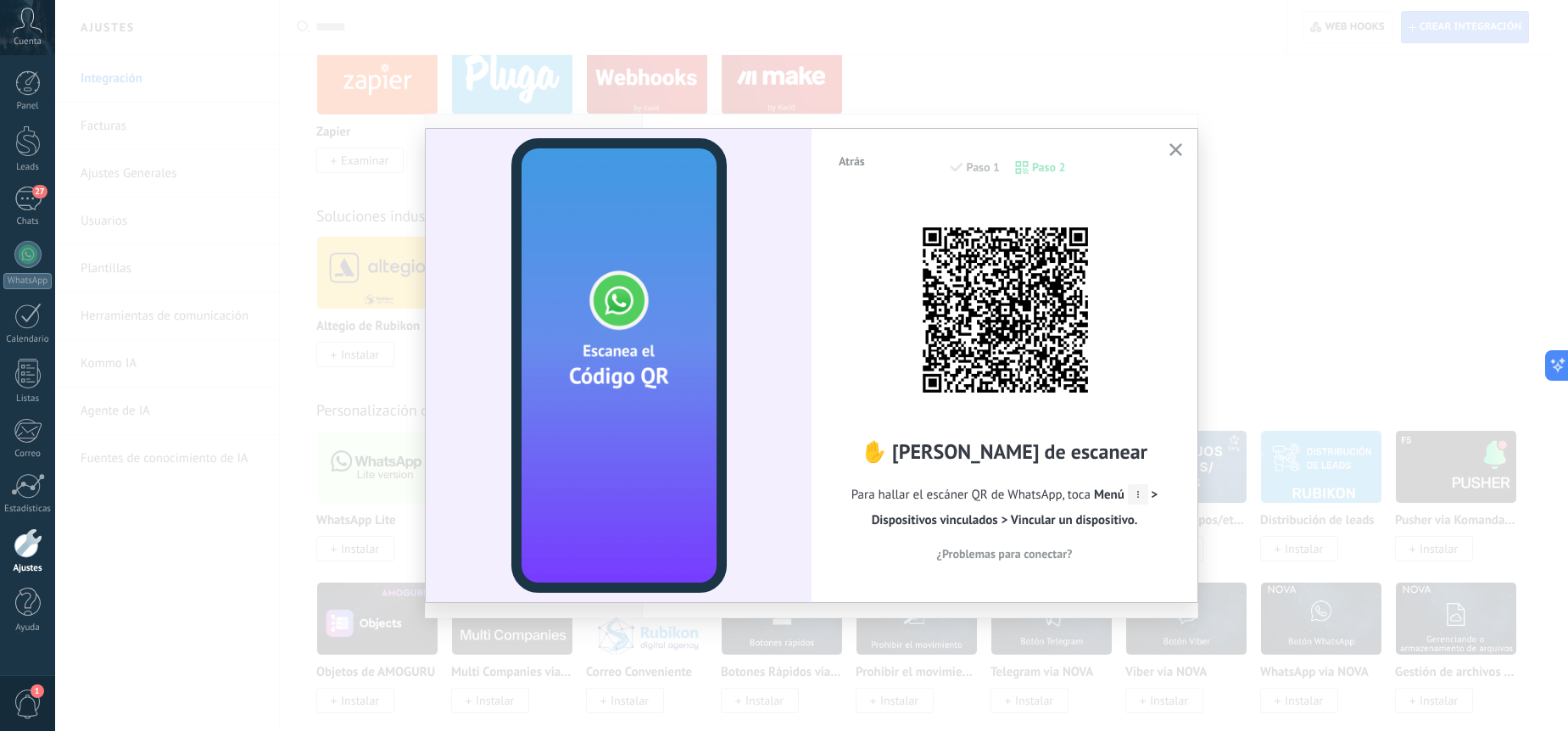
click at [1183, 146] on button "button" at bounding box center [1176, 150] width 21 height 23
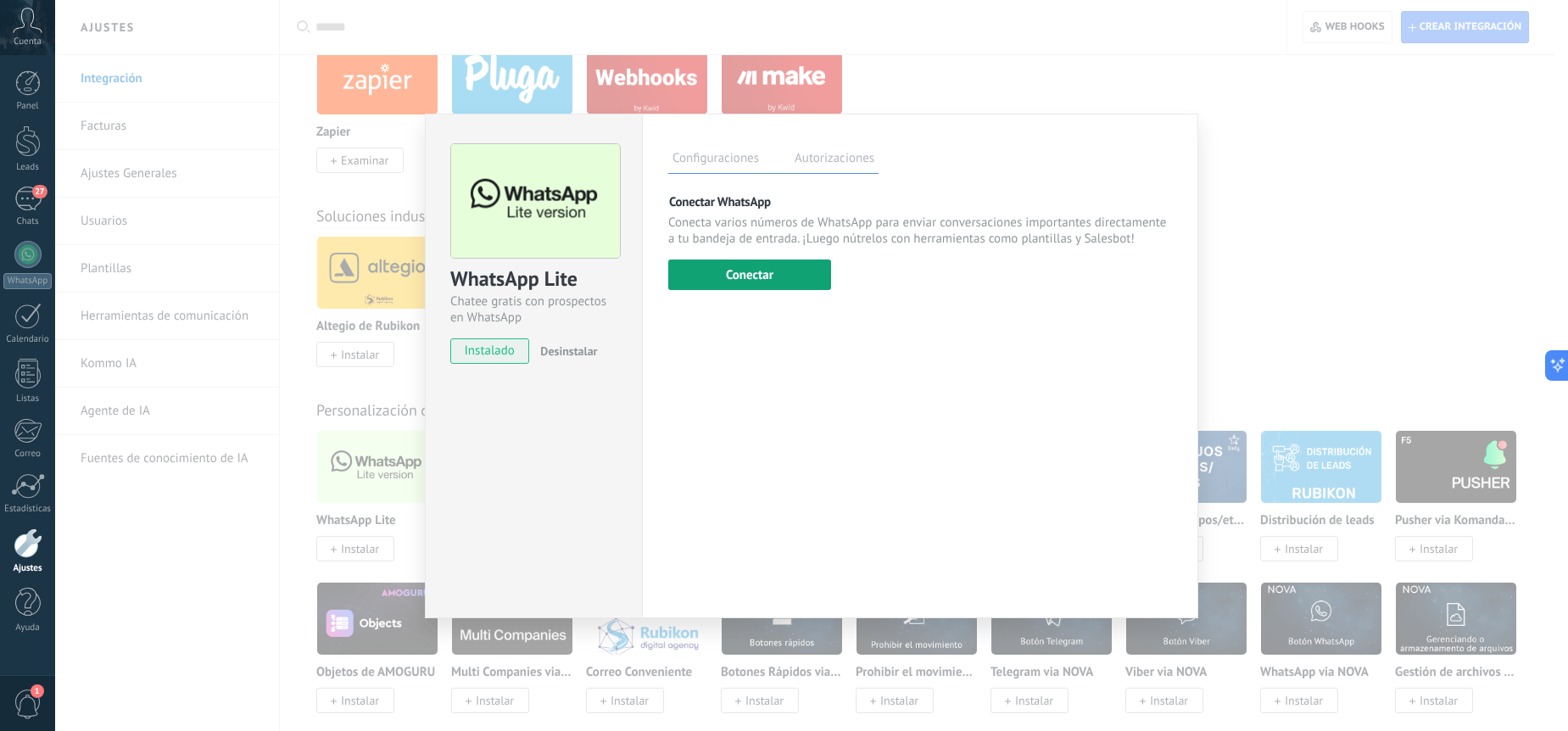
click at [700, 265] on button "Conectar" at bounding box center [750, 275] width 163 height 30
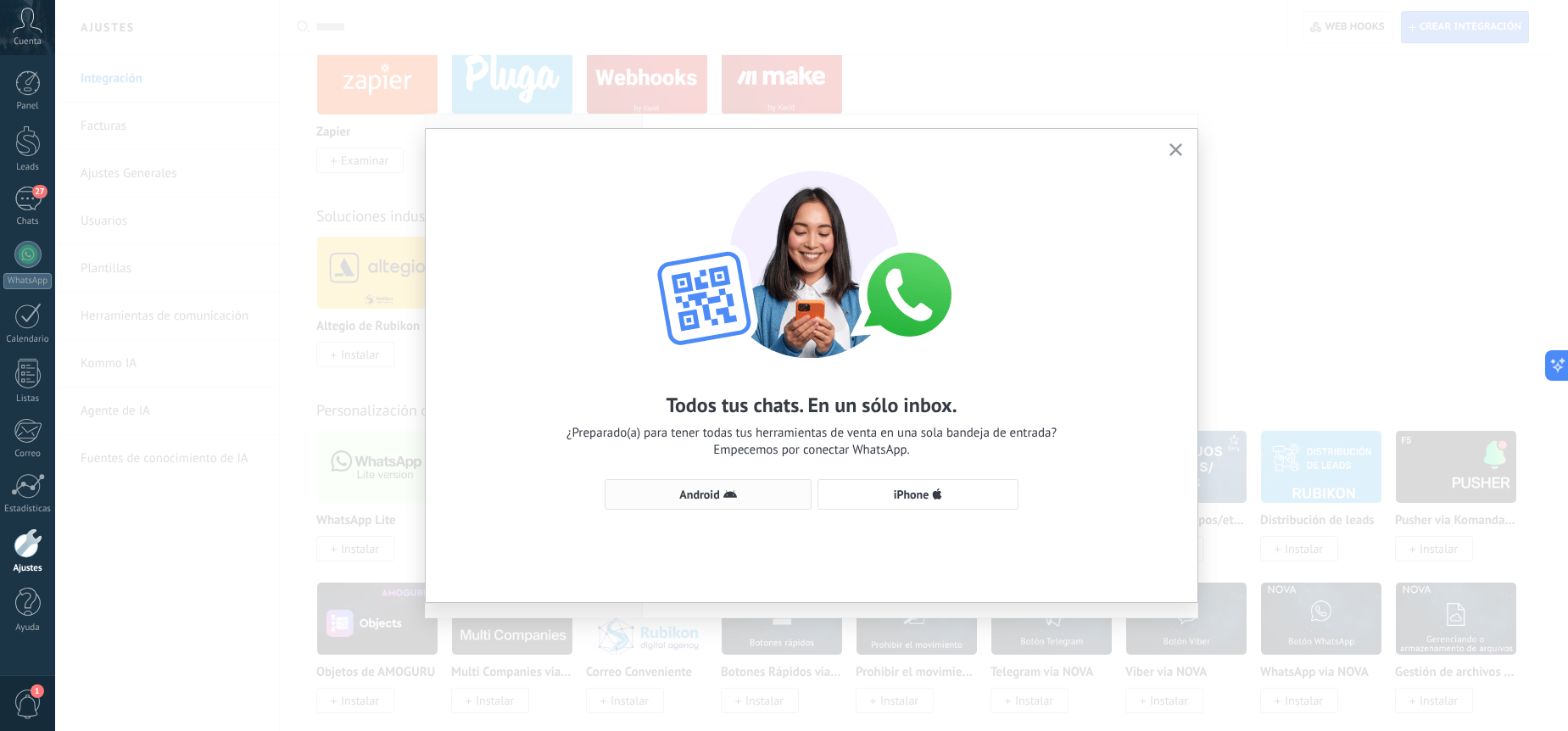
click at [694, 489] on span "Android" at bounding box center [699, 494] width 39 height 12
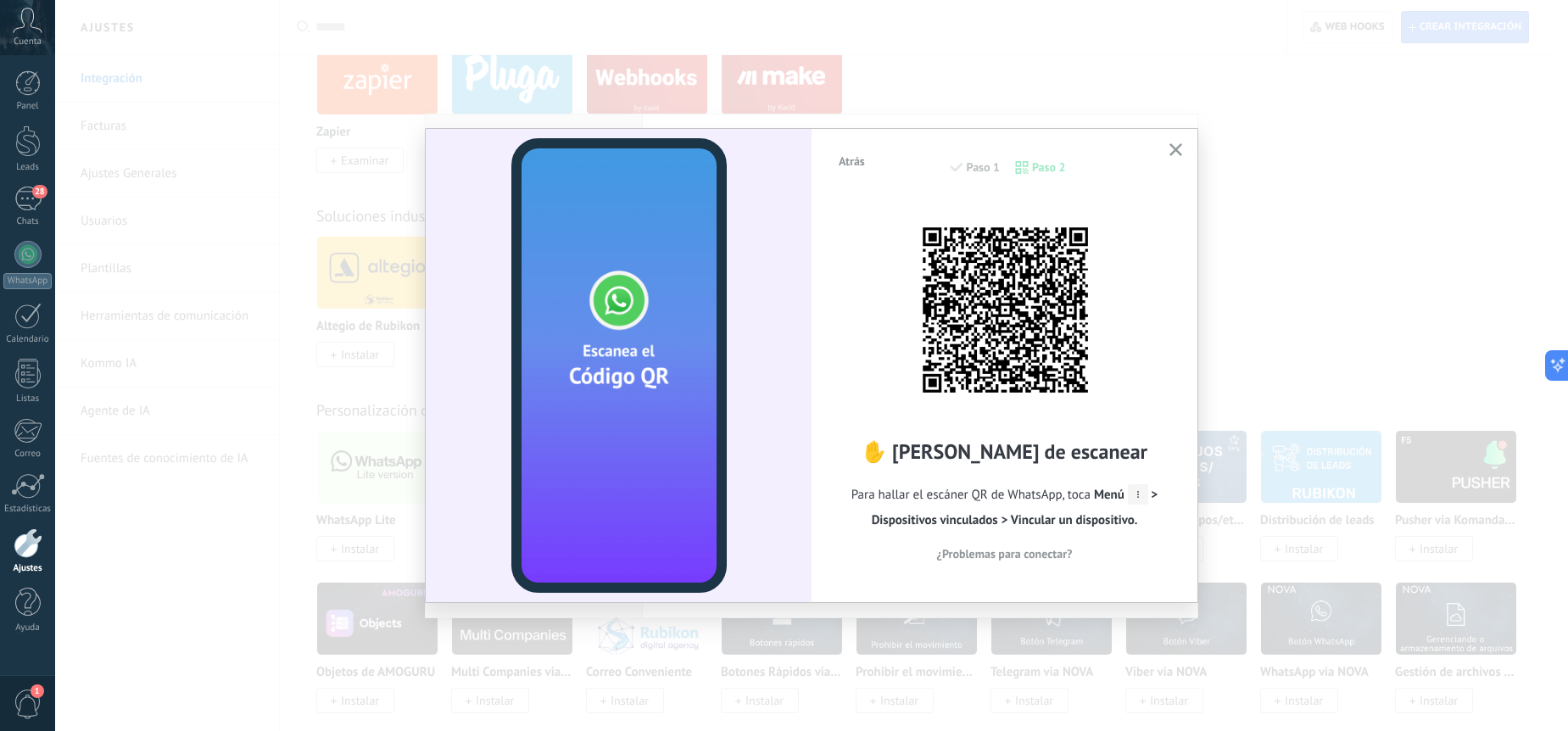
click at [1049, 552] on span "¿Problemas para conectar?" at bounding box center [1005, 553] width 136 height 12
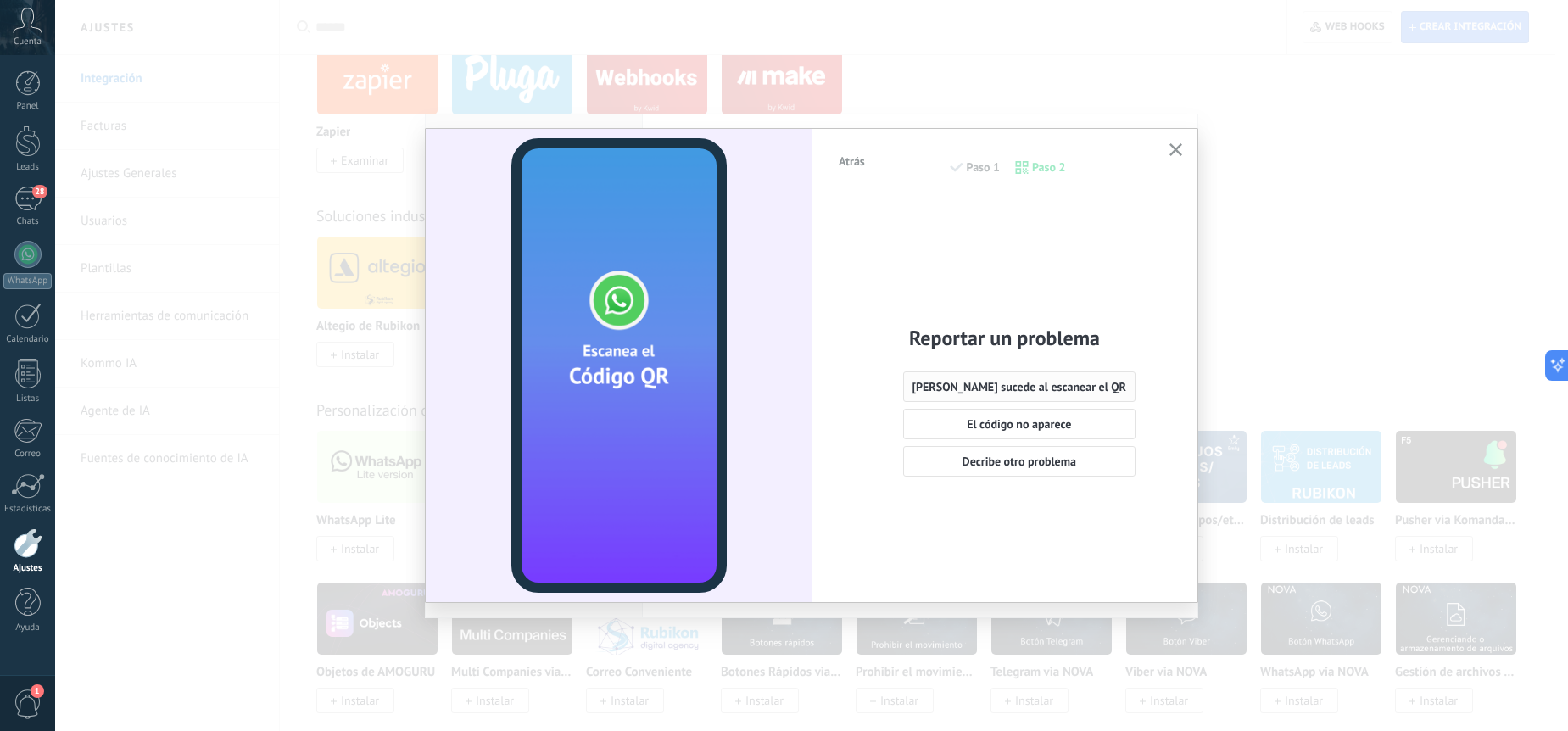
click at [1043, 394] on button "[PERSON_NAME] sucede al escanear el QR" at bounding box center [1020, 386] width 233 height 30
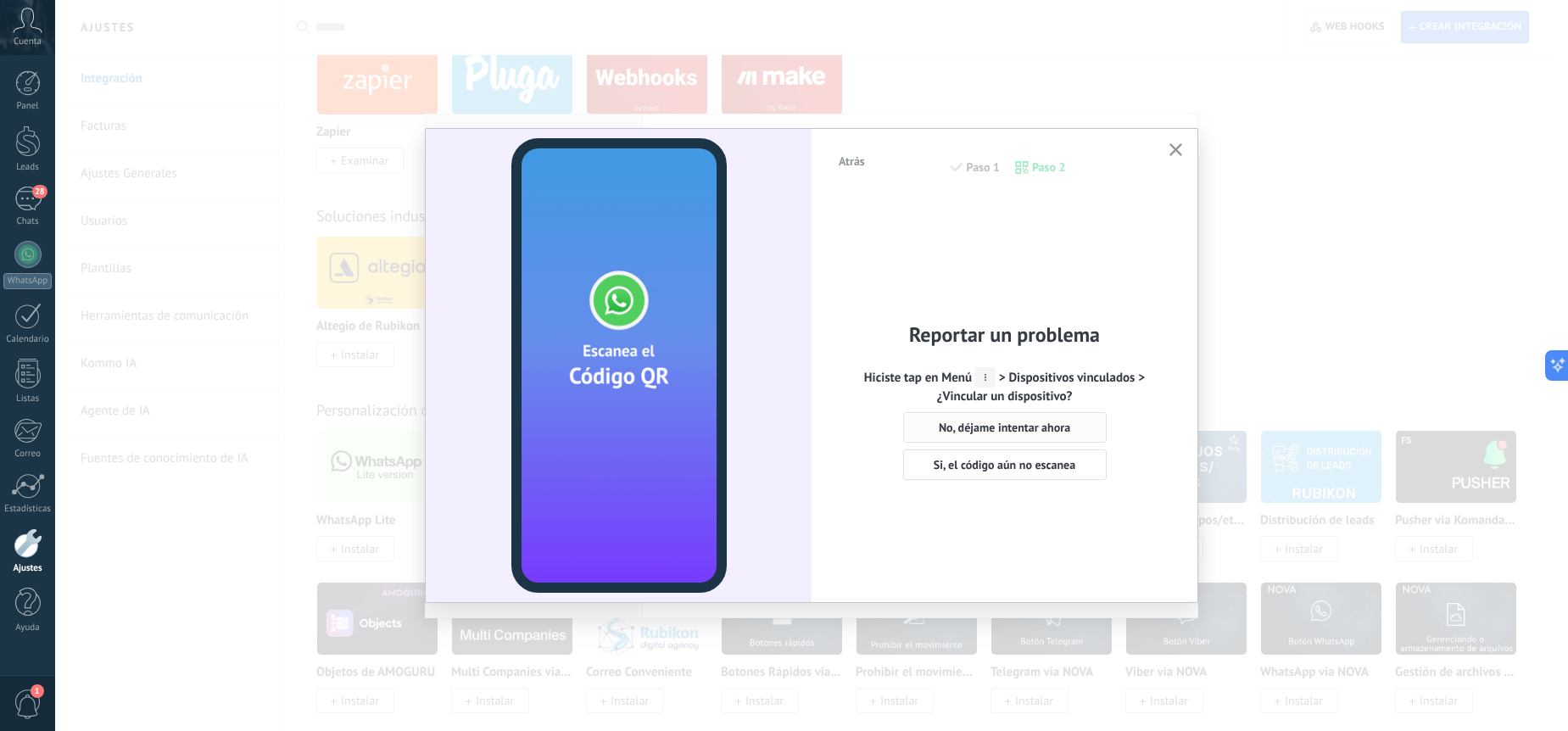
click at [1043, 422] on span "No, déjame intentar ahora" at bounding box center [1004, 427] width 131 height 12
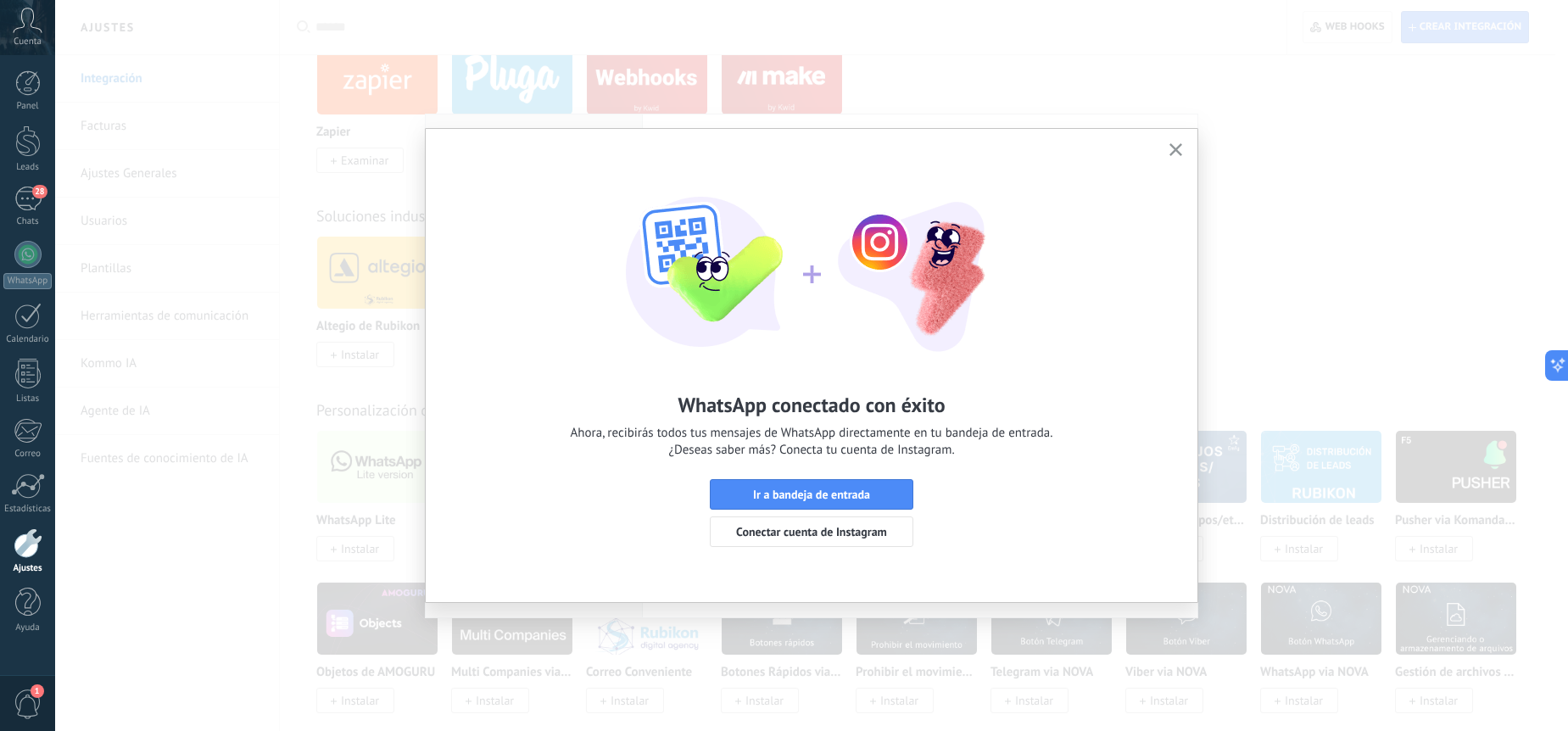
click at [1178, 148] on icon "button" at bounding box center [1176, 150] width 13 height 13
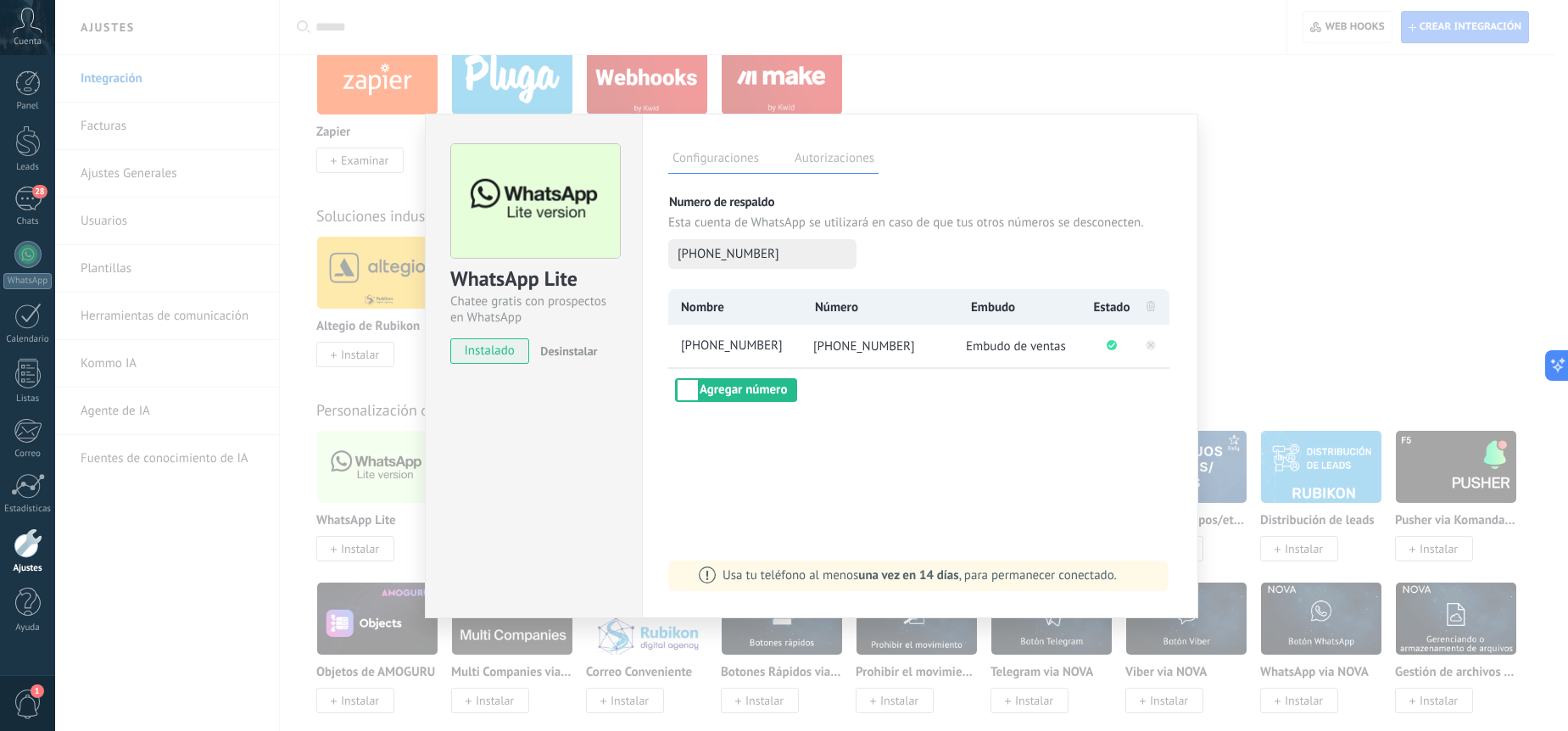
click at [1287, 198] on div "WhatsApp Lite Chatee gratis con prospectos en WhatsApp instalado Desinstalar Co…" at bounding box center [811, 366] width 1513 height 731
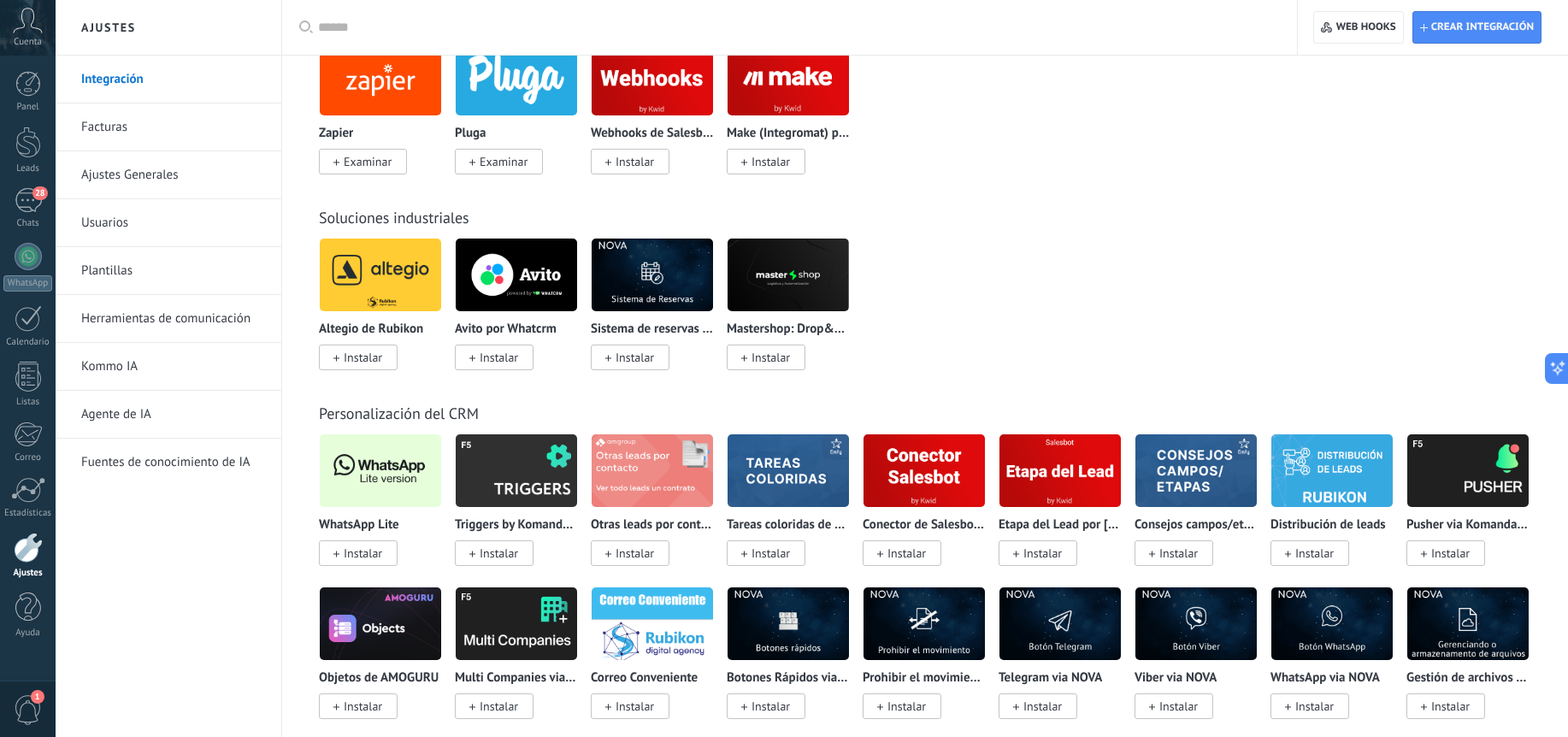
click at [356, 474] on img at bounding box center [380, 471] width 121 height 83
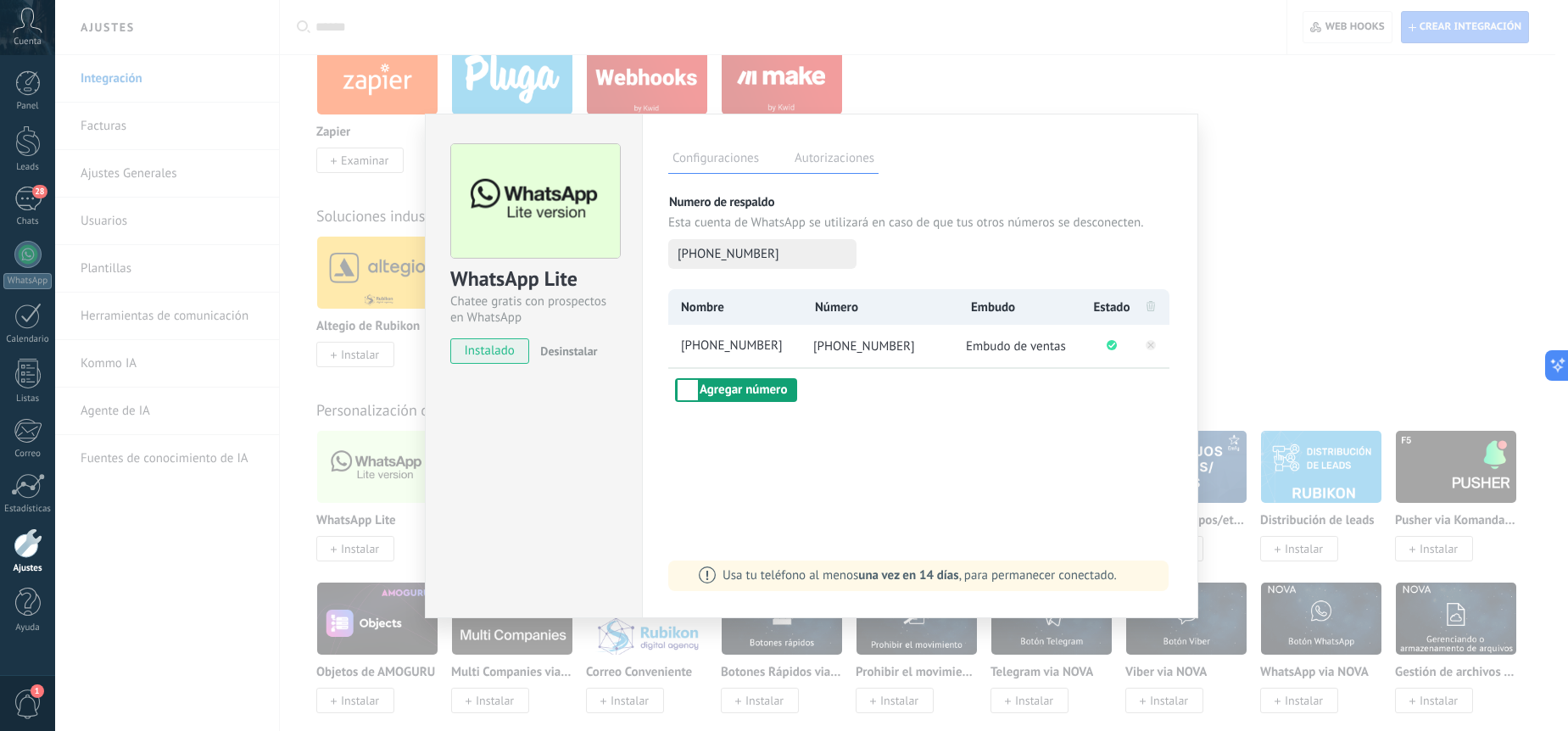
click at [772, 387] on button "Agregar número" at bounding box center [736, 390] width 122 height 24
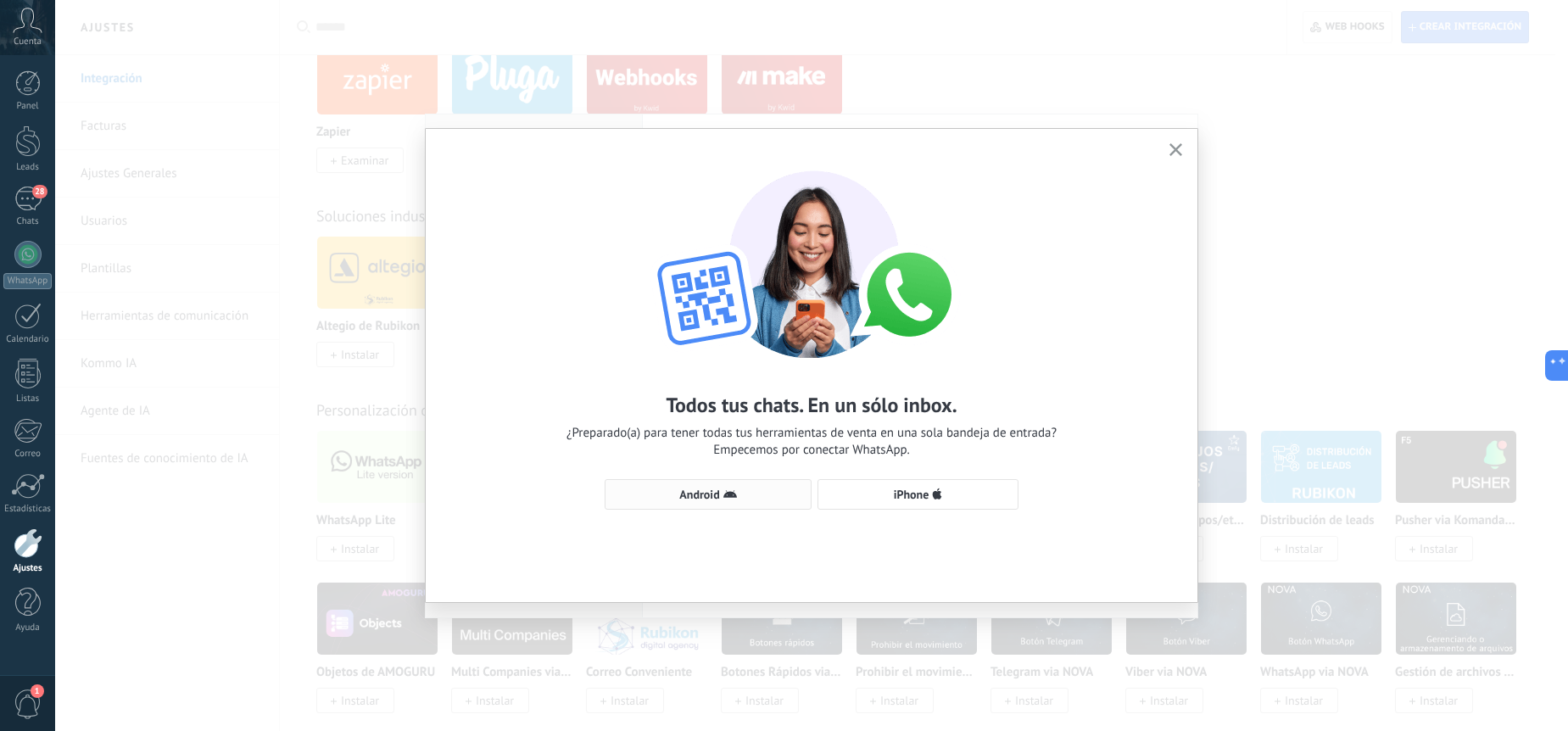
click at [718, 492] on span "Android" at bounding box center [699, 494] width 39 height 12
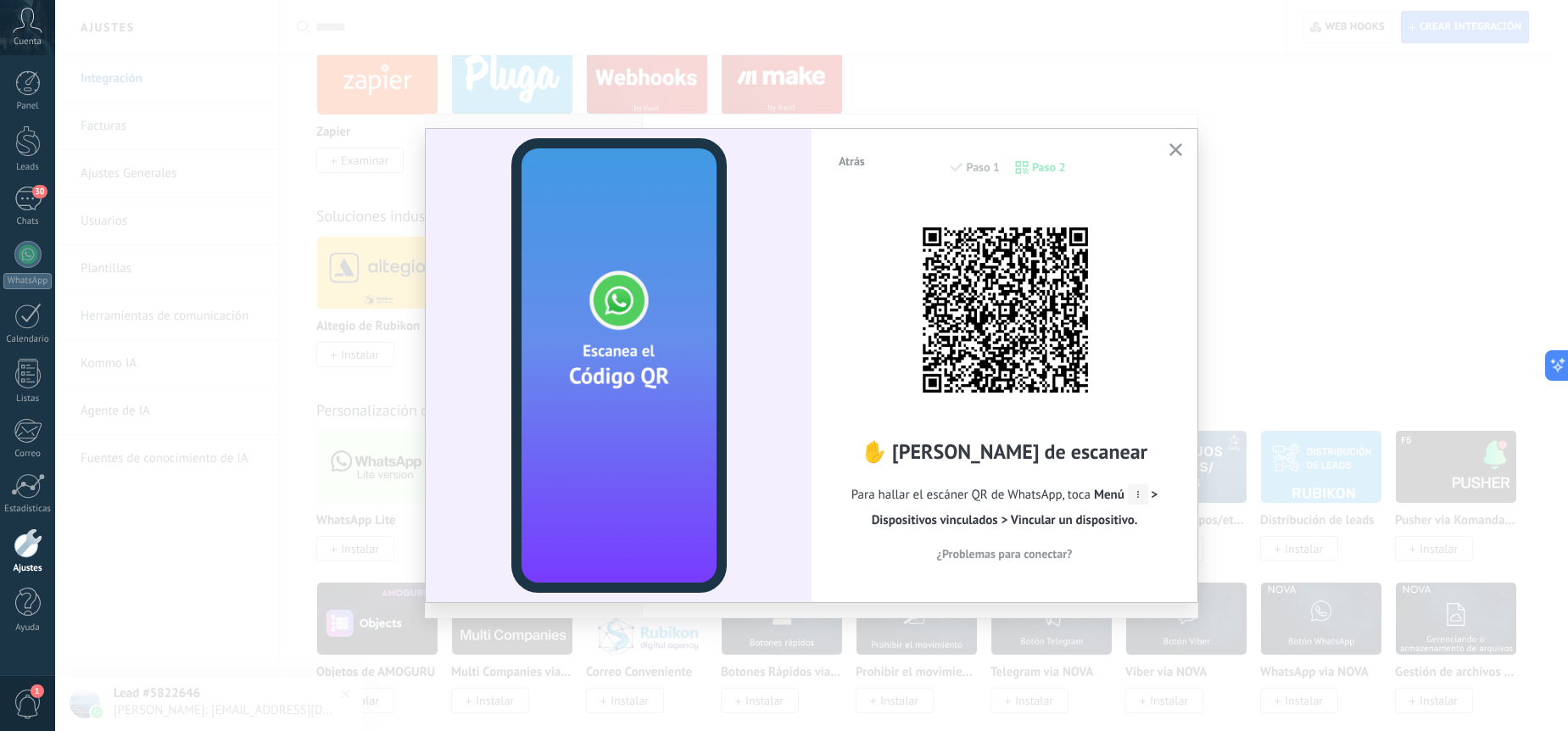
click at [1055, 564] on button "¿Problemas para conectar?" at bounding box center [1004, 554] width 335 height 26
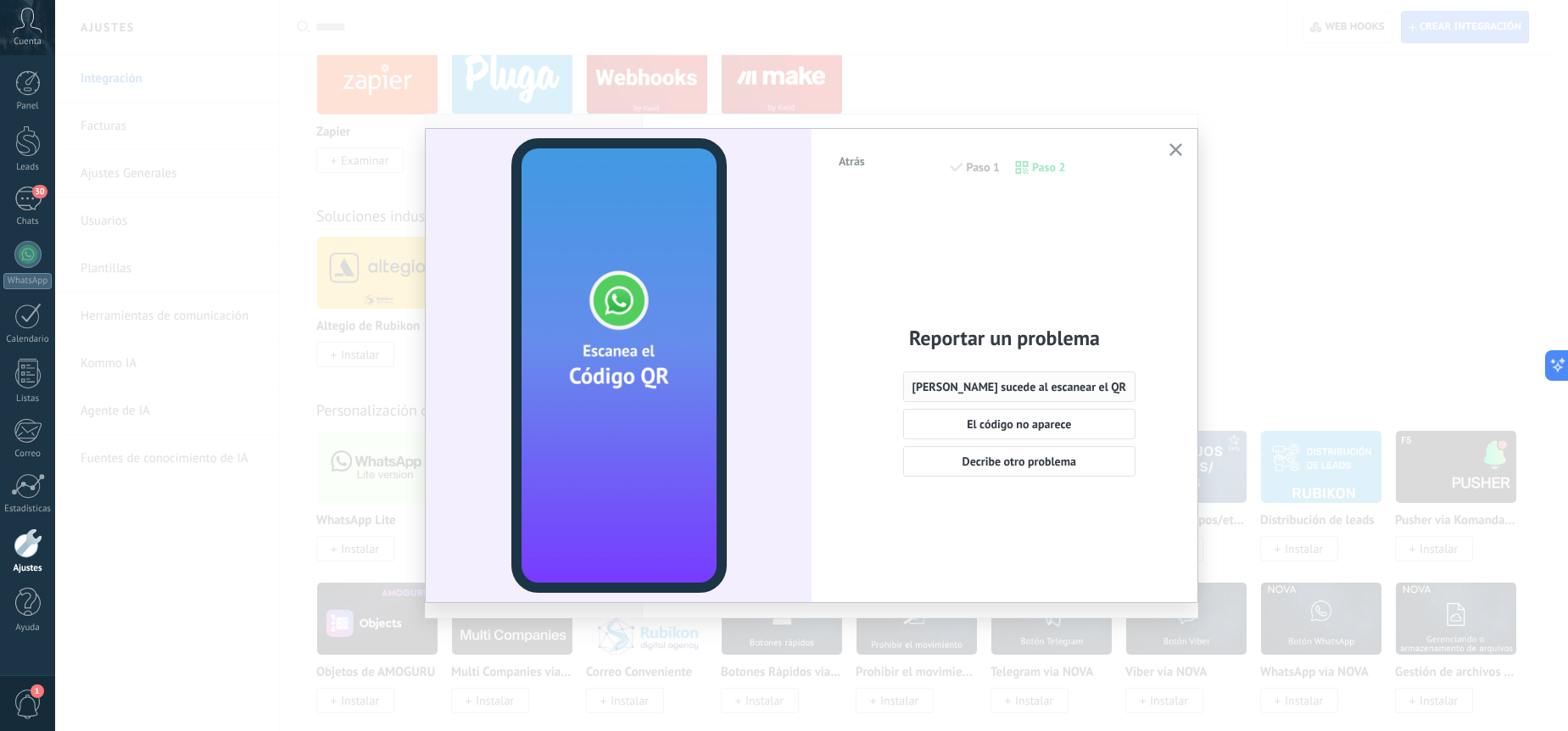
click at [1056, 387] on span "[PERSON_NAME] sucede al escanear el QR" at bounding box center [1021, 387] width 215 height 12
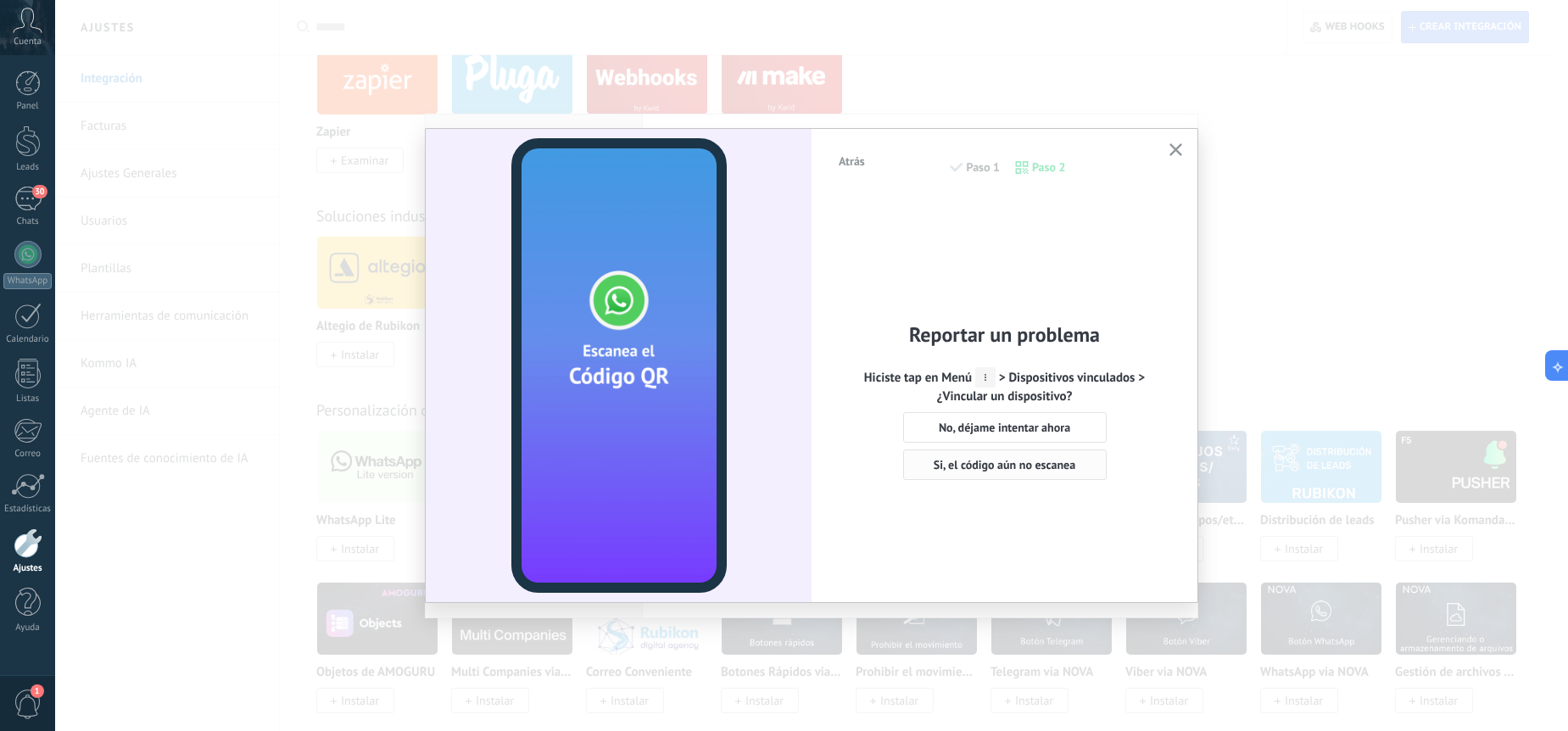
click at [1055, 468] on span "Si, el código aún no escanea" at bounding box center [1005, 465] width 141 height 12
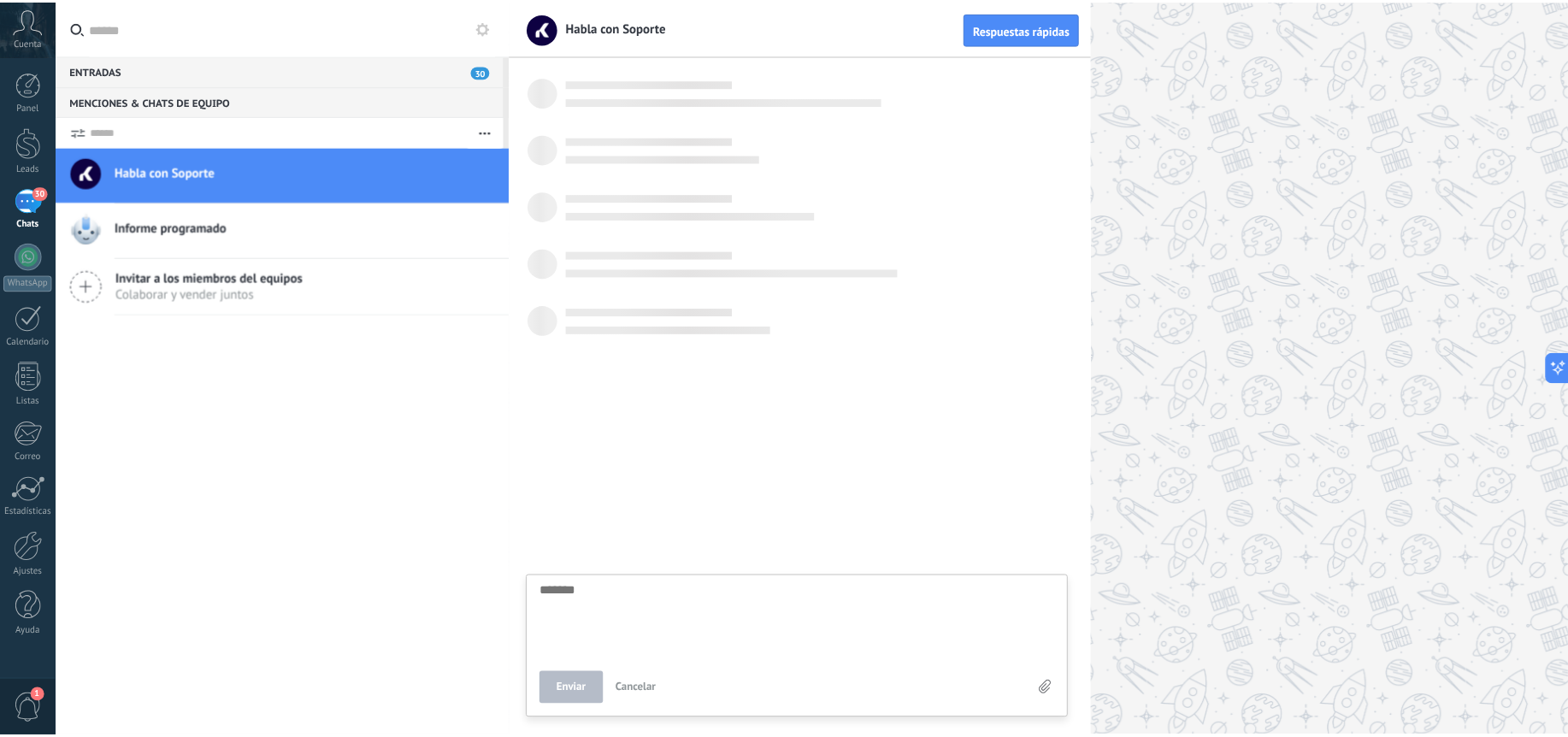
scroll to position [17, 0]
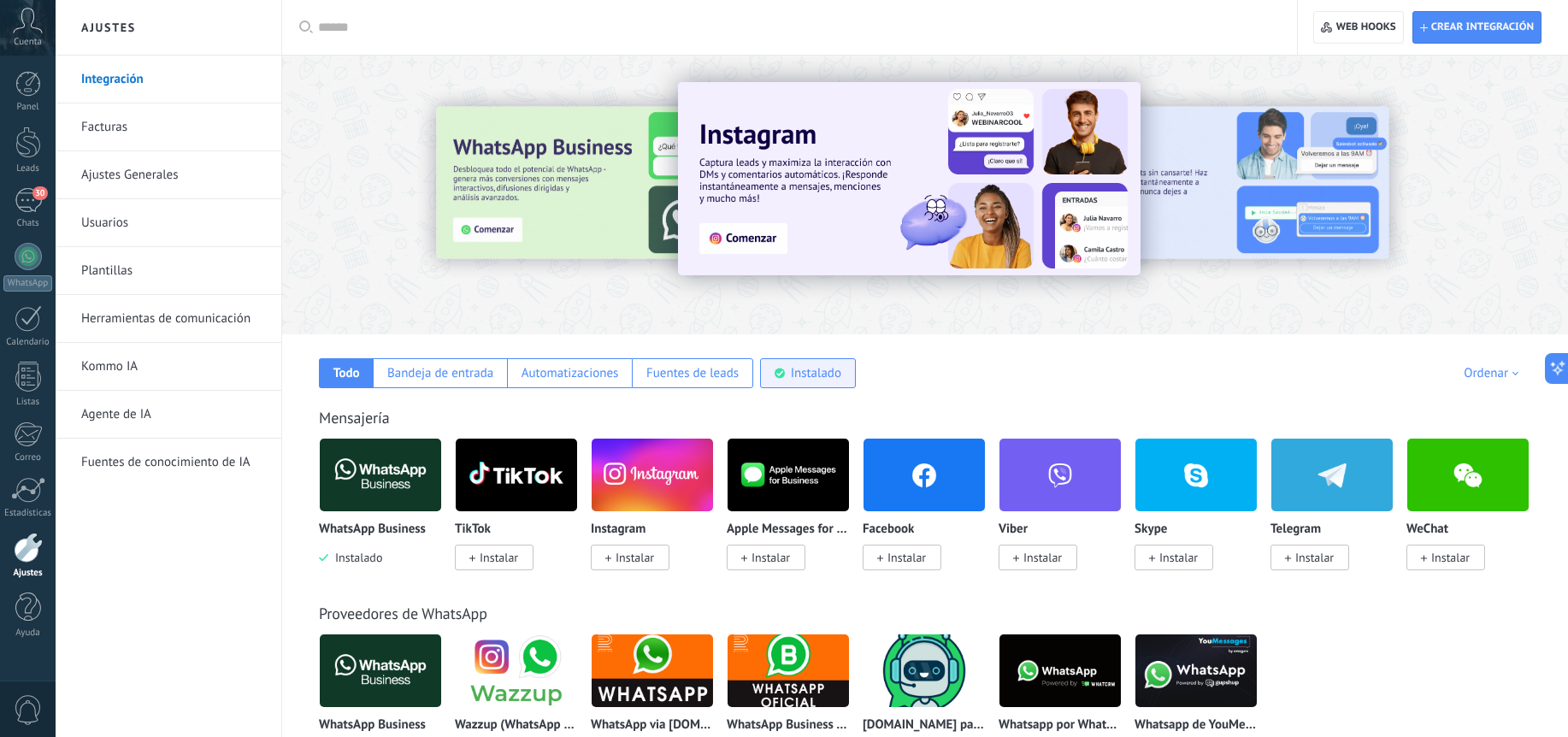
click at [766, 372] on div "Instalado" at bounding box center [808, 373] width 95 height 30
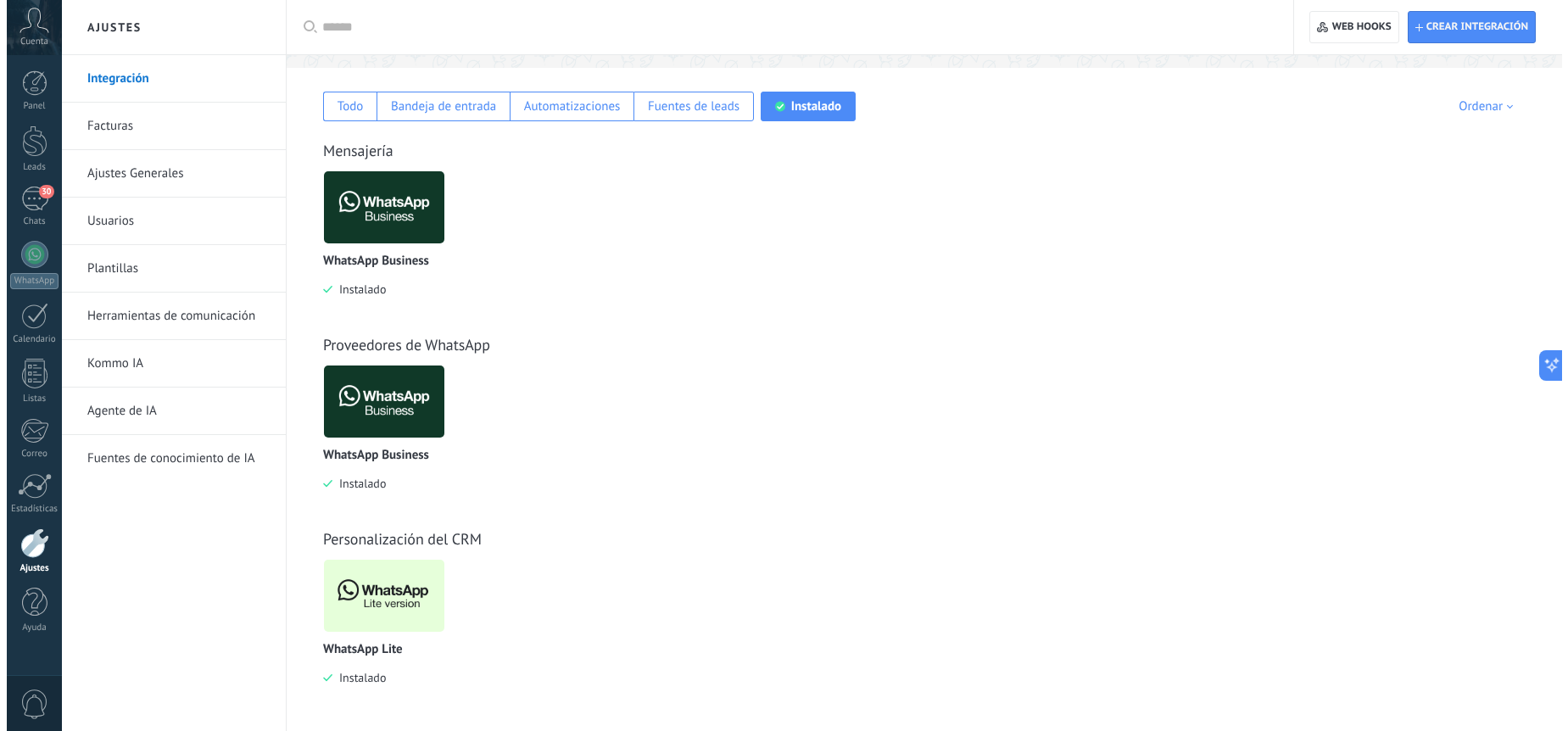
scroll to position [264, 0]
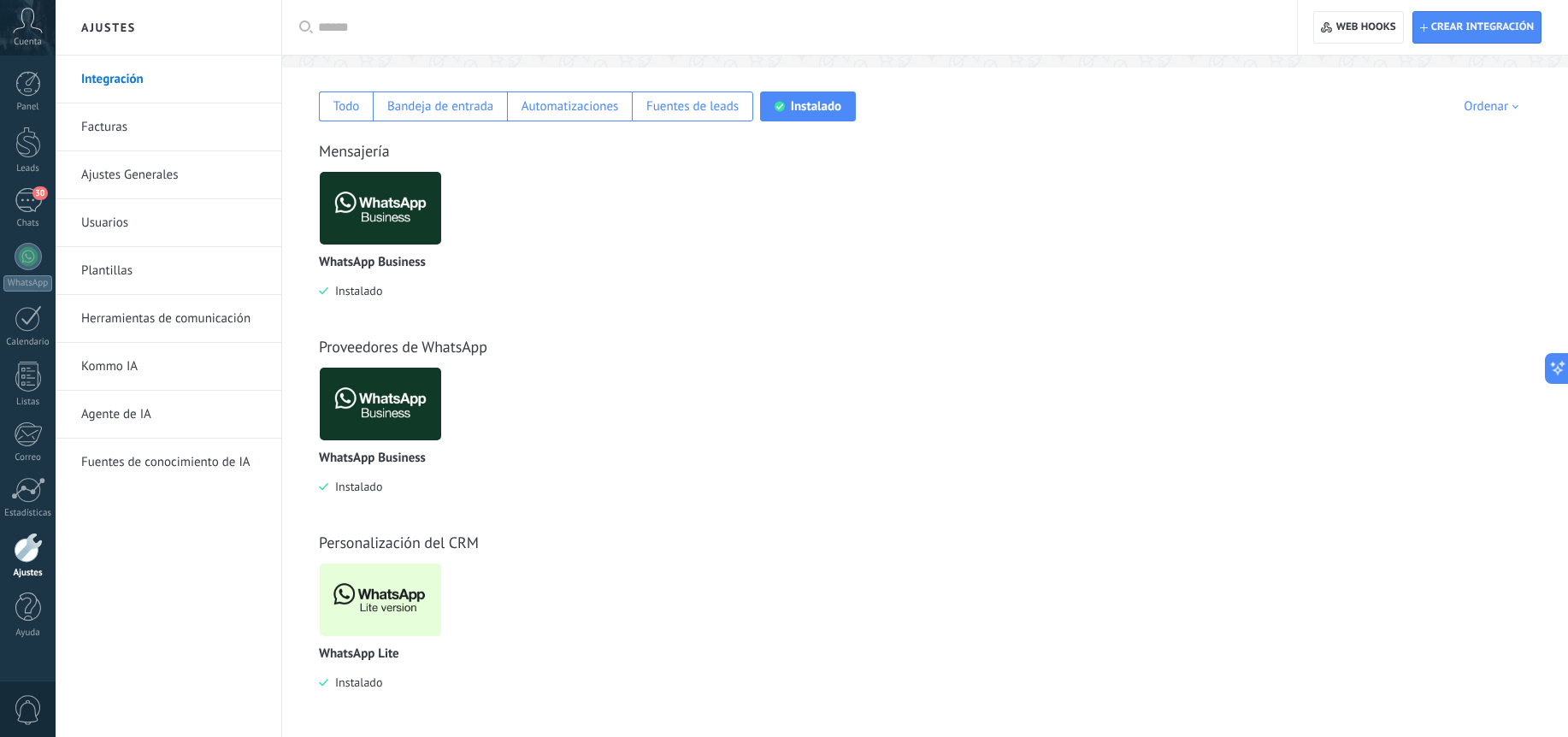
click at [416, 595] on img at bounding box center [380, 600] width 121 height 83
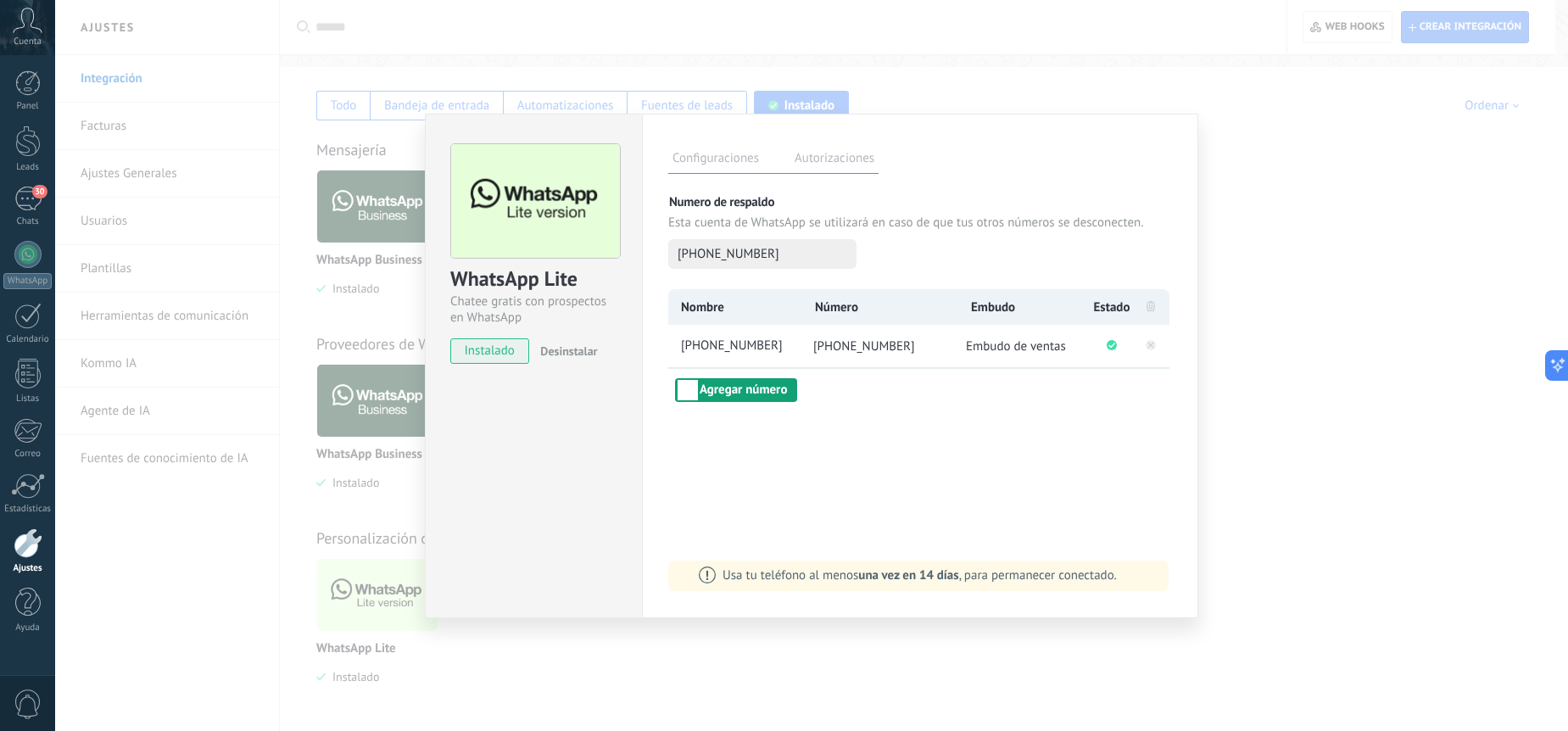
click at [748, 396] on button "Agregar número" at bounding box center [736, 390] width 122 height 24
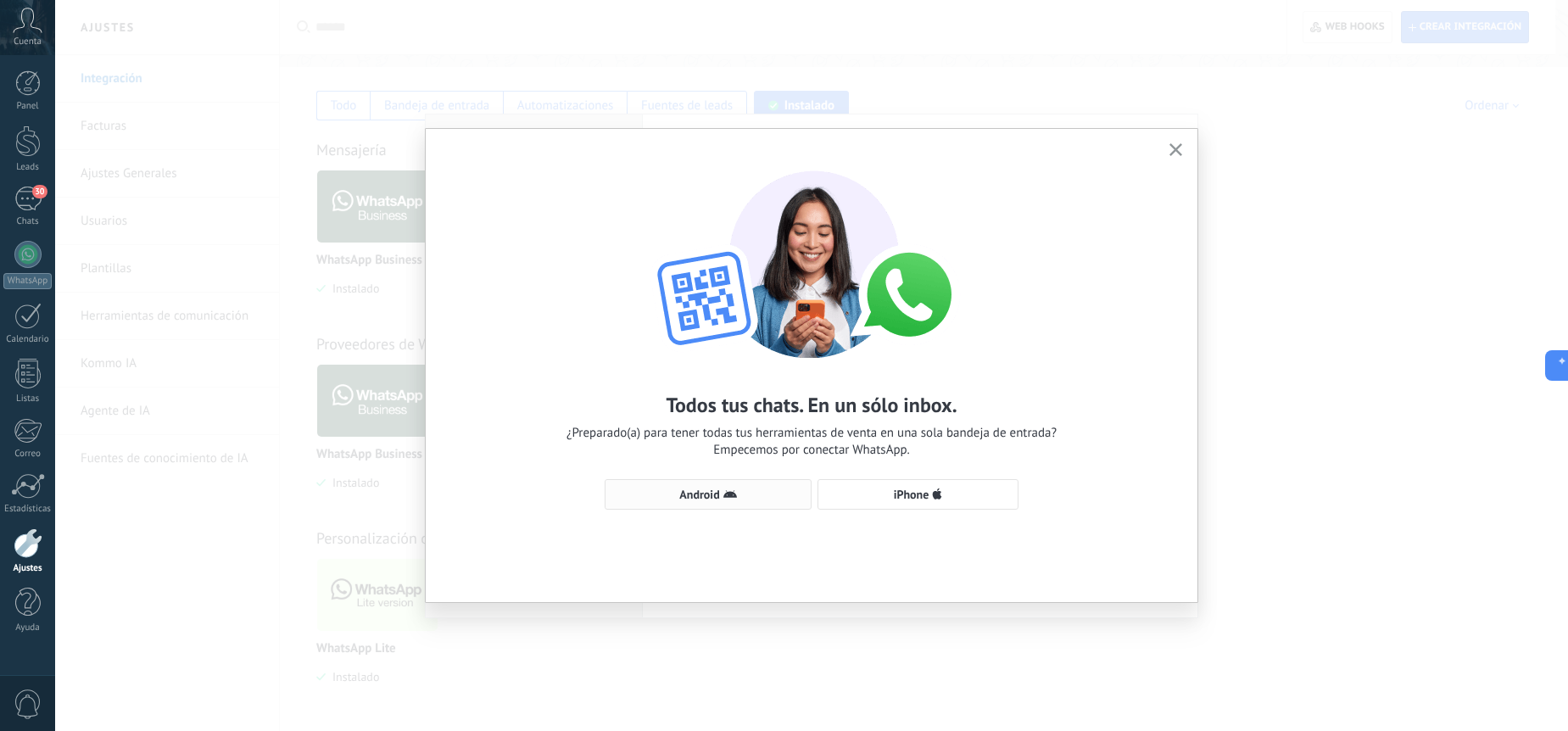
click at [786, 487] on button "Android" at bounding box center [707, 494] width 207 height 30
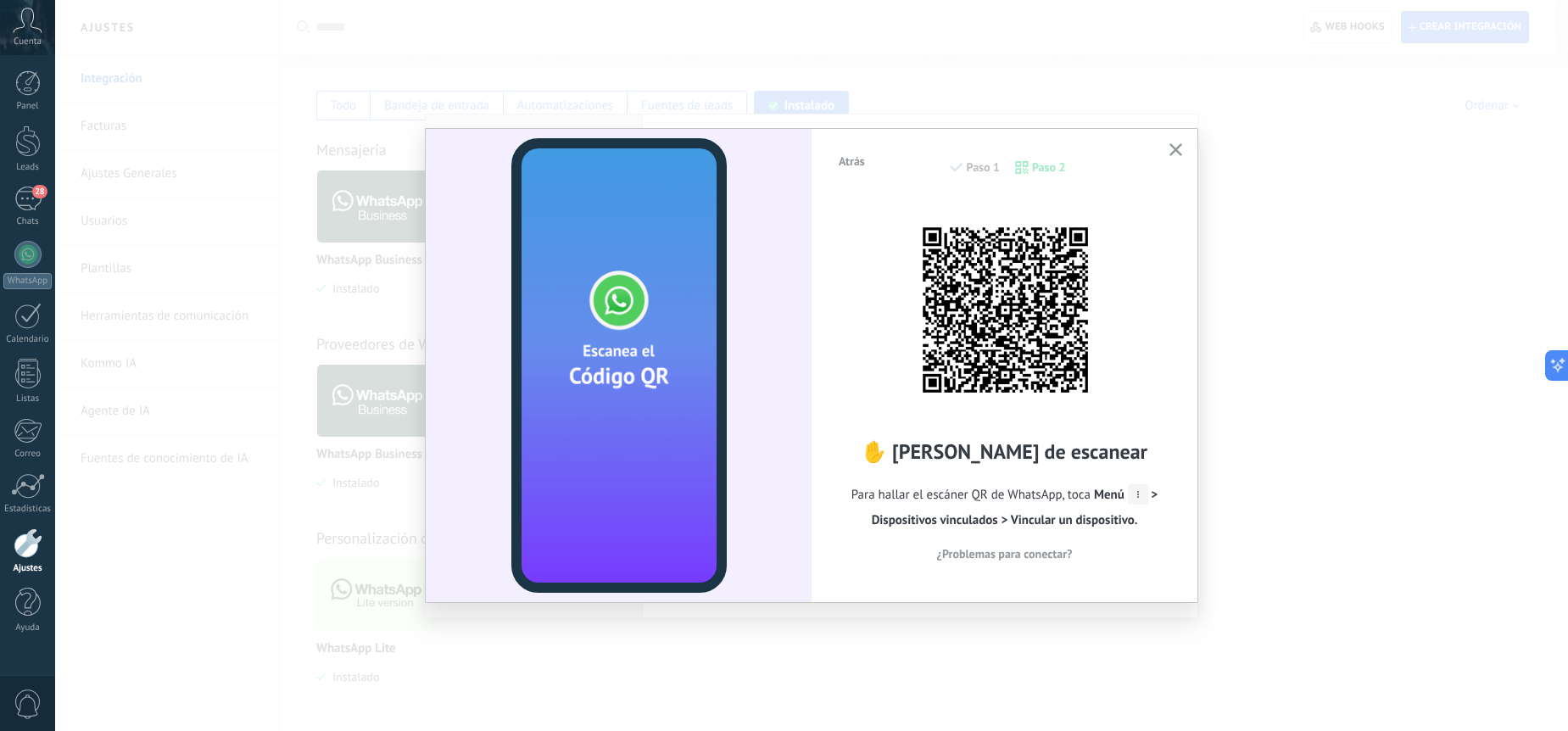
click at [1179, 151] on icon "button" at bounding box center [1176, 150] width 13 height 13
